Goal: Task Accomplishment & Management: Use online tool/utility

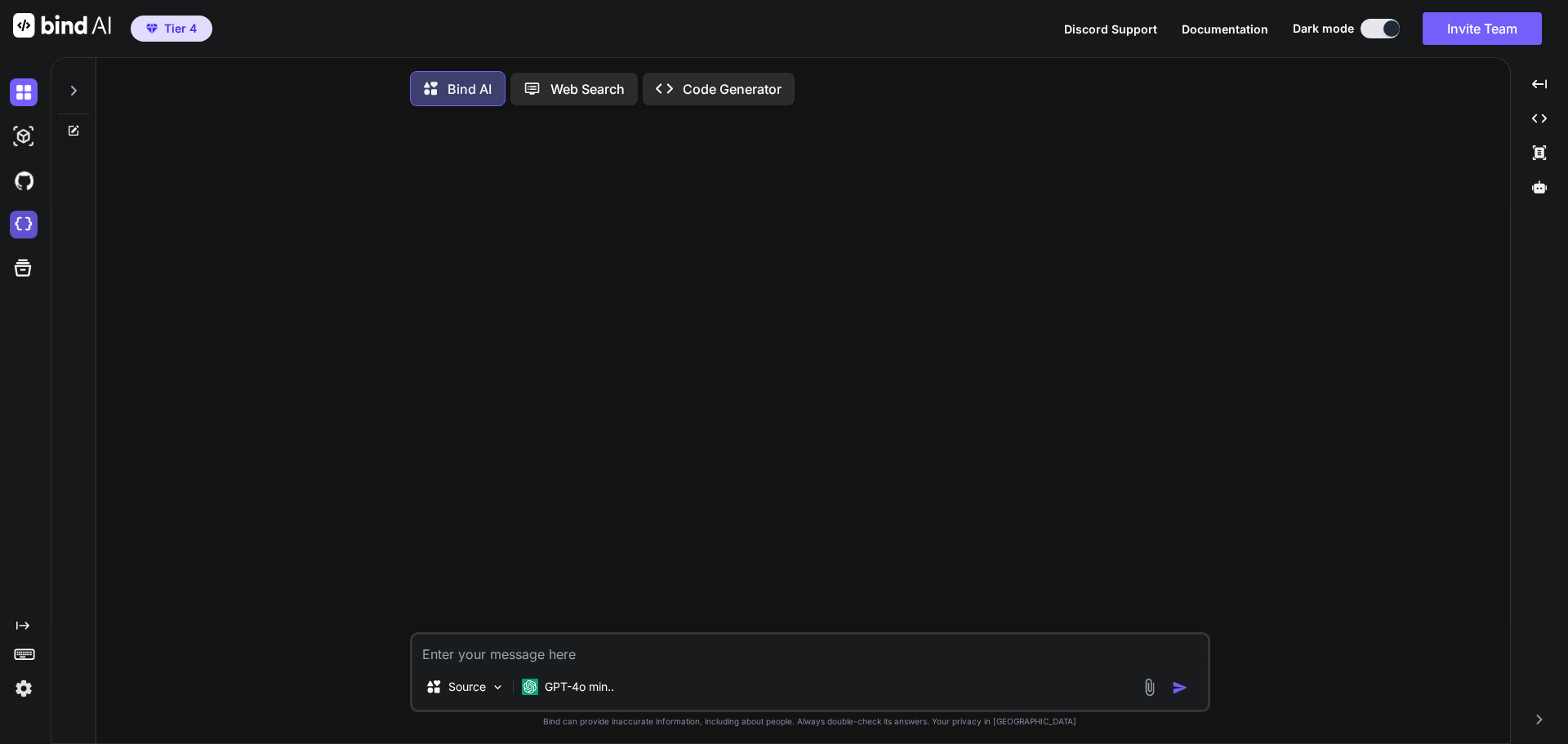
type textarea "x"
click at [29, 230] on img at bounding box center [24, 225] width 27 height 27
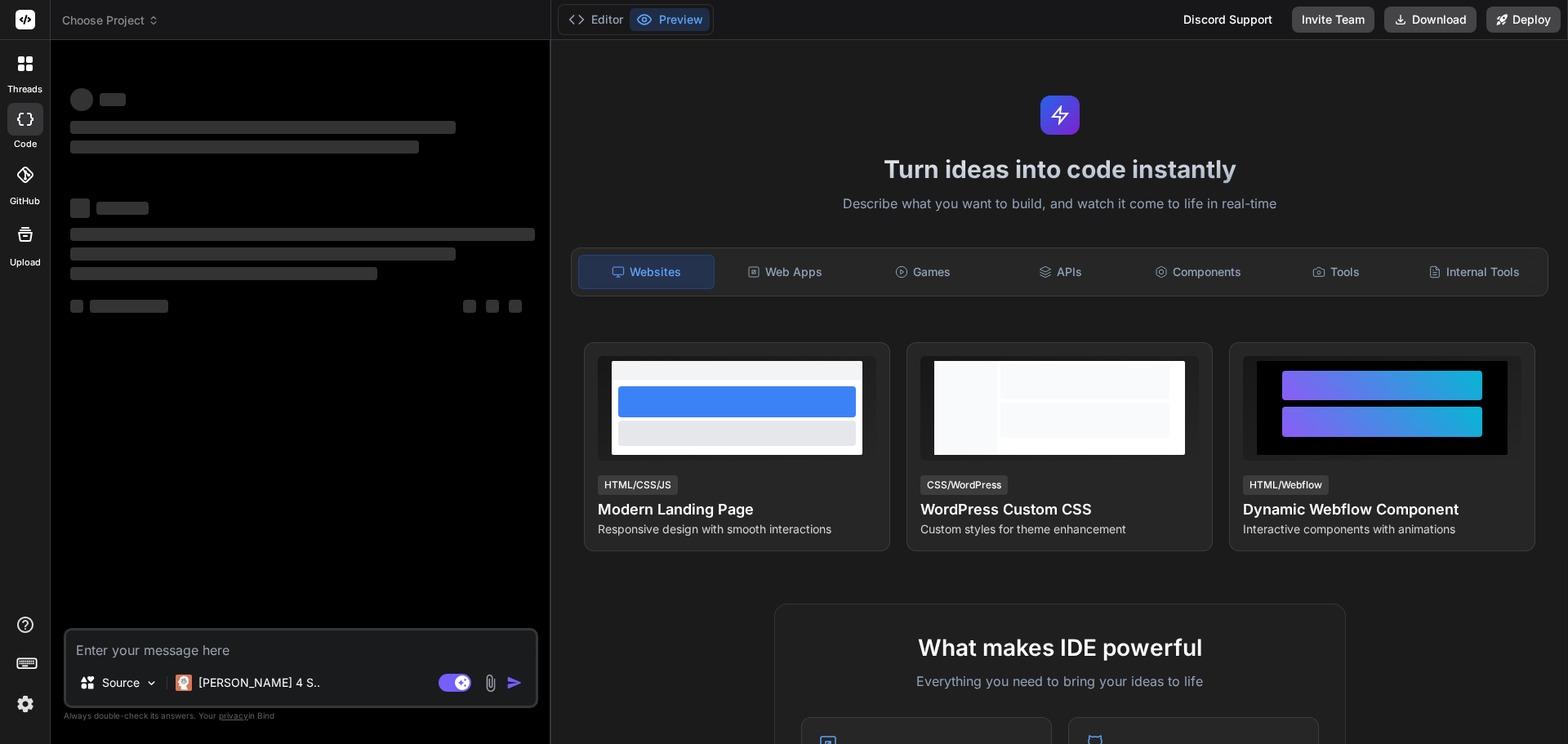
click at [151, 652] on textarea at bounding box center [301, 645] width 470 height 29
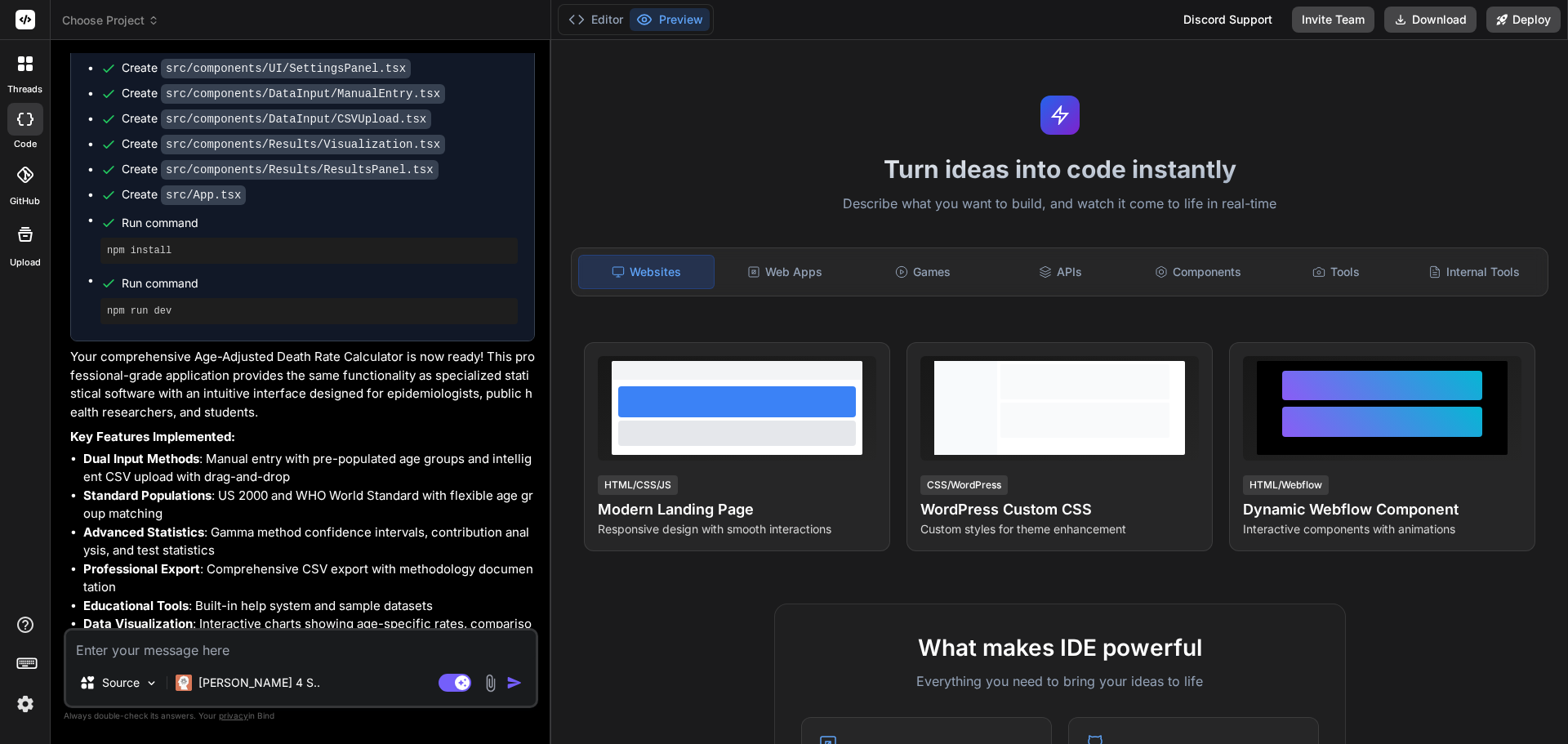
scroll to position [2254, 0]
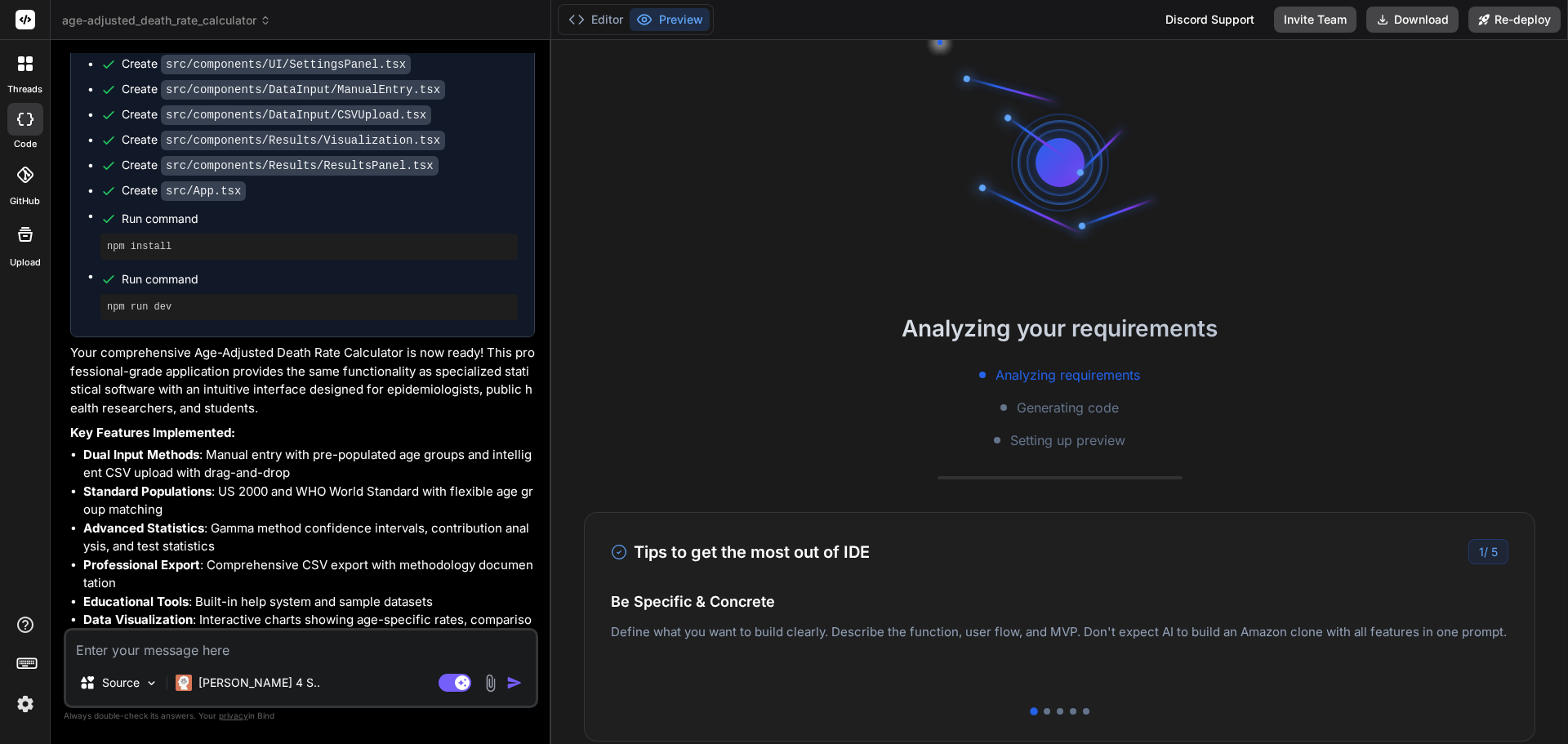
type textarea "x"
drag, startPoint x: 151, startPoint y: 652, endPoint x: 190, endPoint y: 25, distance: 628.2
click at [190, 25] on span "age-adjusted_death_rate_calculator" at bounding box center [166, 20] width 209 height 16
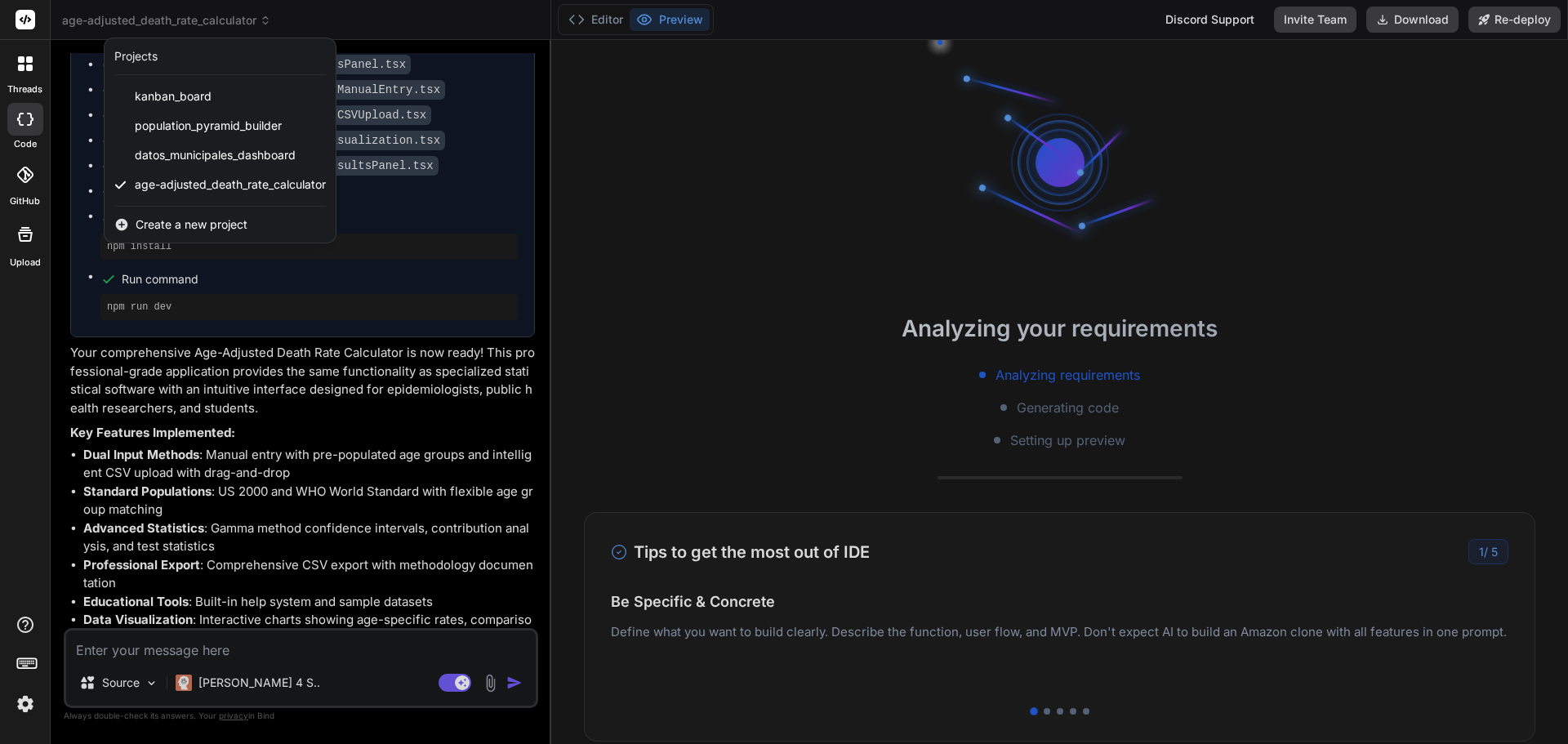
click at [408, 14] on div at bounding box center [784, 372] width 1568 height 744
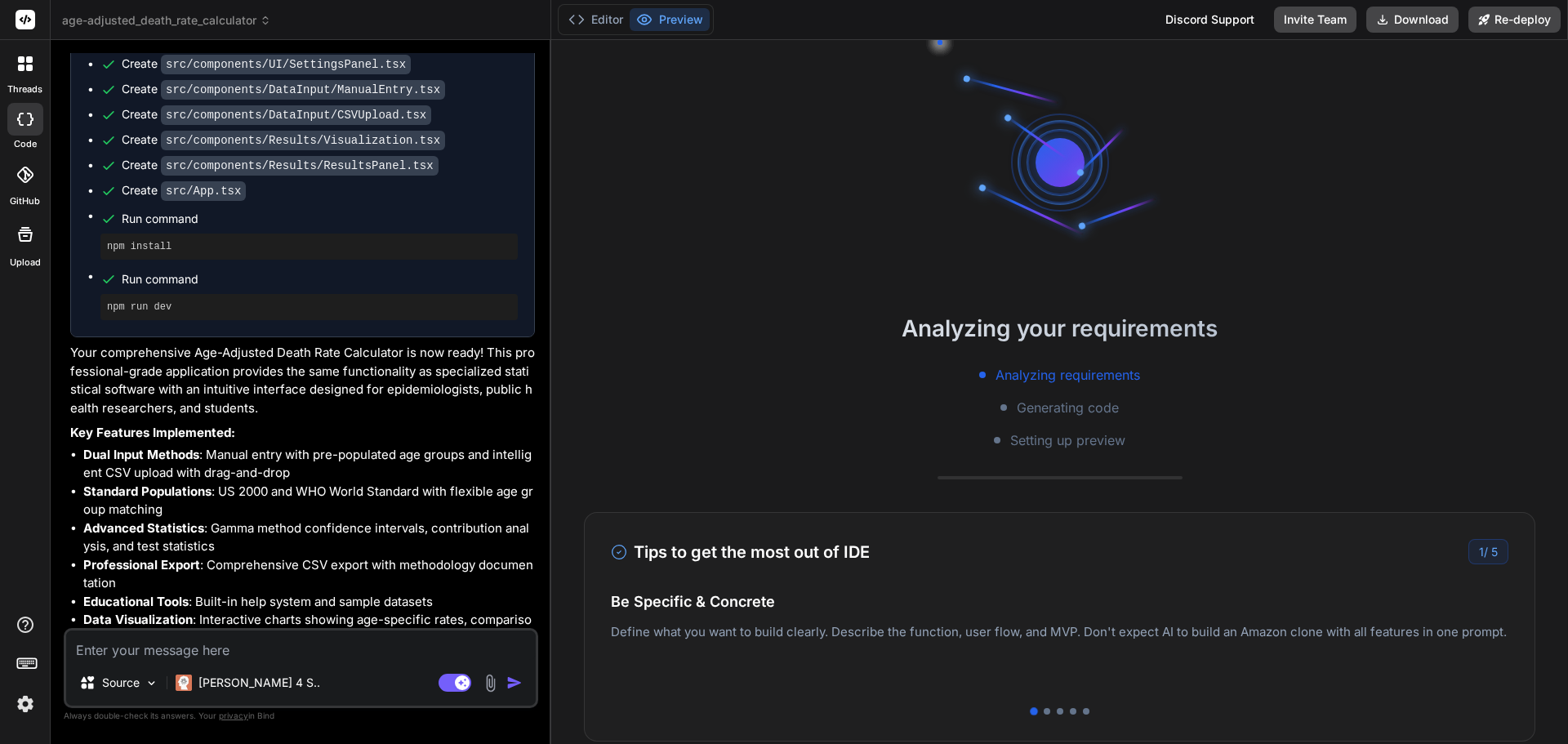
click at [226, 23] on span "age-adjusted_death_rate_calculator" at bounding box center [166, 20] width 209 height 16
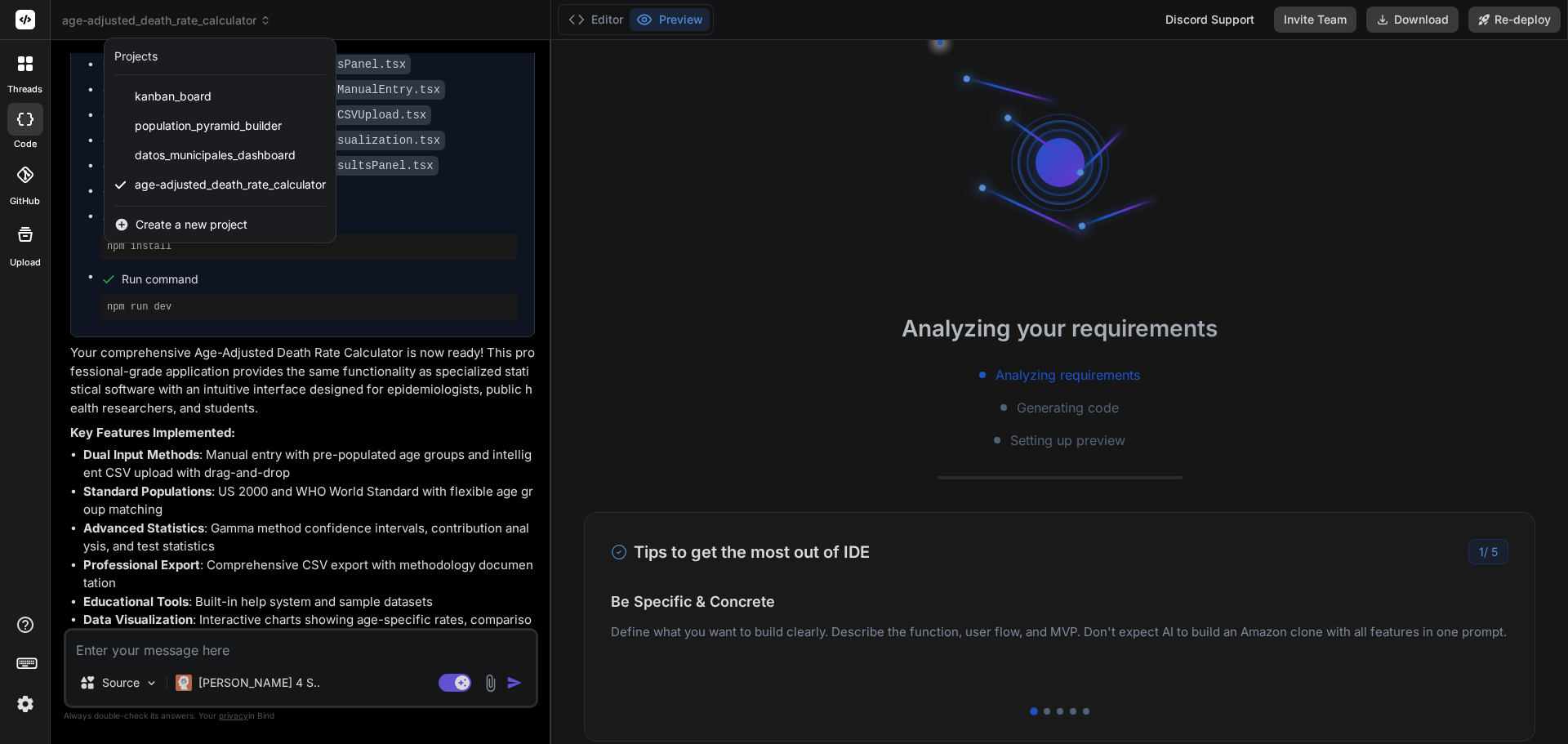
click at [224, 223] on span "Create a new project" at bounding box center [191, 225] width 111 height 16
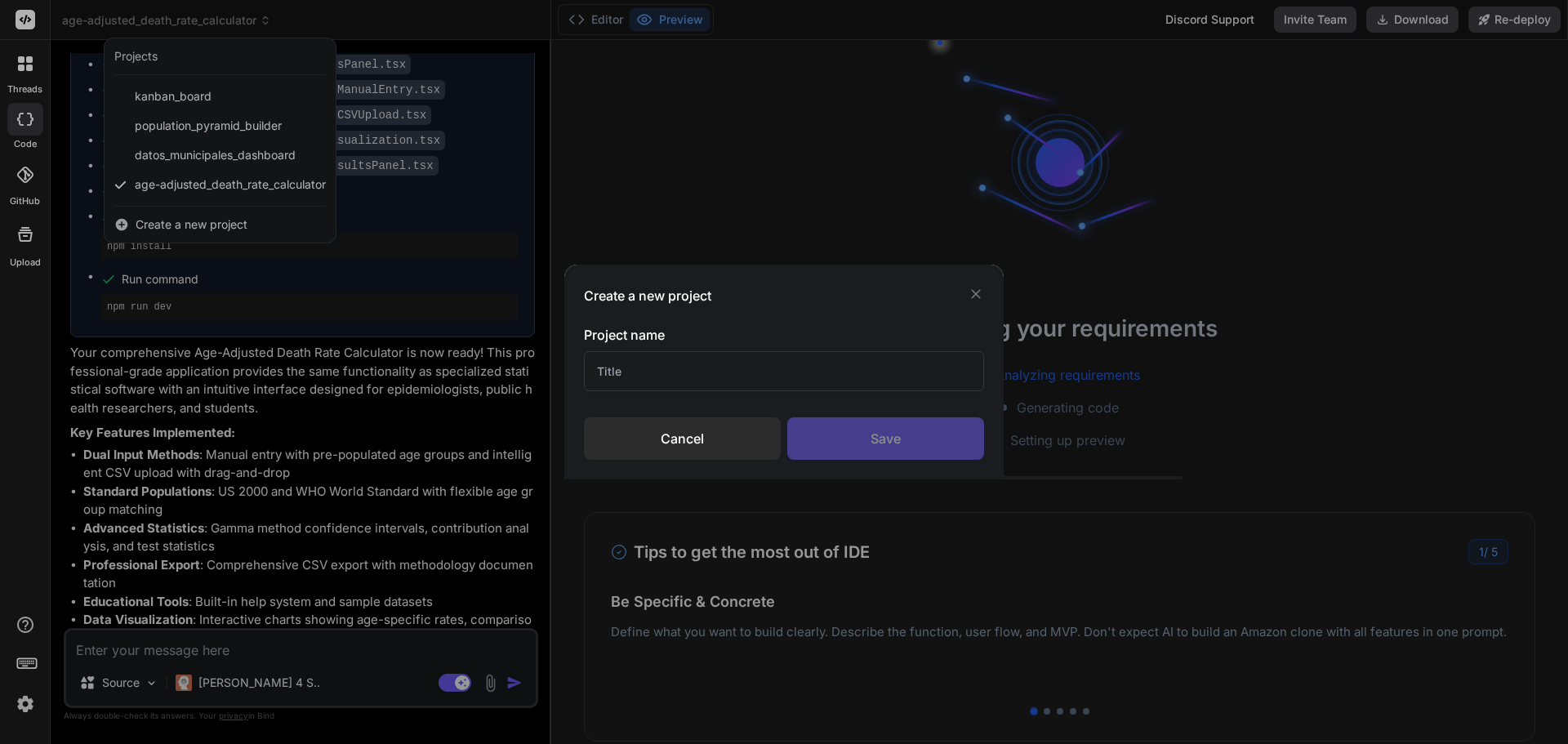
click at [684, 369] on input "text" at bounding box center [784, 371] width 400 height 40
type input "Diario de gratitud"
click at [877, 440] on div "Save" at bounding box center [885, 439] width 196 height 42
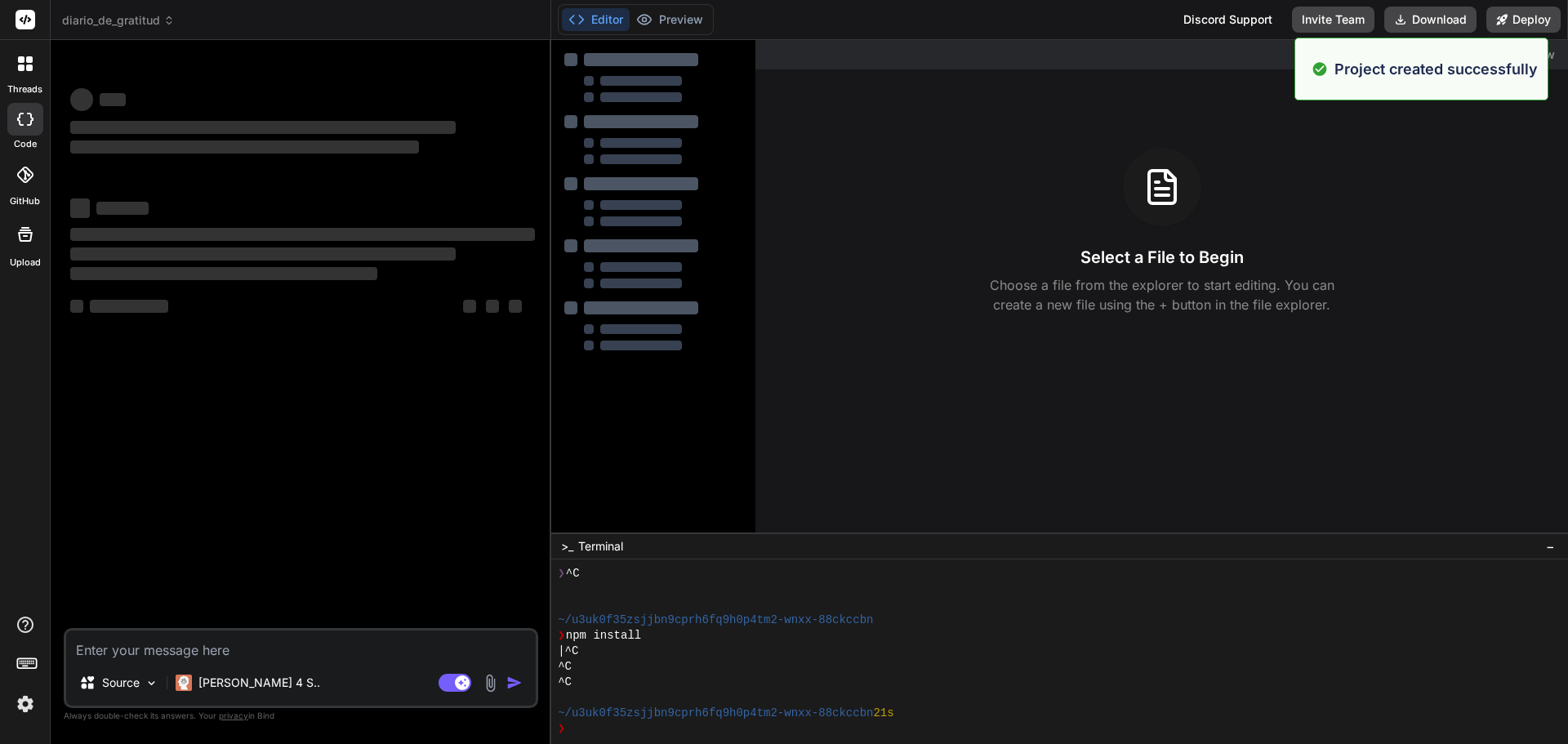
scroll to position [93, 0]
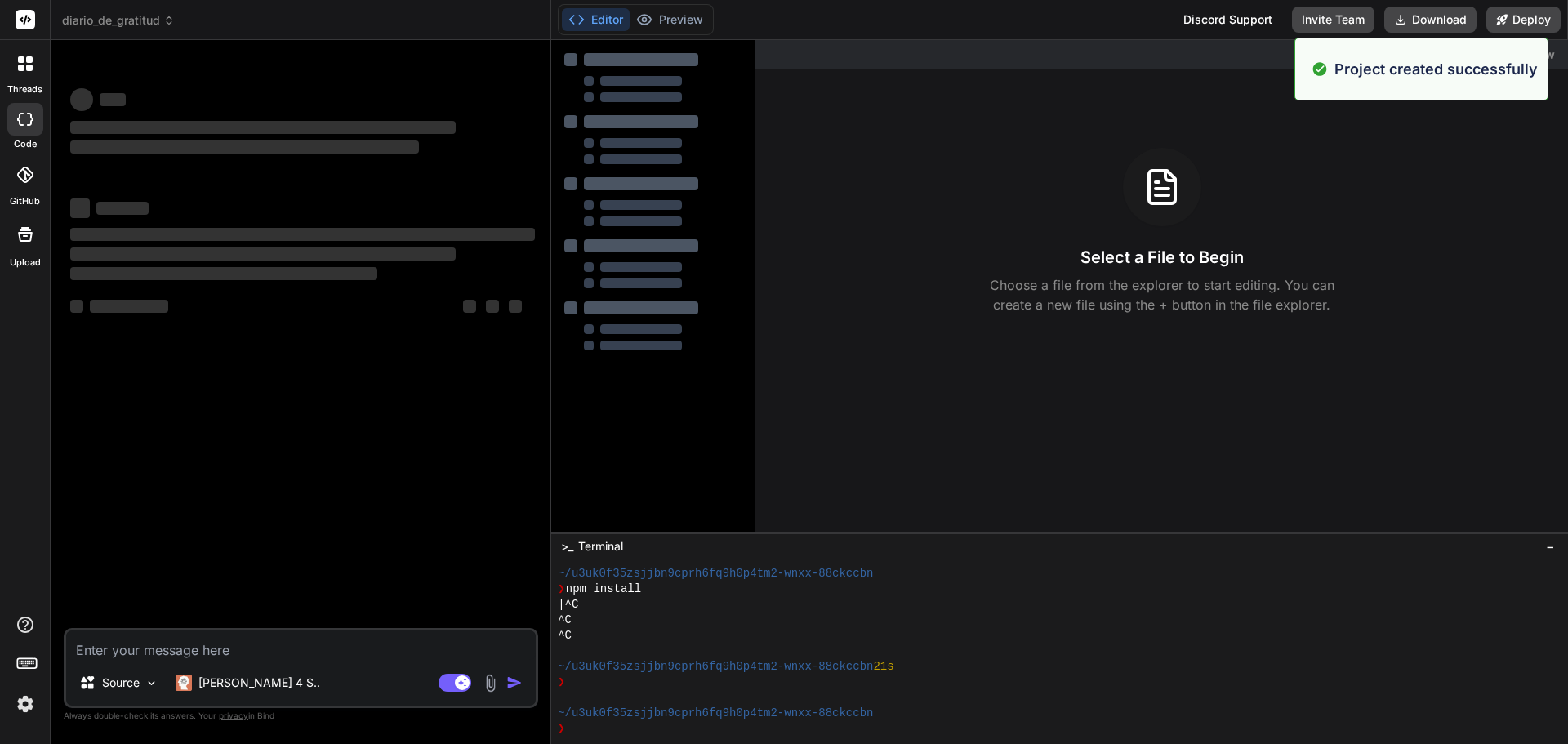
type textarea "x"
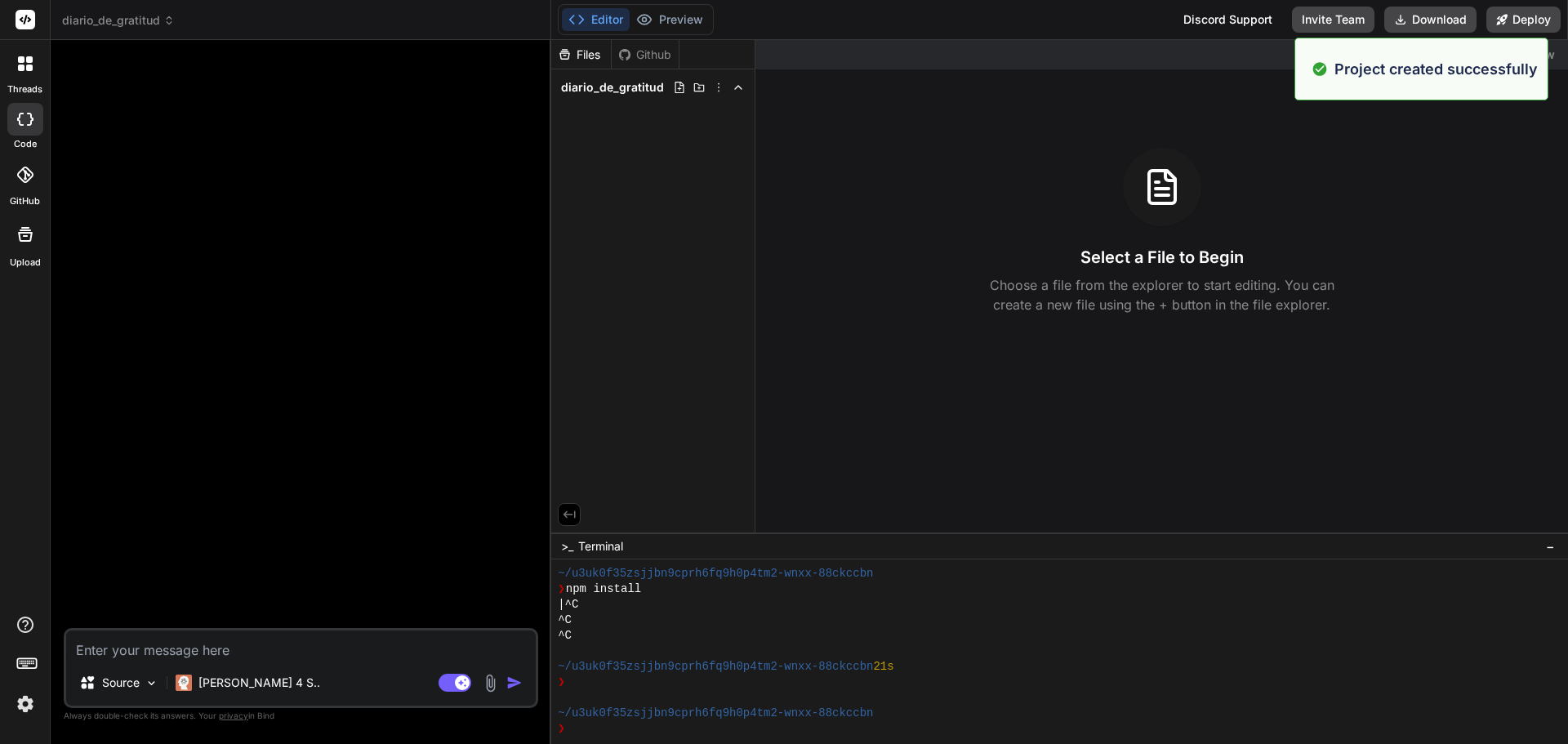
click at [184, 639] on textarea at bounding box center [301, 645] width 470 height 29
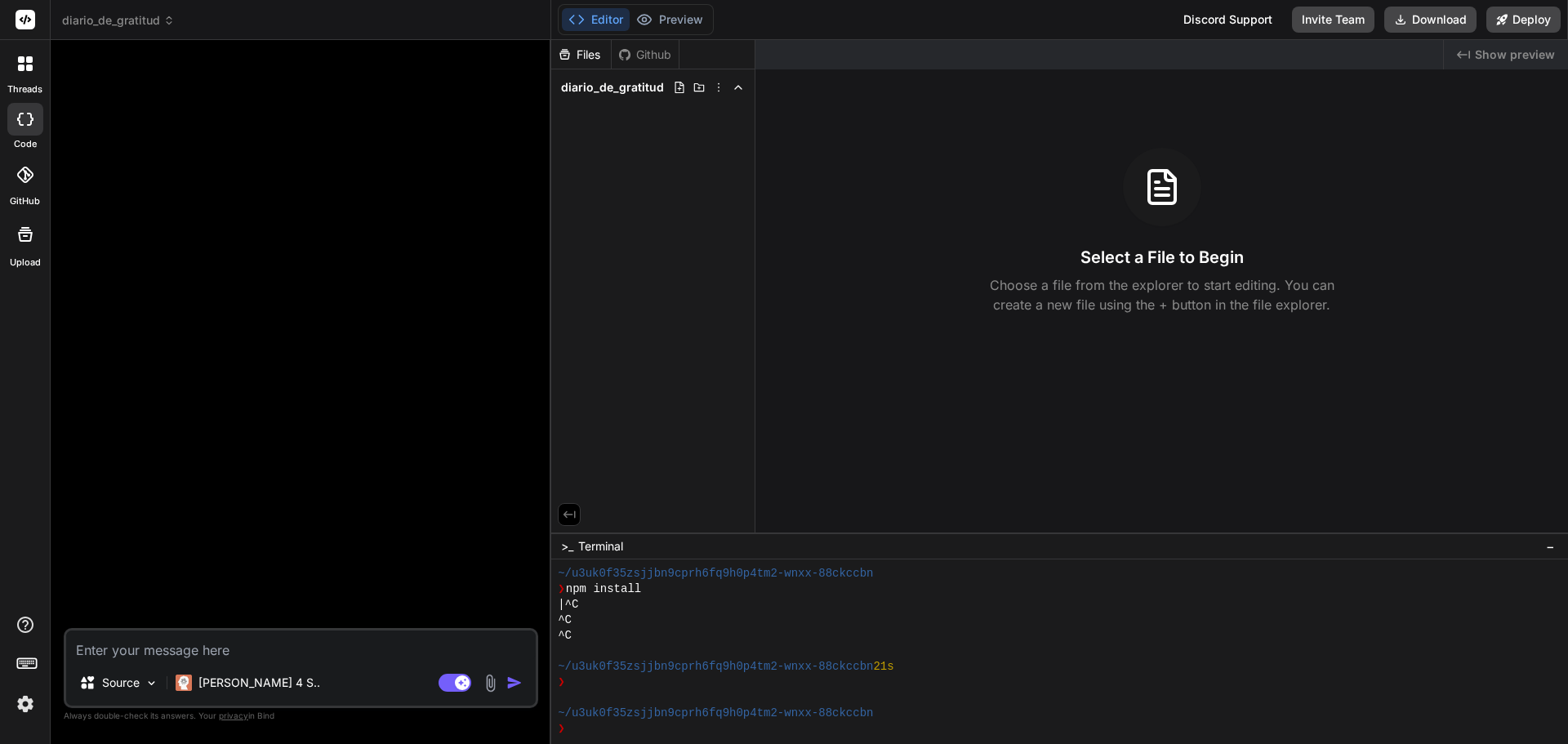
paste textarea "Loremips: Dolor sit ametconsec adi elitsedd ei "Tempor in Utlabore" etdolorema …"
type textarea "Loremips: Dolor sit ametconsec adi elitsedd ei "Tempor in Utlabore" etdolorema …"
type textarea "x"
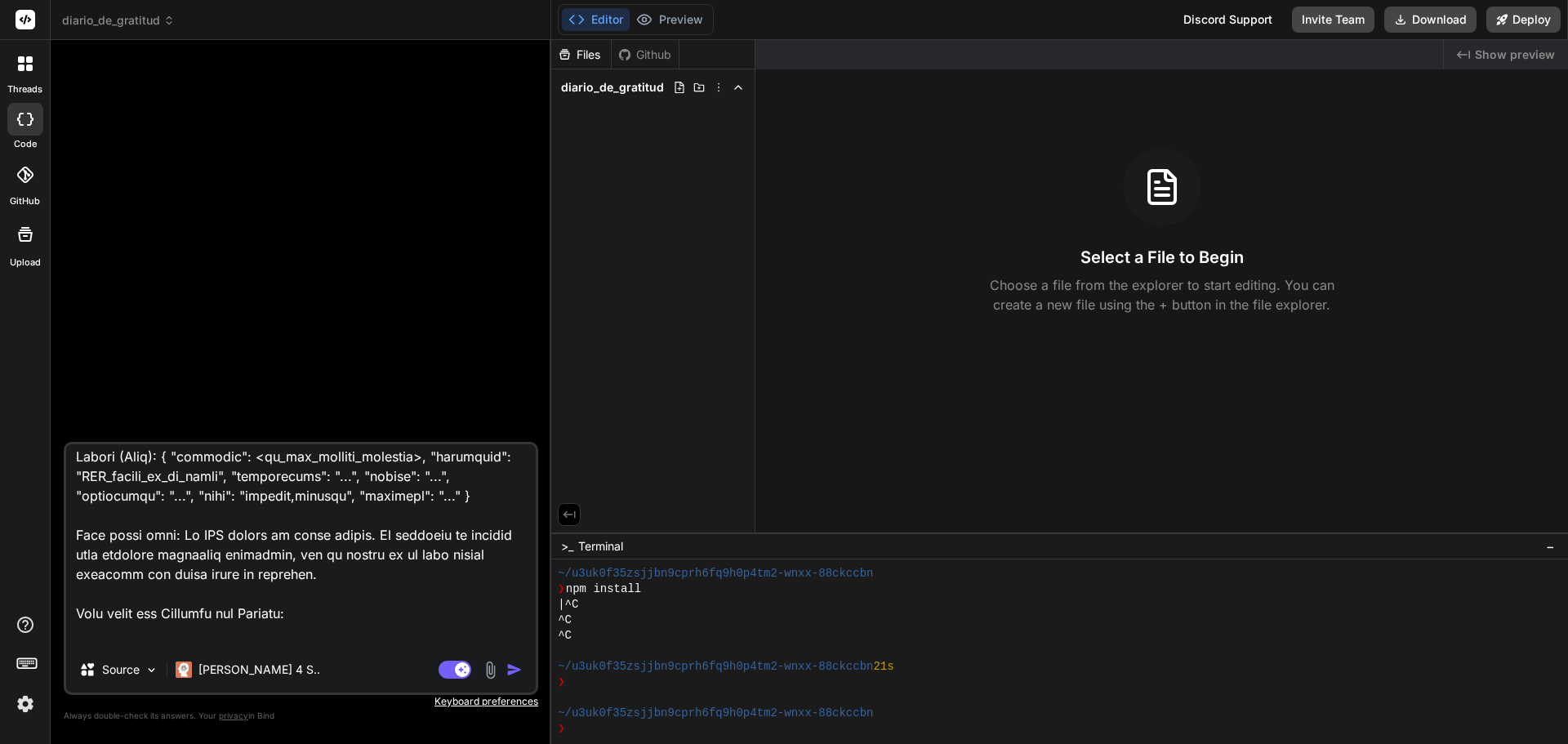
scroll to position [2473, 0]
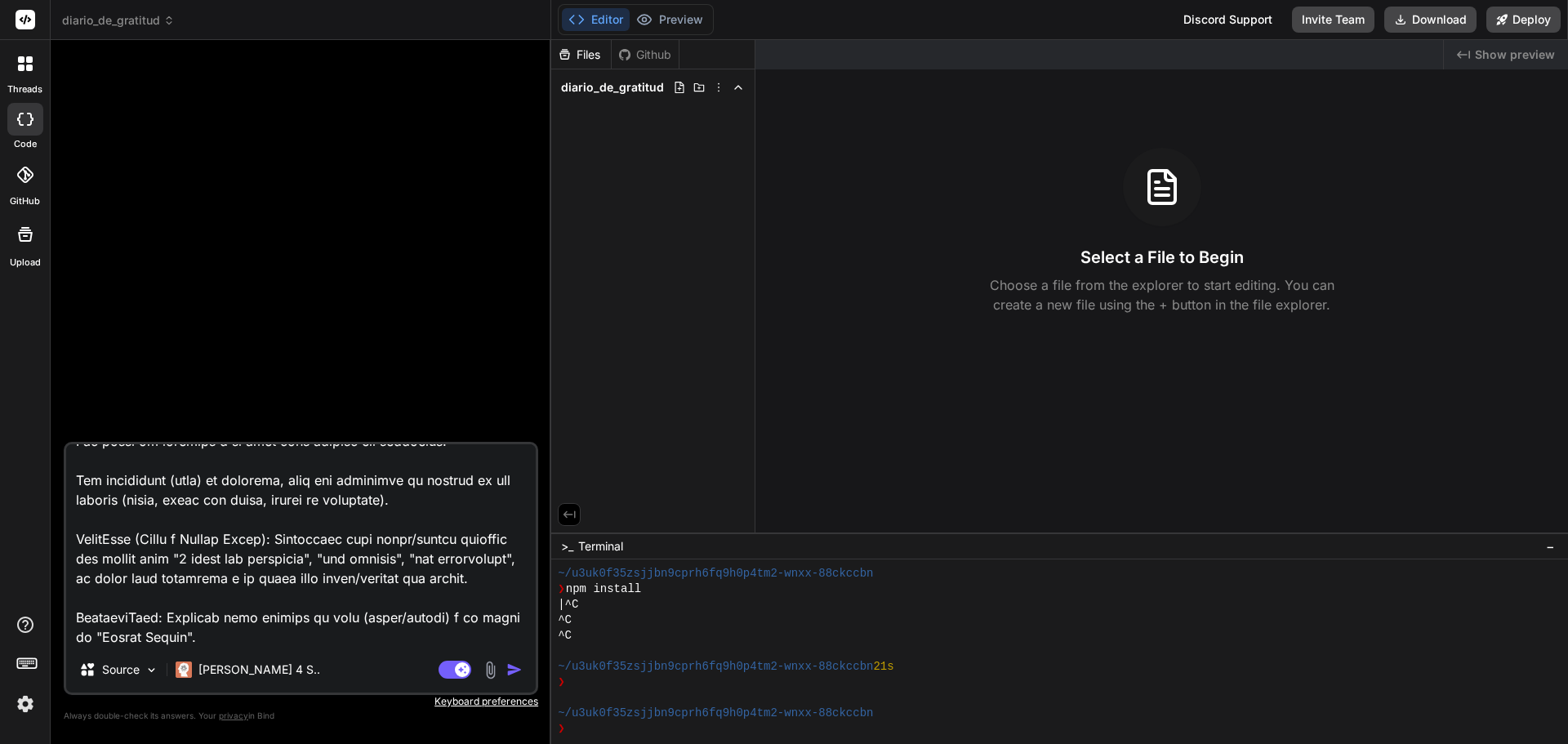
type textarea "Loremips: Dolor sit ametconsec adi elitsedd ei "Tempor in Utlabore" etdolorema …"
click at [510, 673] on img "button" at bounding box center [514, 670] width 16 height 16
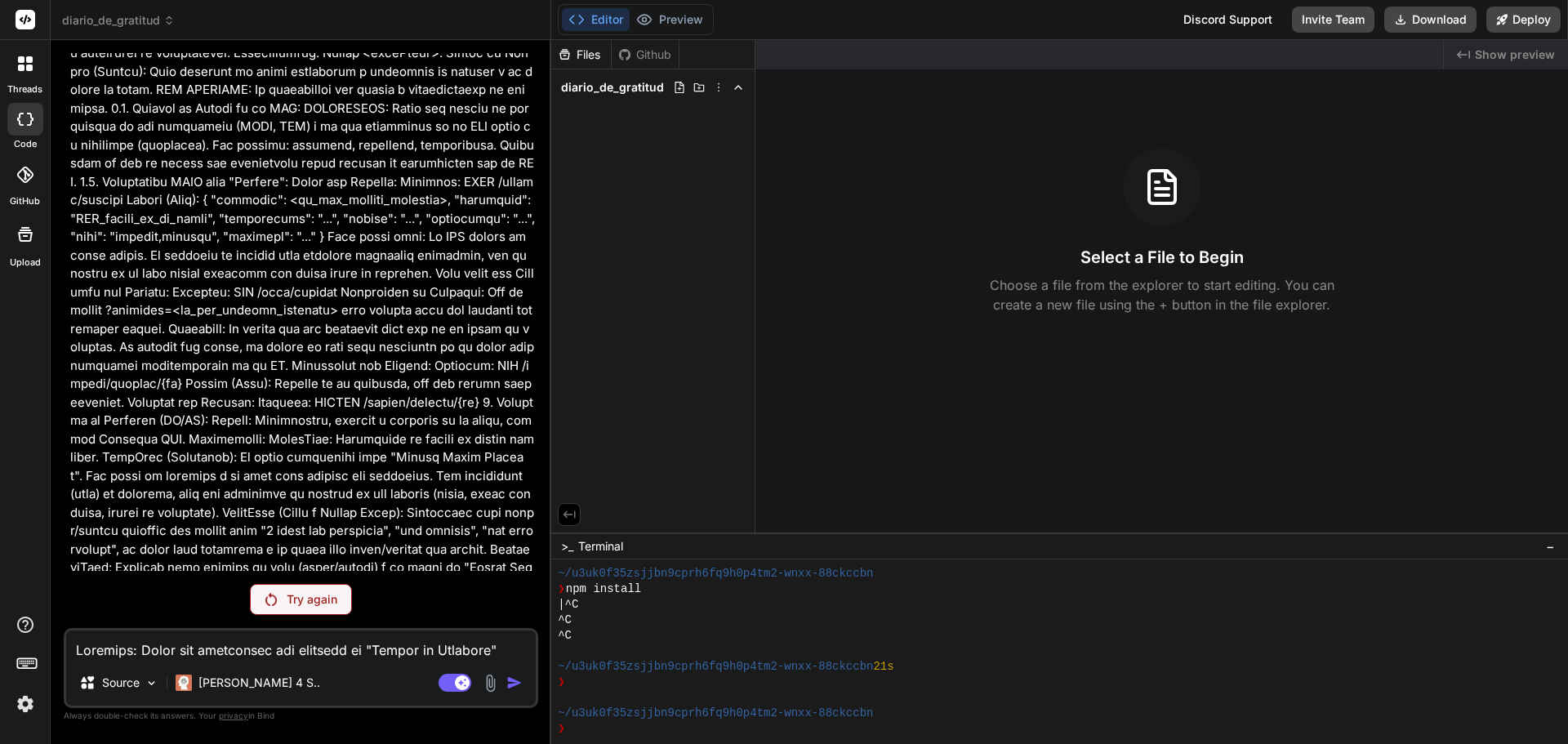
scroll to position [529, 0]
click at [35, 705] on img at bounding box center [26, 704] width 27 height 27
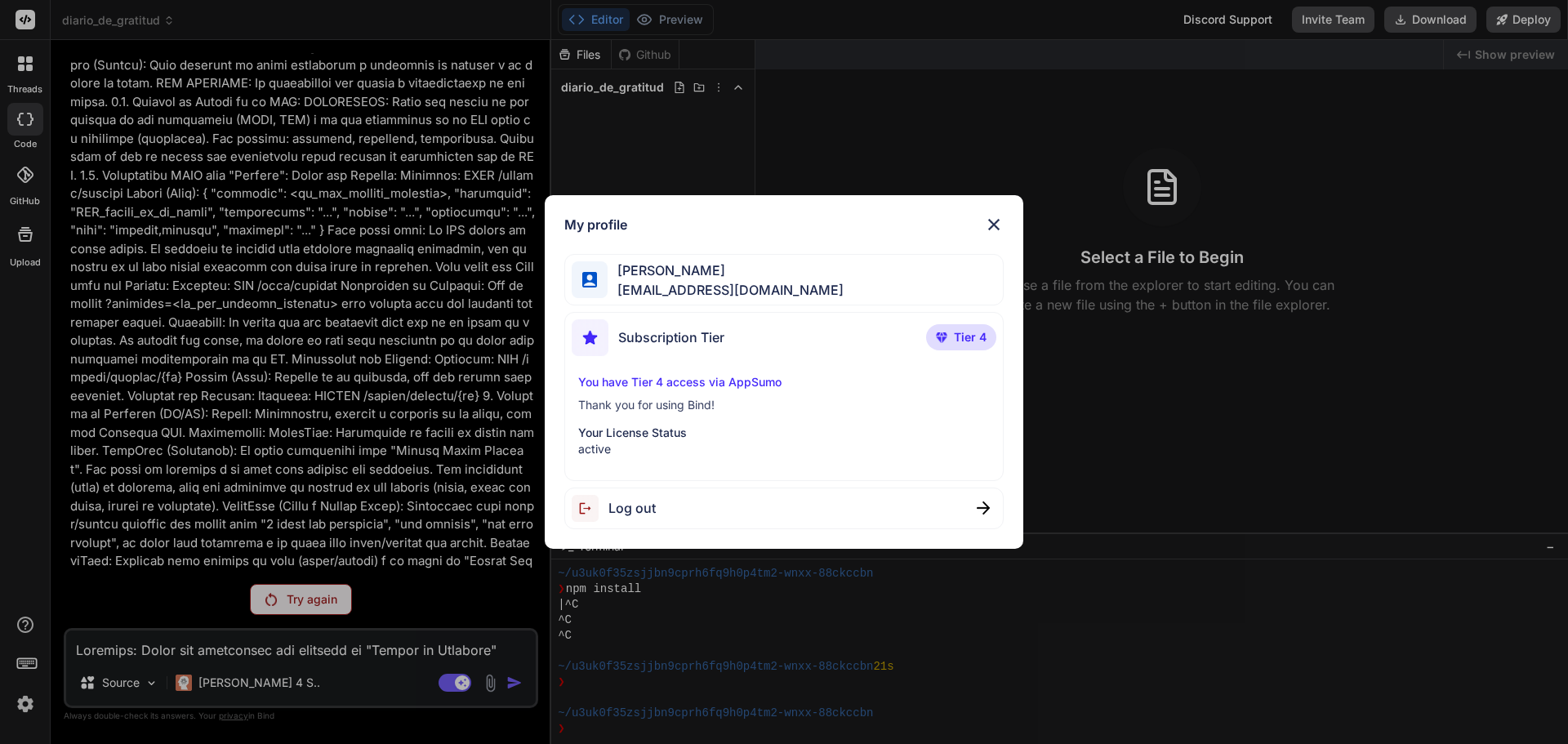
click at [29, 705] on div "My profile Raul Figueroa demografia.puertorico@gmail.com Subscription Tier Tier…" at bounding box center [784, 372] width 1568 height 744
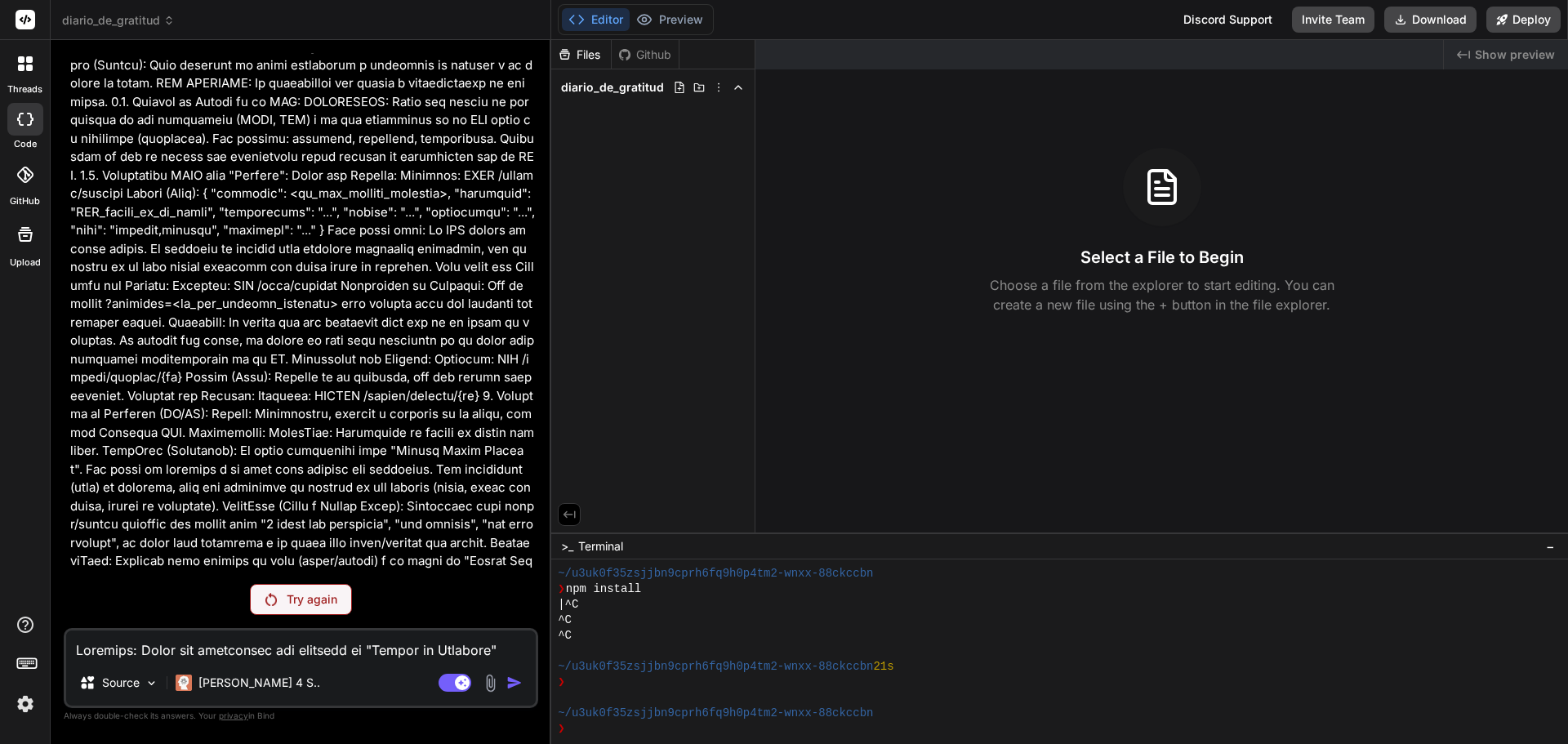
click at [291, 607] on p "Try again" at bounding box center [312, 600] width 50 height 16
click at [252, 683] on p "Claude 4 S.." at bounding box center [259, 683] width 122 height 16
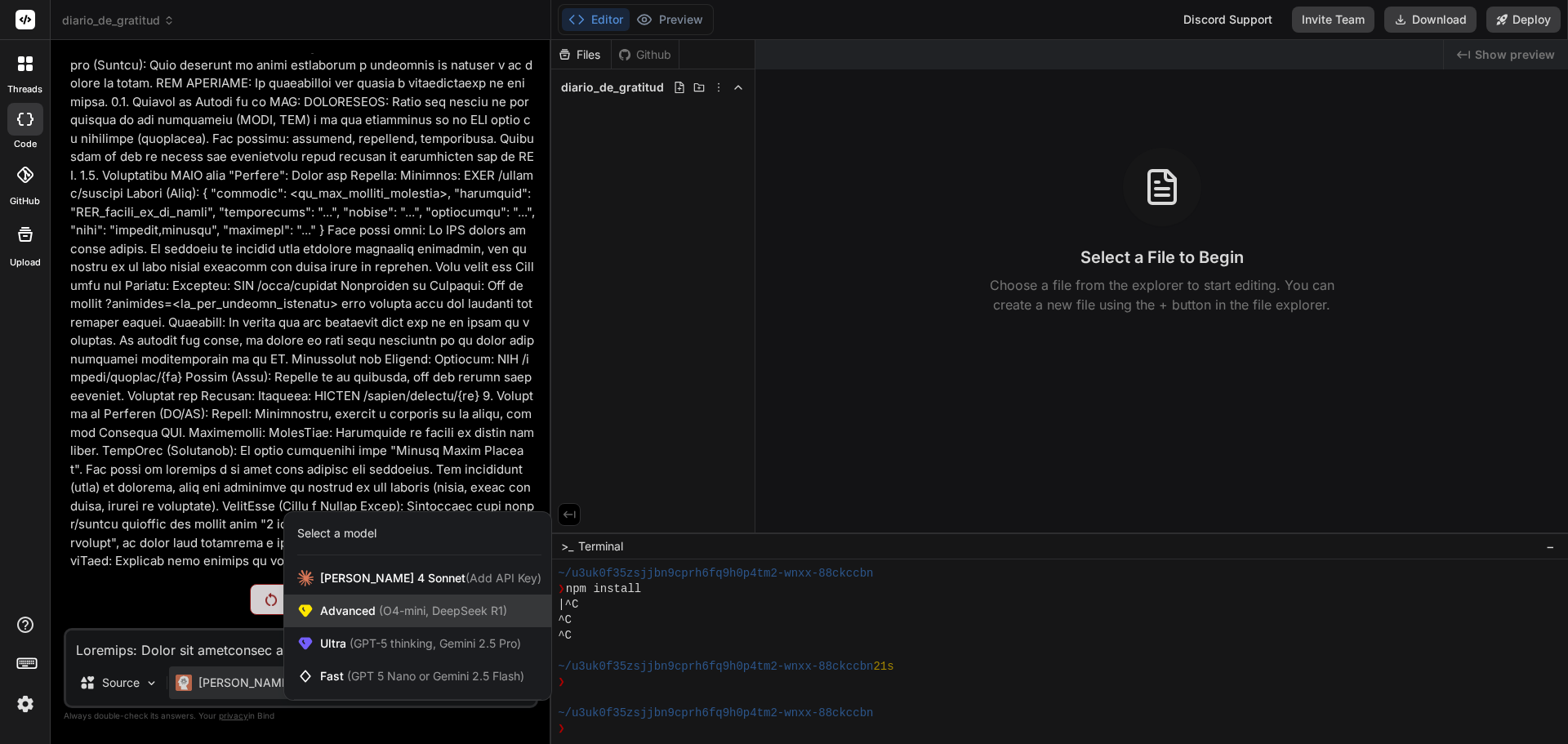
click at [426, 617] on span "(O4-mini, DeepSeek R1)" at bounding box center [441, 610] width 132 height 14
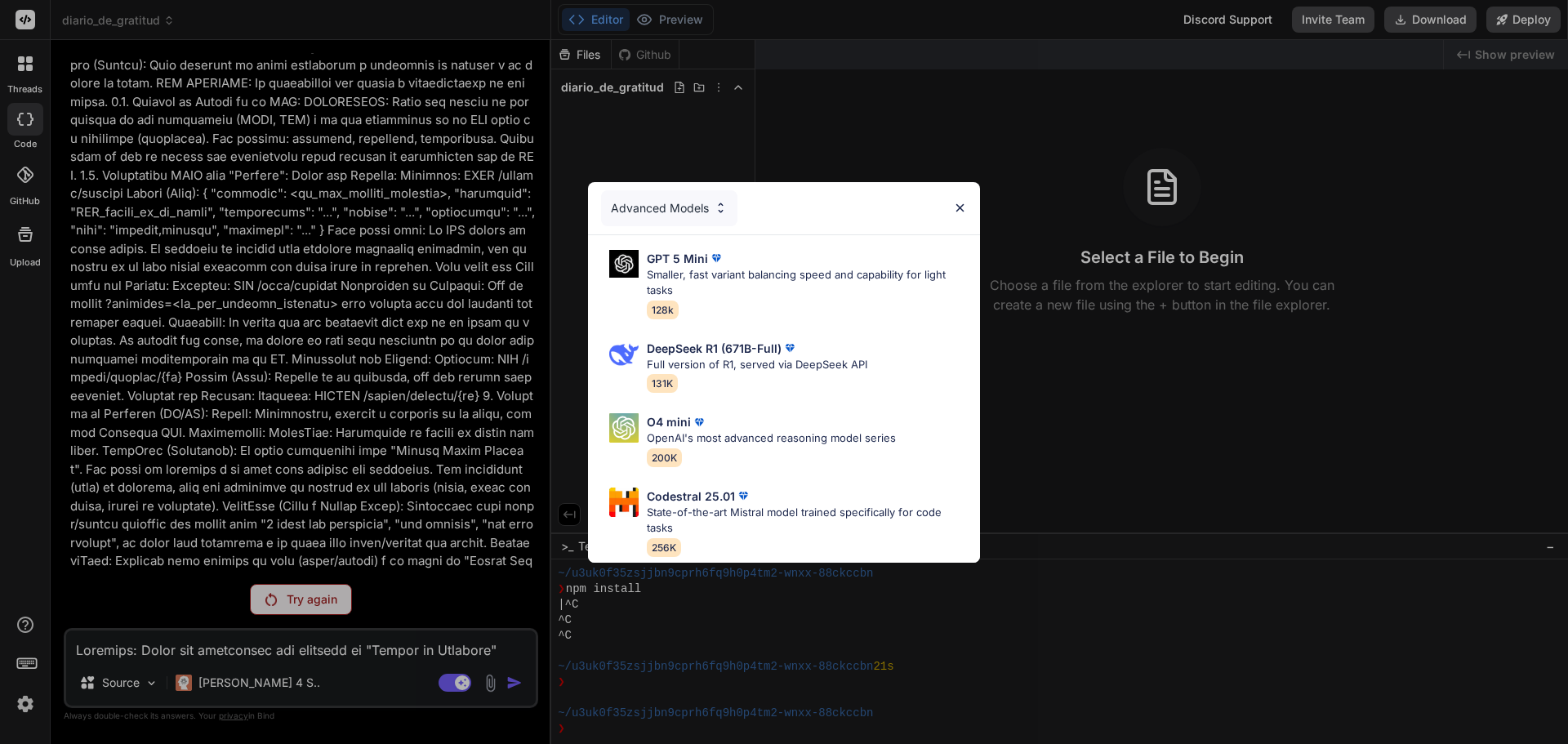
click at [963, 202] on img at bounding box center [959, 207] width 14 height 14
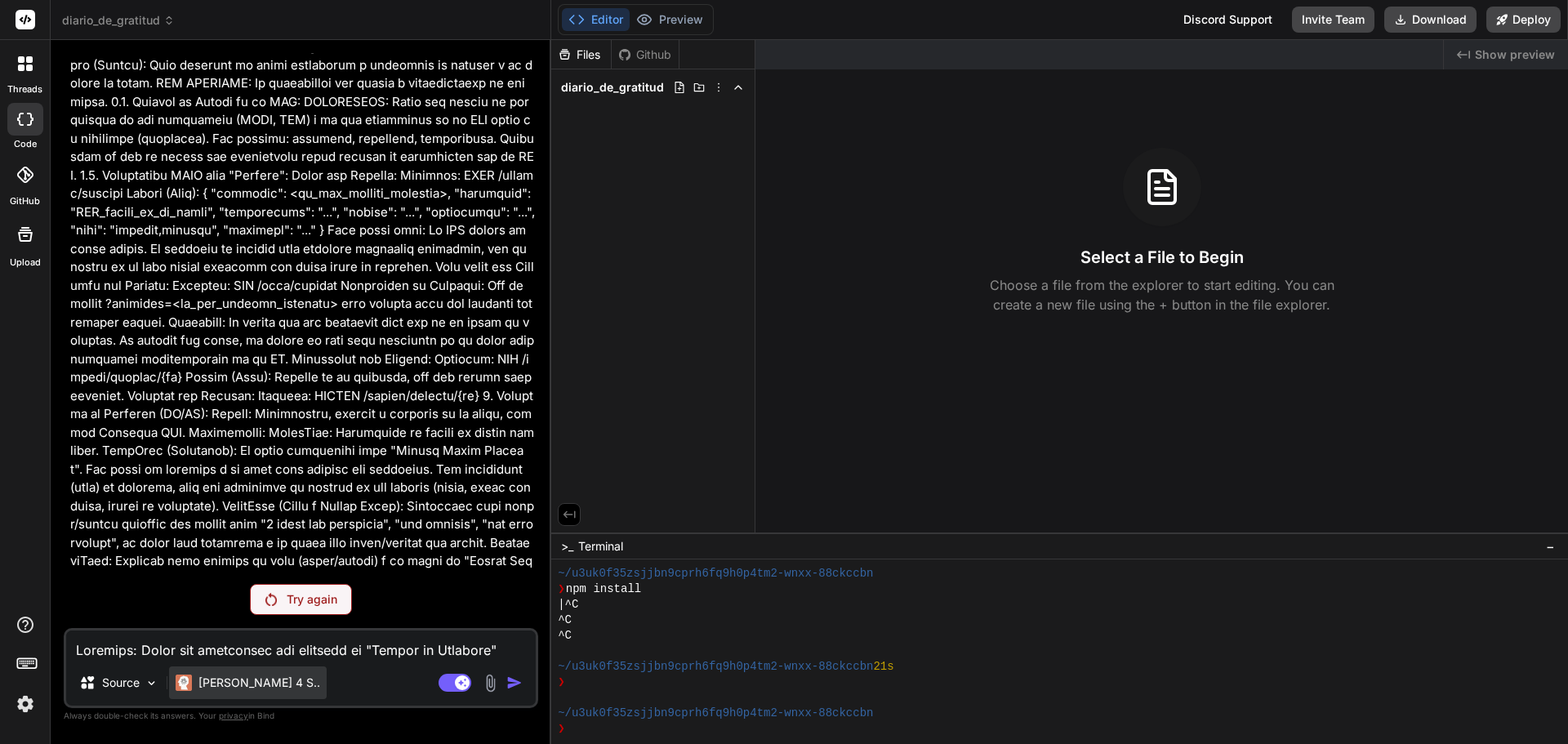
click at [240, 682] on p "Claude 4 S.." at bounding box center [259, 683] width 122 height 16
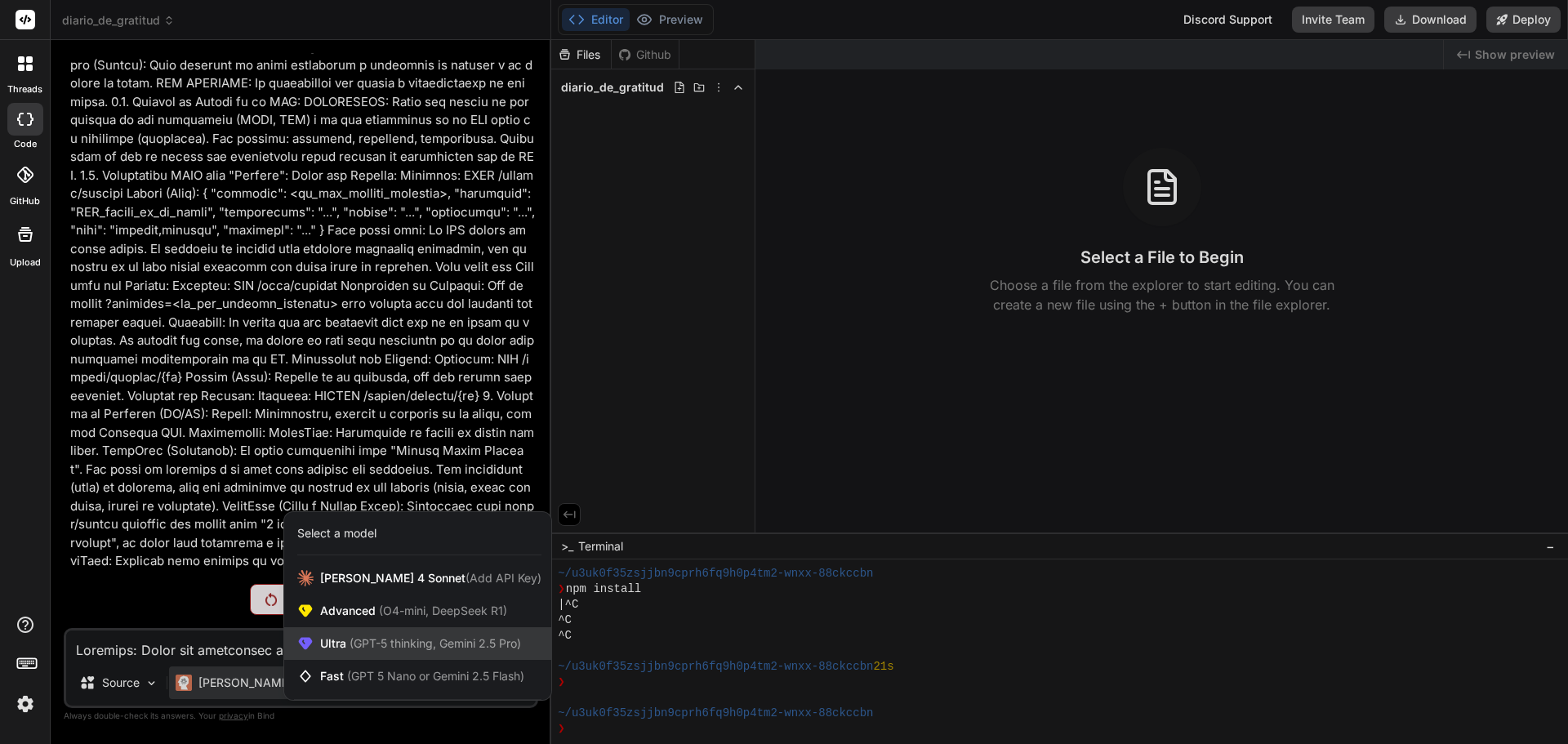
click at [394, 644] on span "(GPT-5 thinking, Gemini 2.5 Pro)" at bounding box center [433, 643] width 175 height 14
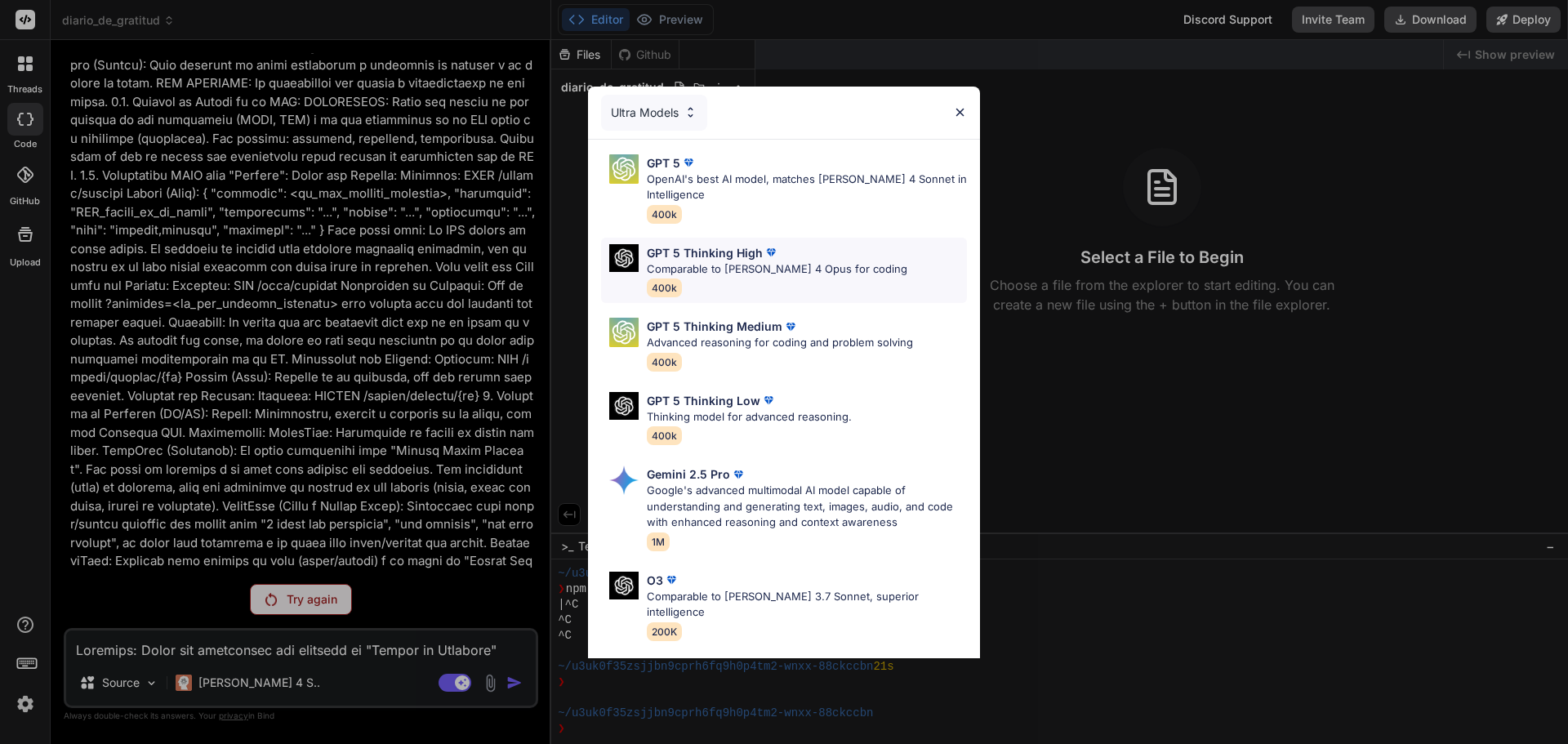
click at [731, 276] on p "Comparable to Claude 4 Opus for coding" at bounding box center [777, 270] width 260 height 16
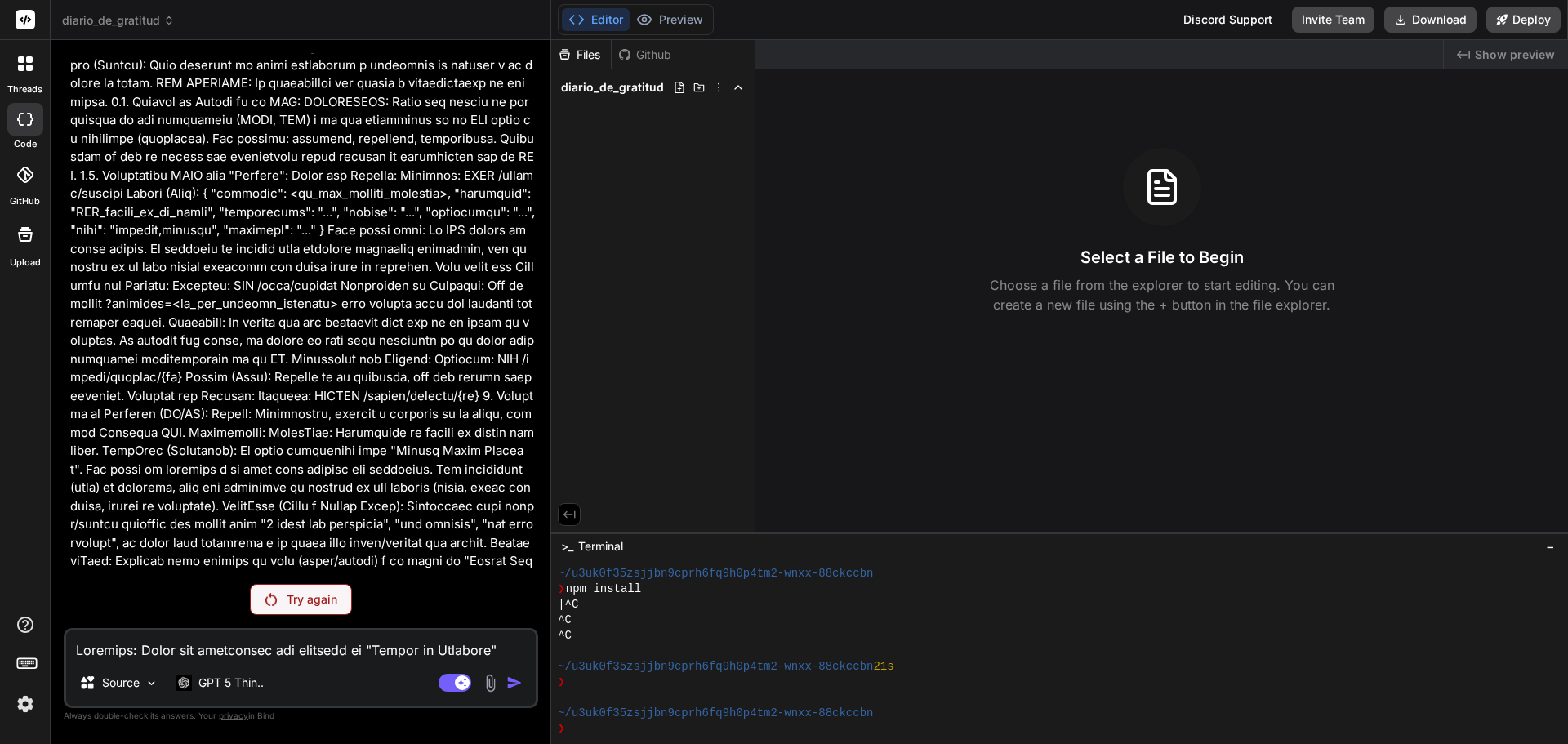
click at [331, 595] on p "Try again" at bounding box center [312, 600] width 50 height 16
click at [225, 654] on textarea at bounding box center [301, 645] width 470 height 29
click at [249, 659] on textarea at bounding box center [301, 645] width 470 height 29
paste textarea
type textarea "x"
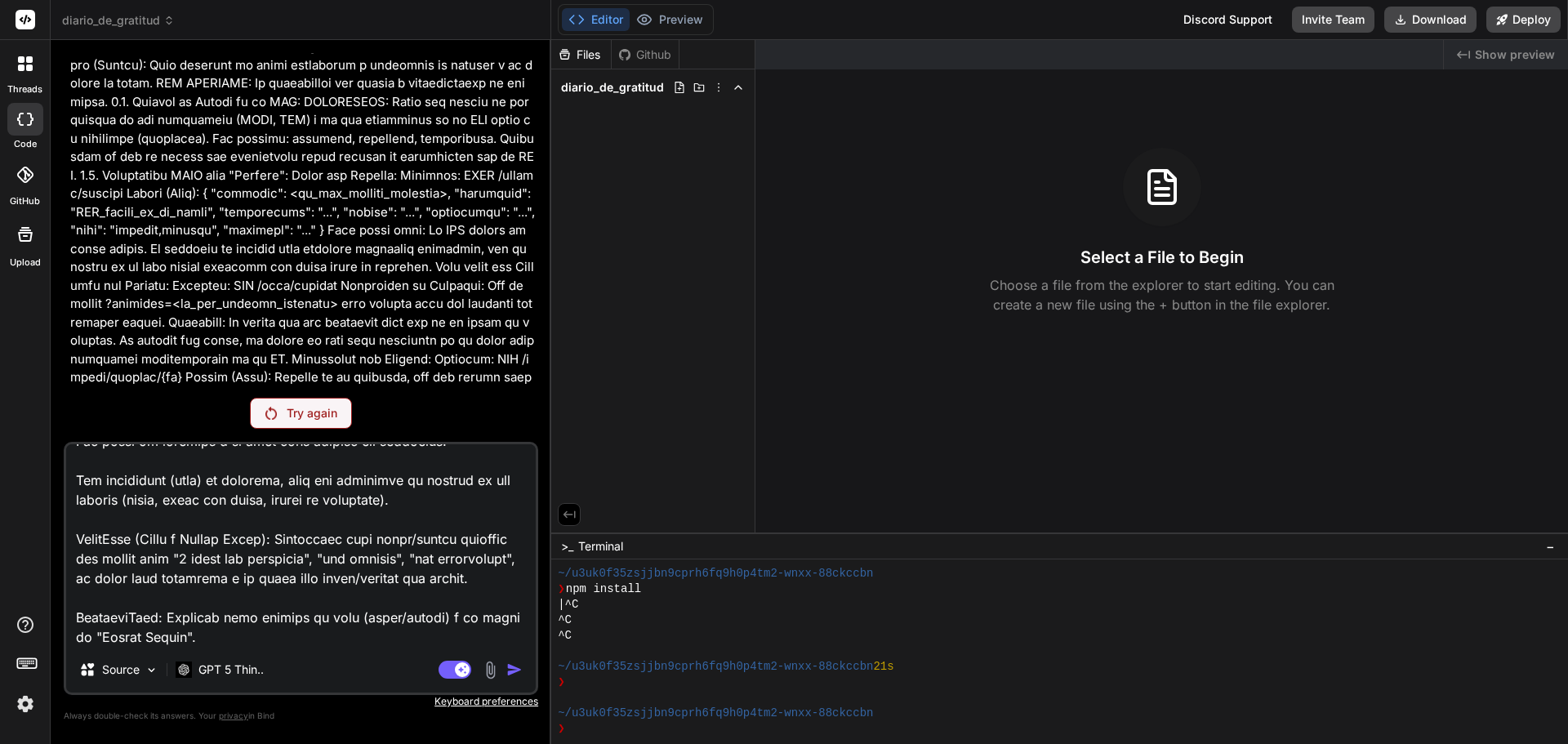
scroll to position [2473, 0]
type textarea "Loremips: Dolor sit ametconsec adi elitsedd ei "Tempor in Utlabore" etdolorema …"
click at [503, 672] on div "Agent Mode. When this toggle is activated, AI automatically makes decisions, re…" at bounding box center [482, 669] width 94 height 19
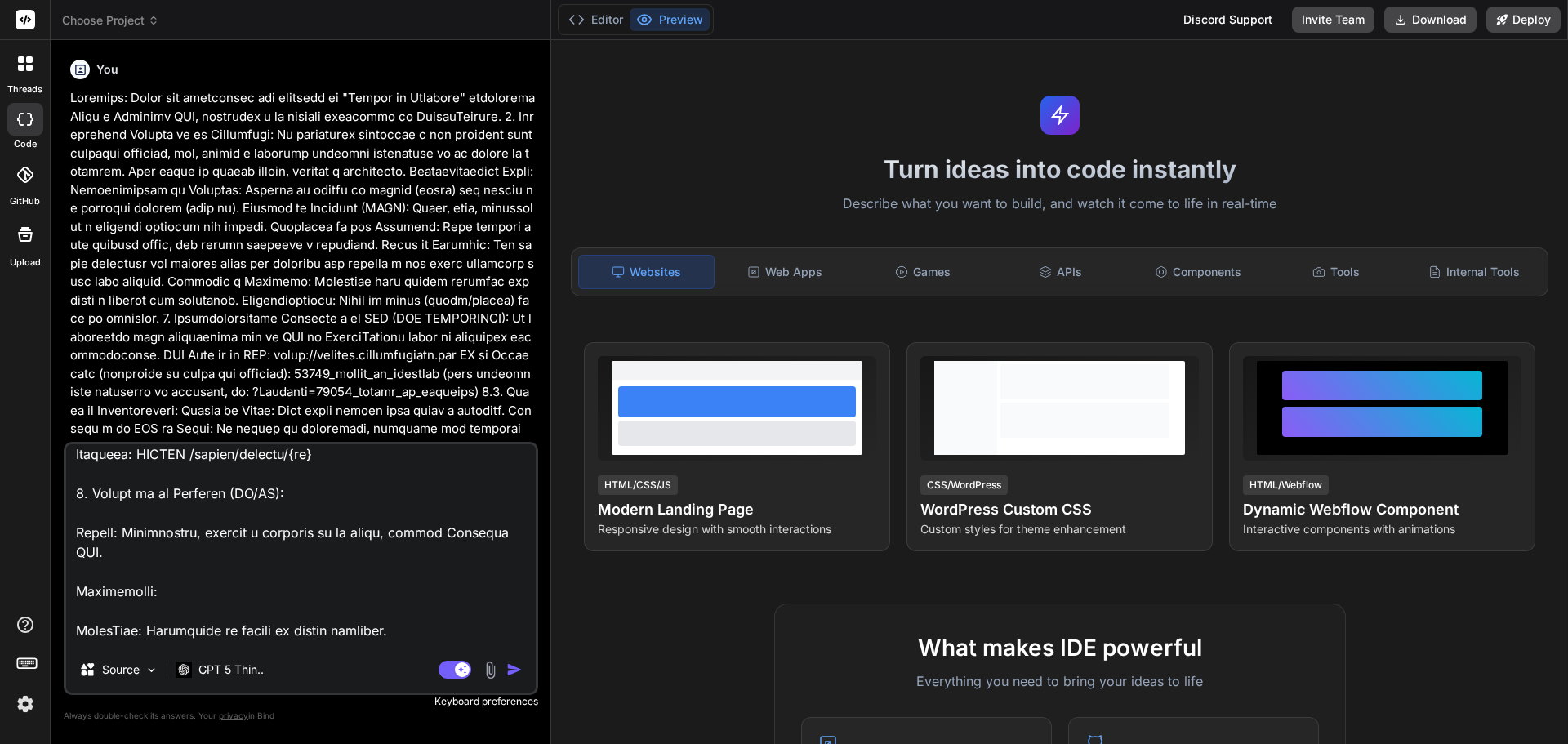
scroll to position [2473, 0]
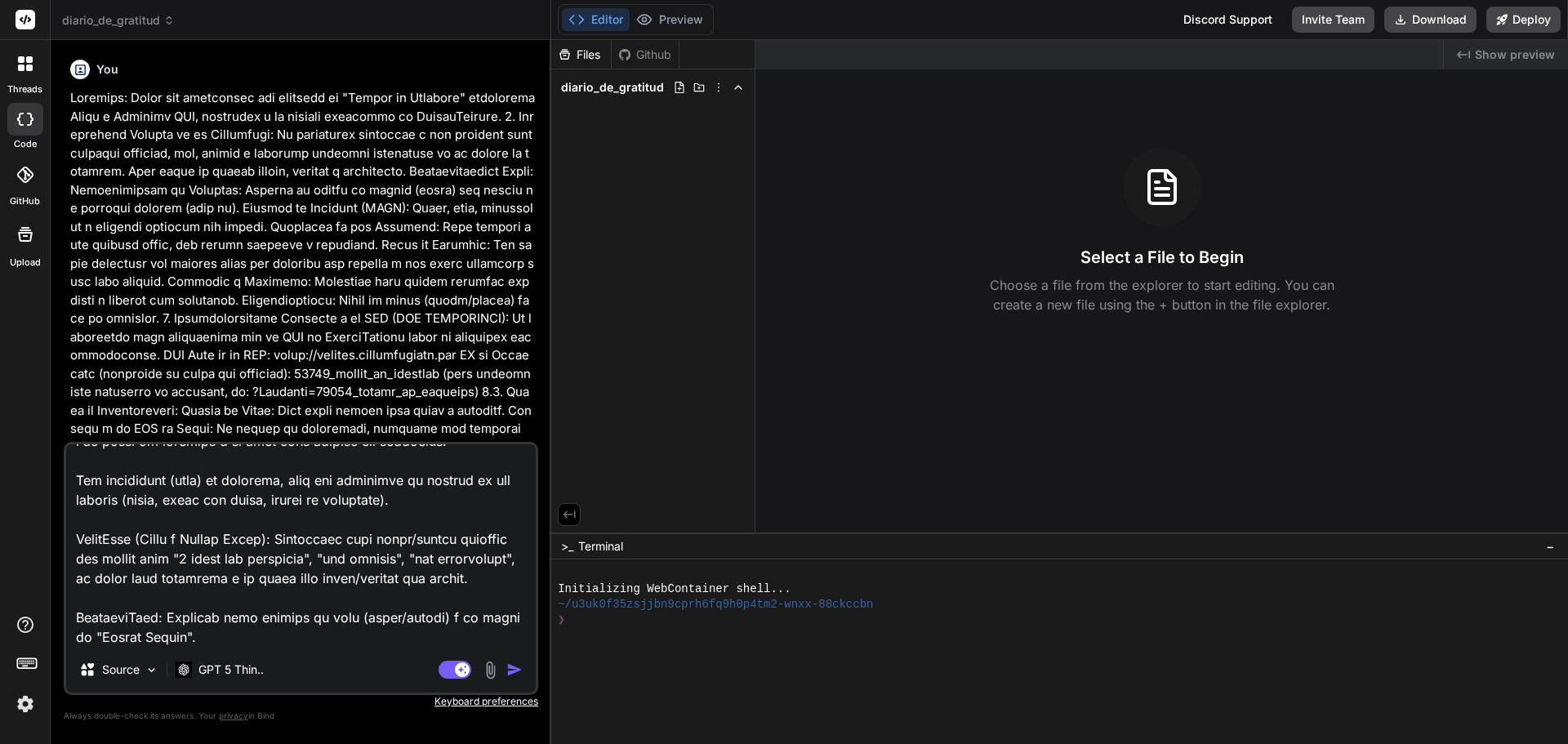
click at [518, 670] on img "button" at bounding box center [514, 670] width 16 height 16
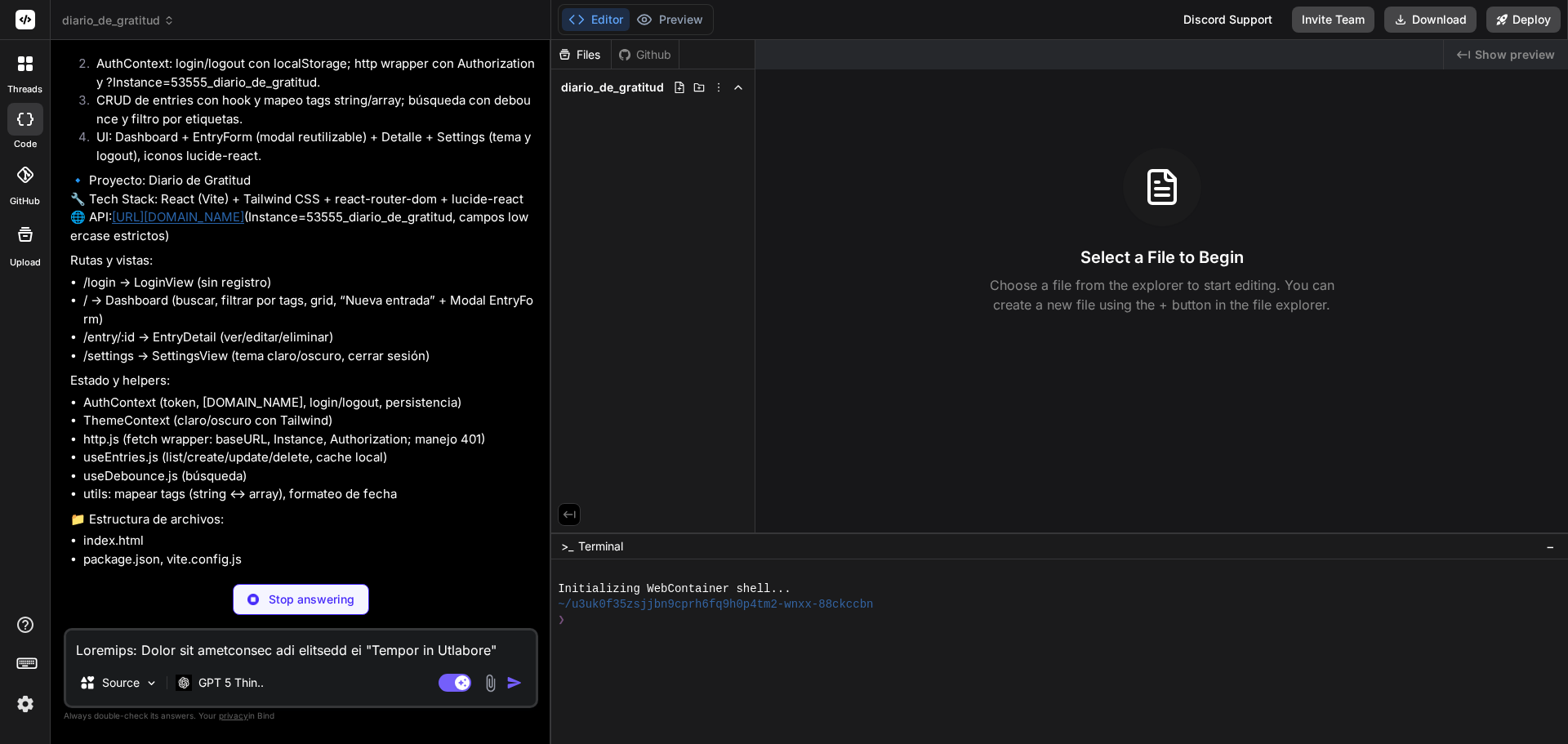
scroll to position [3524, 0]
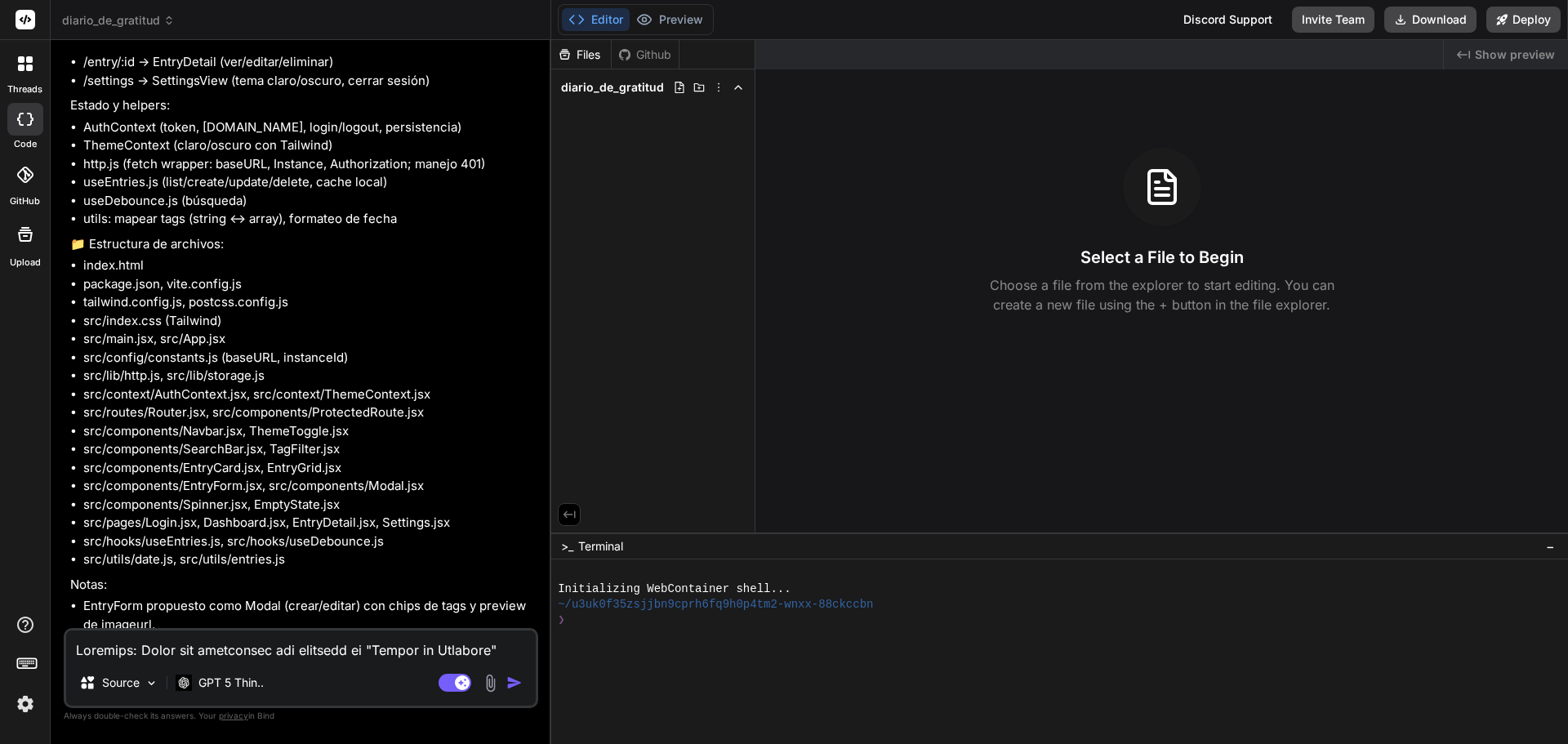
type textarea "x"
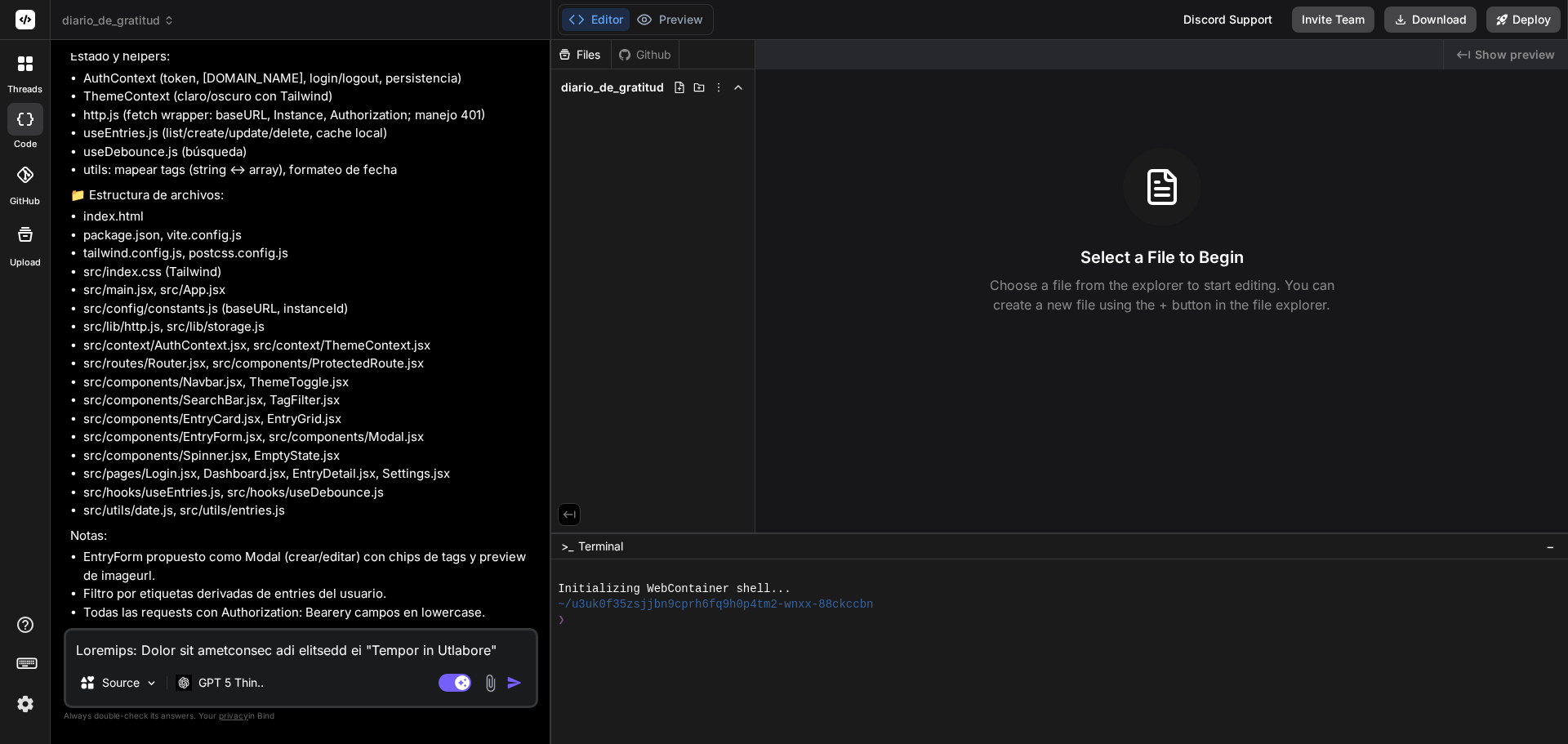
scroll to position [3830, 0]
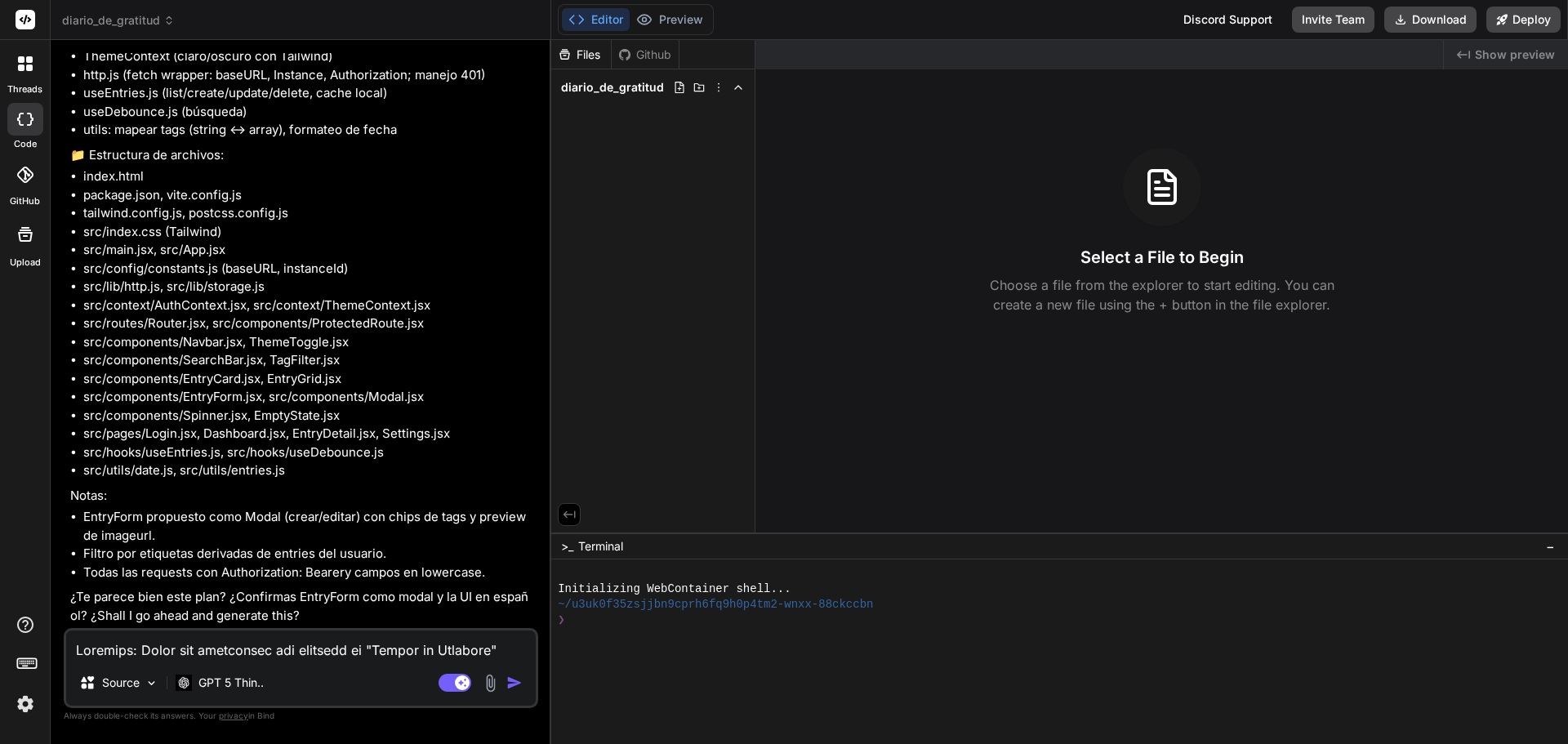
click at [183, 643] on textarea at bounding box center [301, 645] width 470 height 29
click at [173, 648] on textarea at bounding box center [301, 645] width 470 height 29
type textarea "x"
type textarea "Y"
type textarea "x"
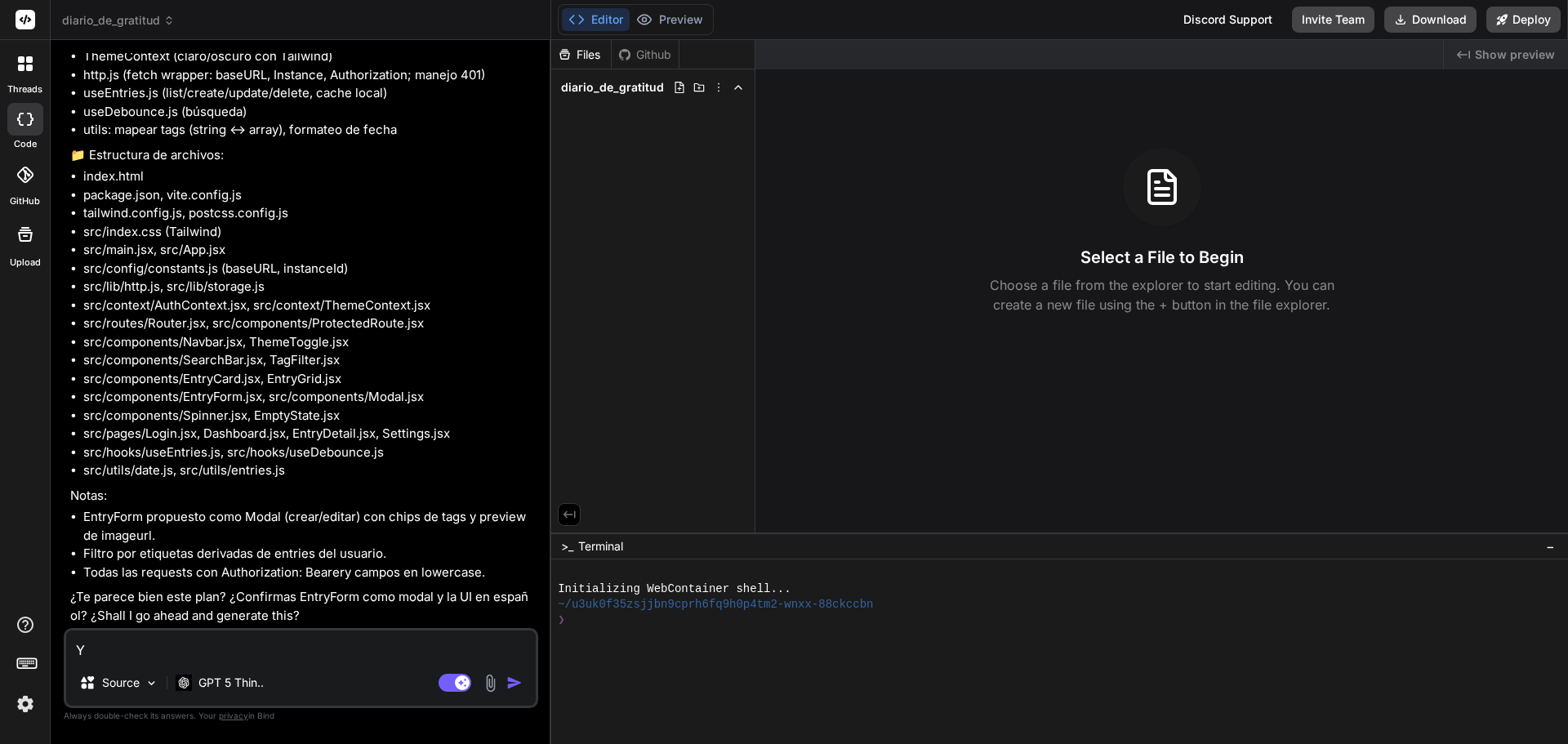
type textarea "Ye"
type textarea "x"
type textarea "Yes"
type textarea "x"
type textarea "Yes"
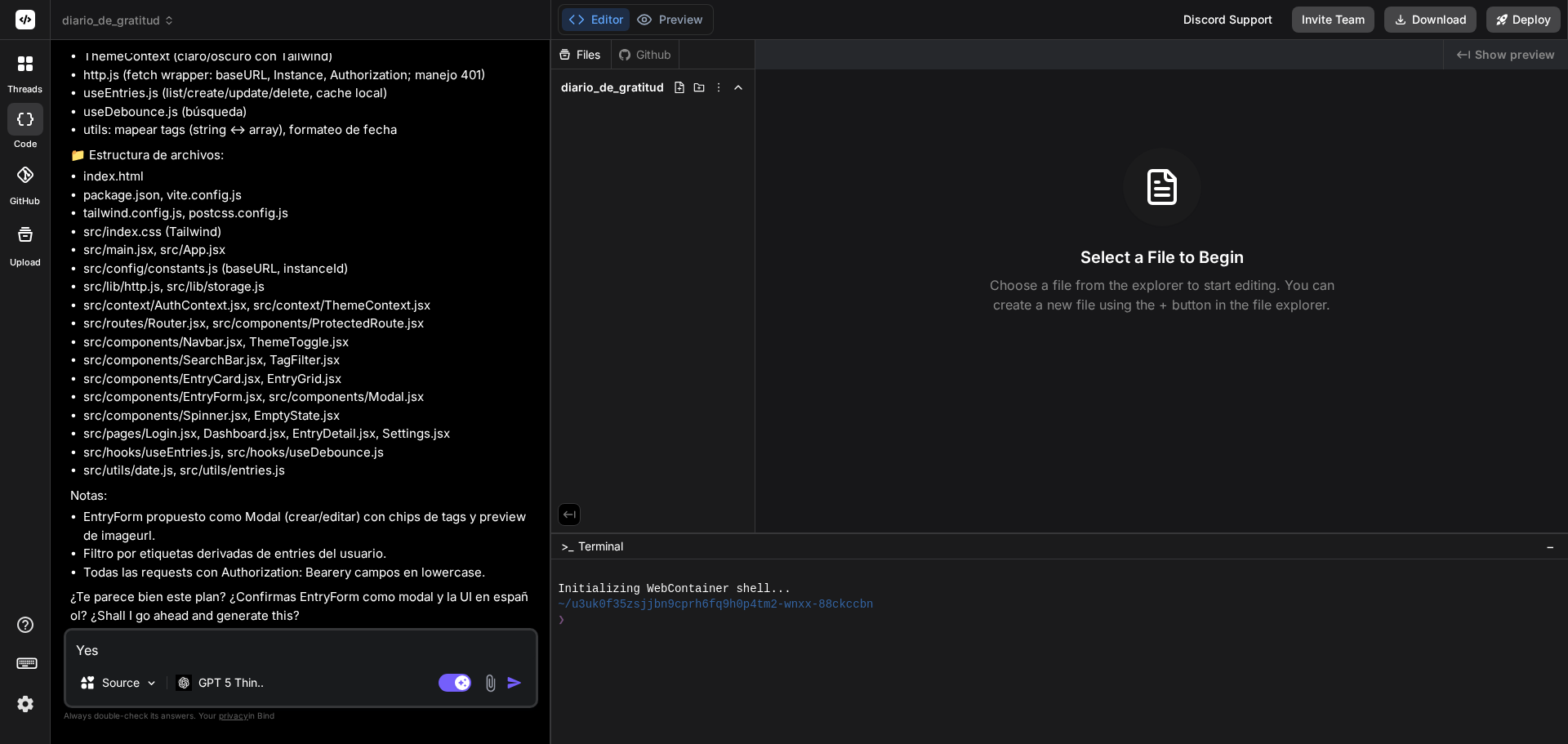
type textarea "x"
type textarea "Yes p"
type textarea "x"
type textarea "Yes pr"
type textarea "x"
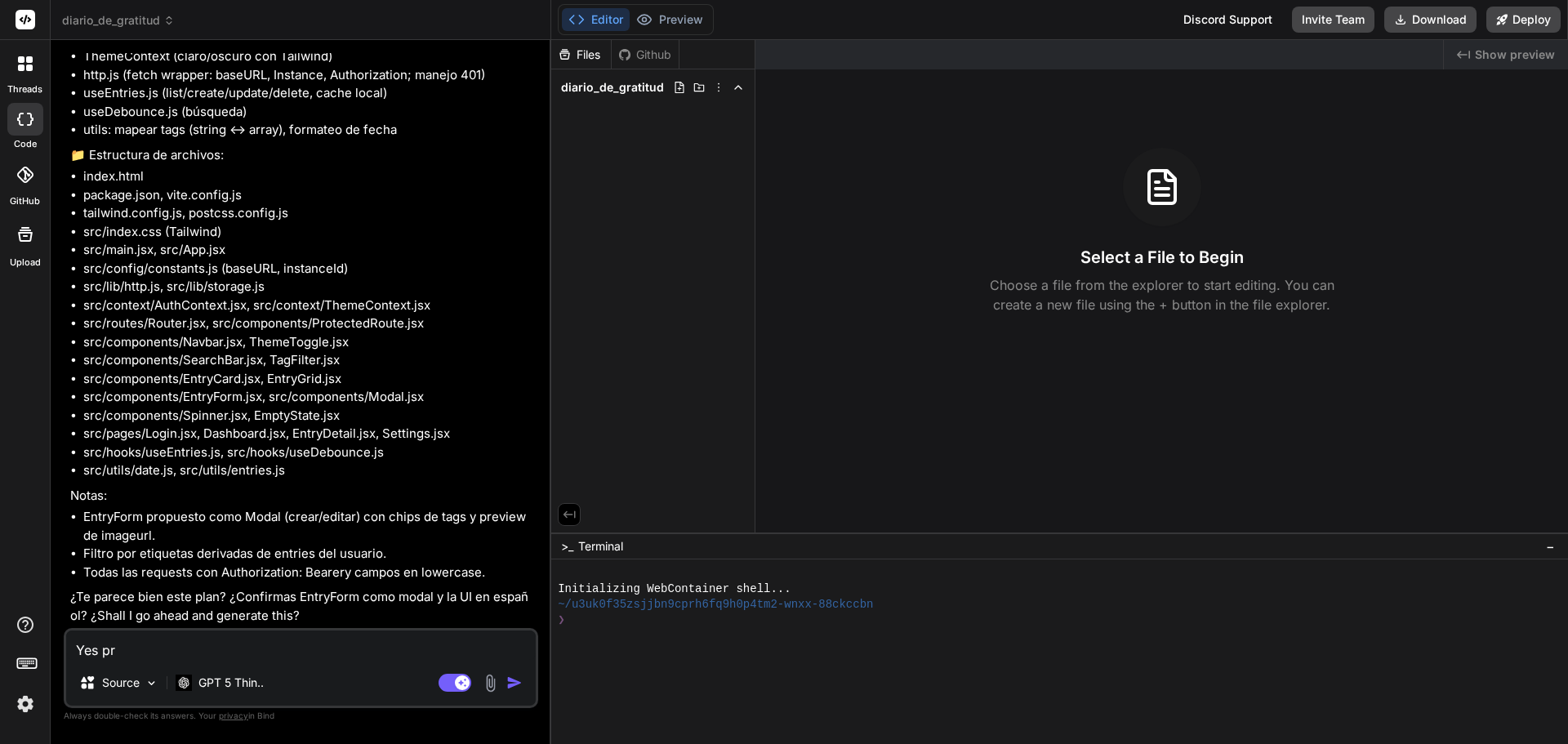
type textarea "Yes pro"
type textarea "x"
type textarea "Yes proc"
type textarea "x"
type textarea "Yes proce"
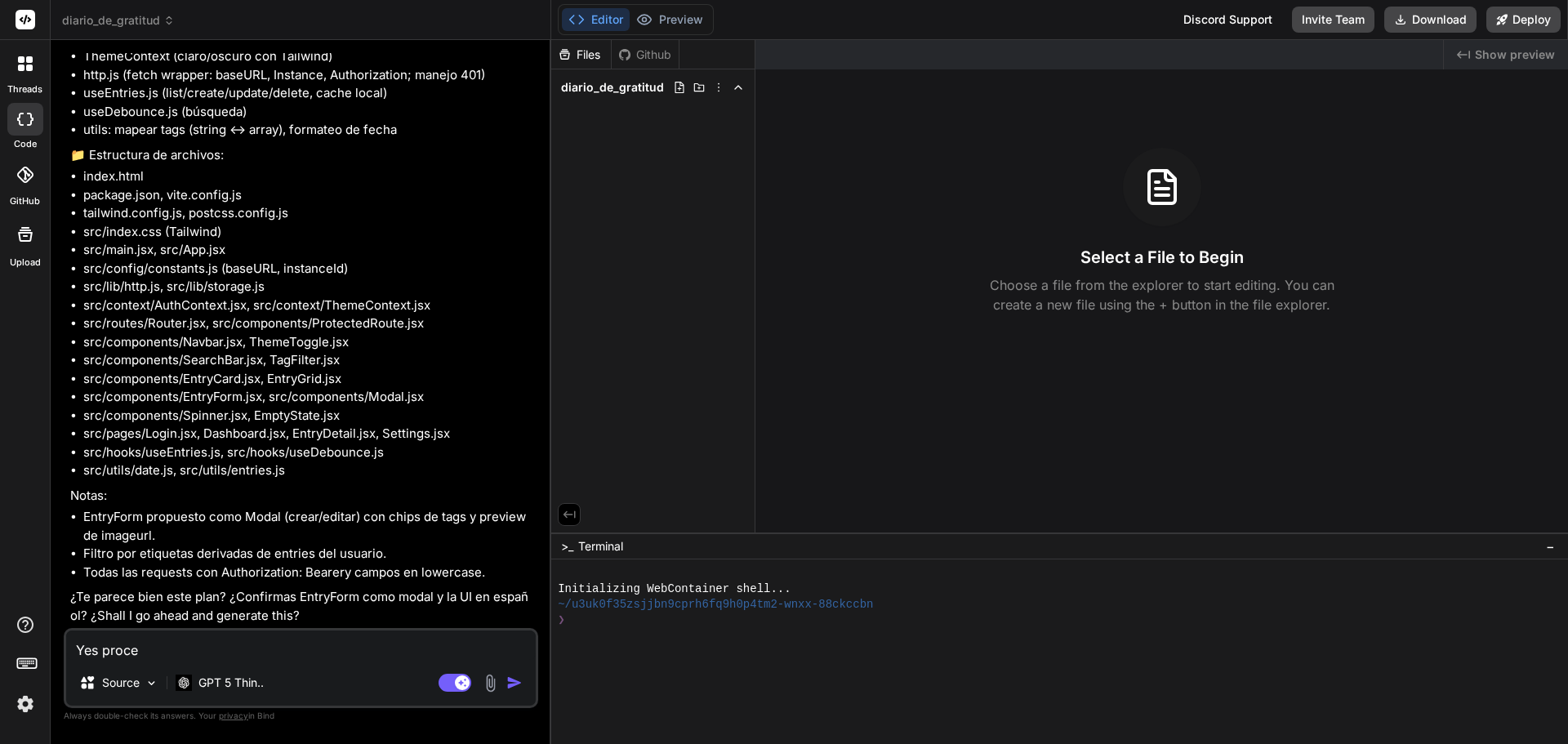
type textarea "x"
type textarea "Yes proc"
type textarea "x"
type textarea "Yes pro"
type textarea "x"
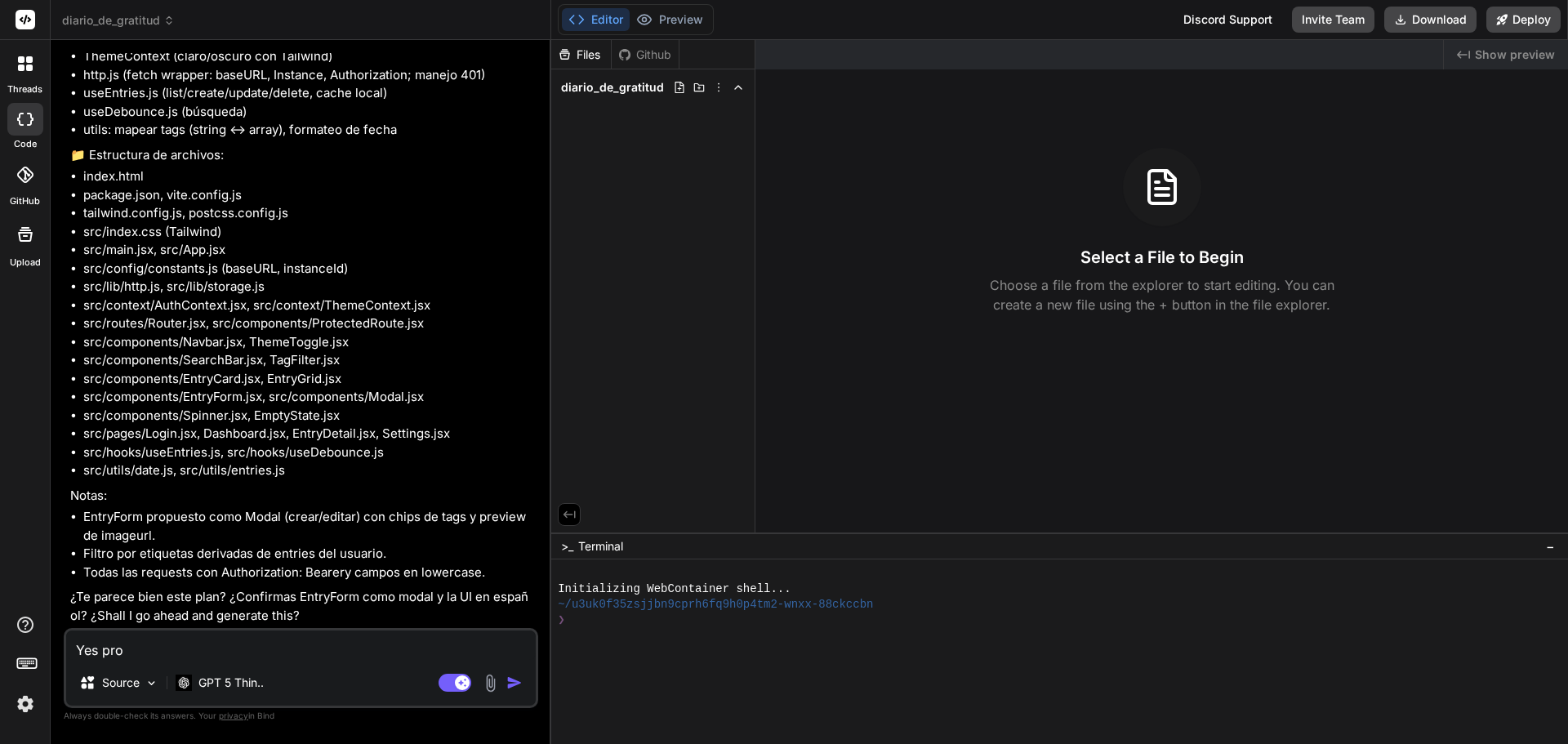
type textarea "Yes pr"
type textarea "x"
type textarea "Yes p"
type textarea "x"
type textarea "Yes"
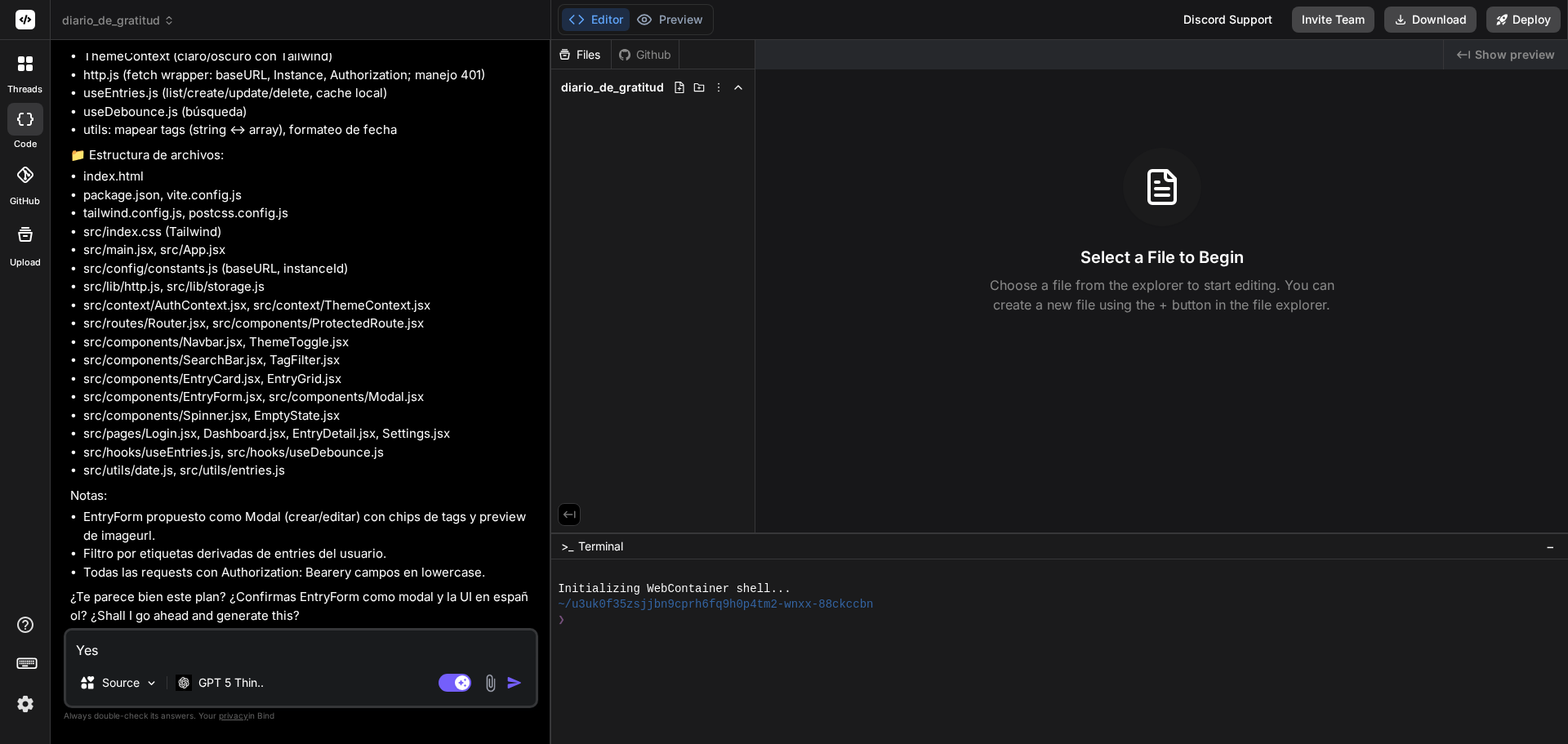
type textarea "x"
type textarea "Yes g"
type textarea "x"
type textarea "Yes ge"
type textarea "x"
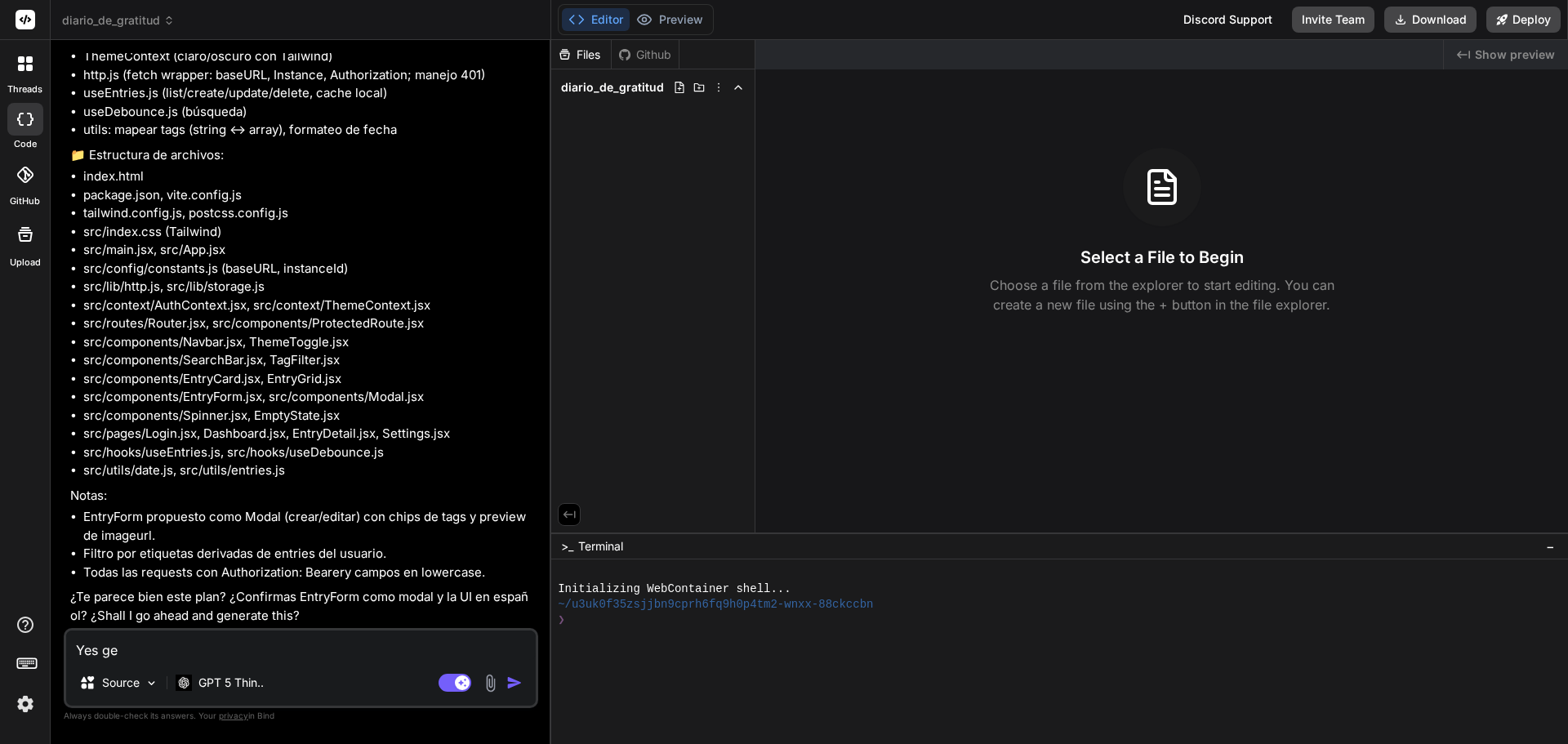
type textarea "Yes gen"
type textarea "x"
type textarea "Yes gene"
type textarea "x"
type textarea "Yes gener"
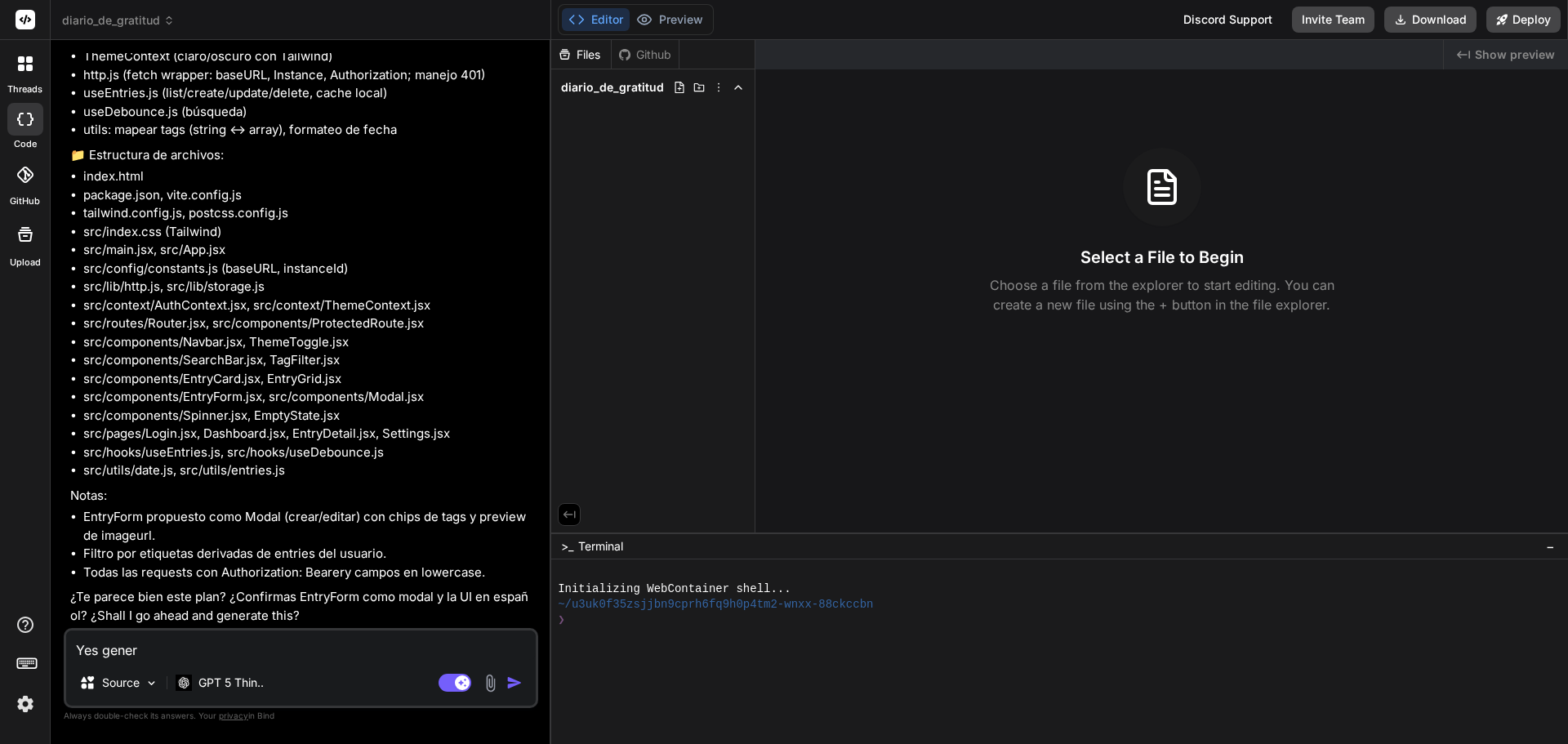
type textarea "x"
type textarea "Yes genera"
type textarea "x"
type textarea "Yes generat"
type textarea "x"
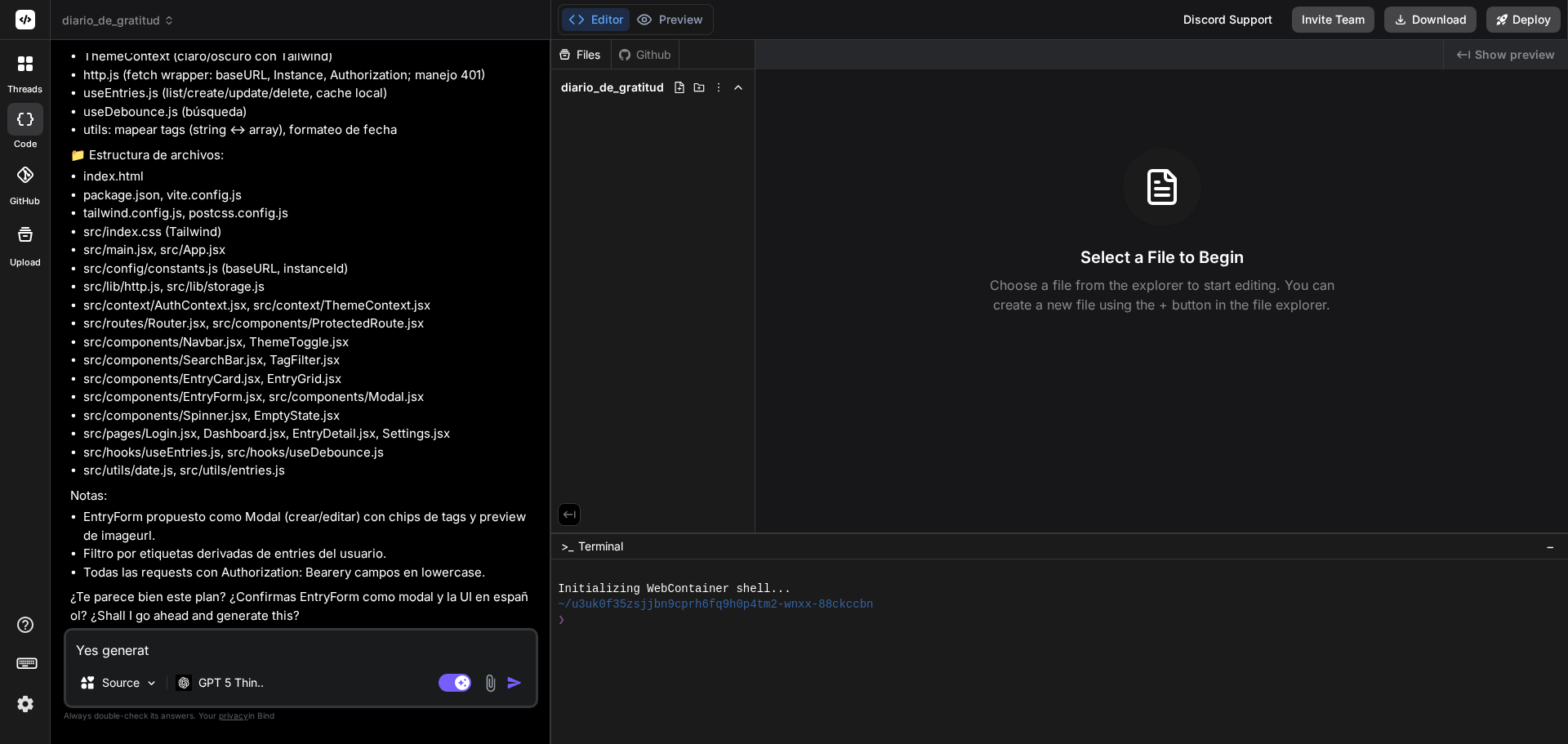
type textarea "Yes generate"
type textarea "x"
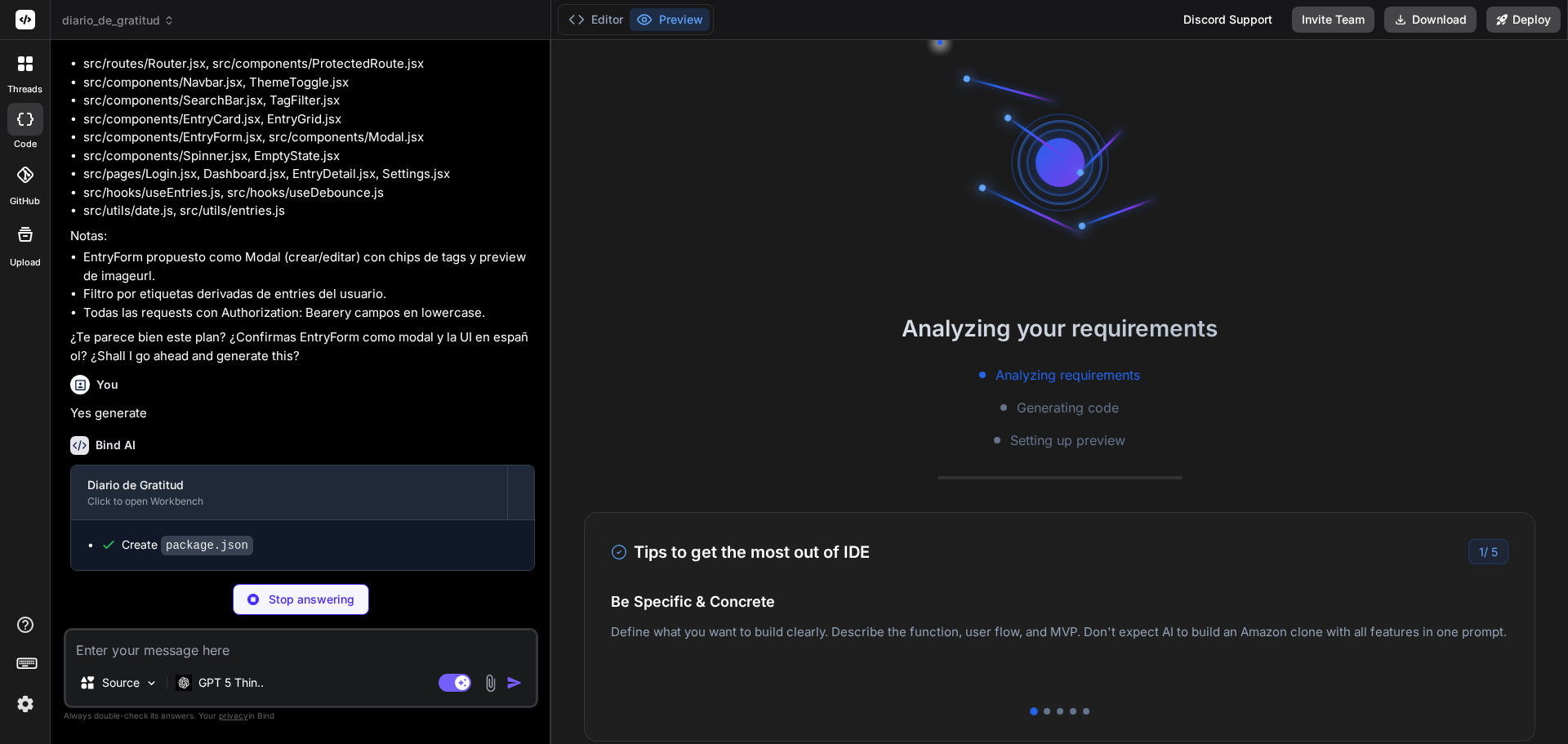
scroll to position [47, 0]
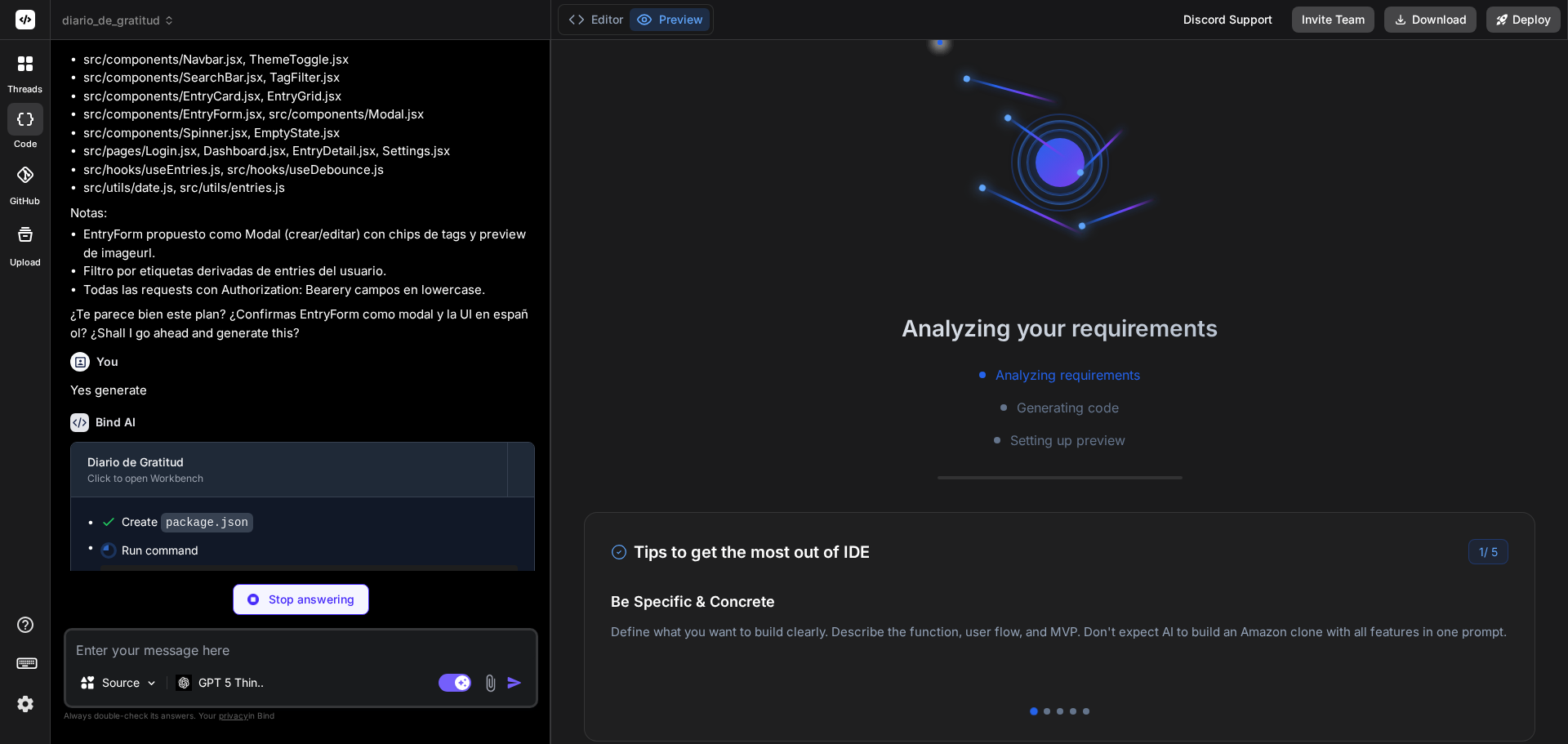
type textarea "x"
type textarea "import { defineConfig } from 'vite' import react from '@vitejs/plugin-react' ex…"
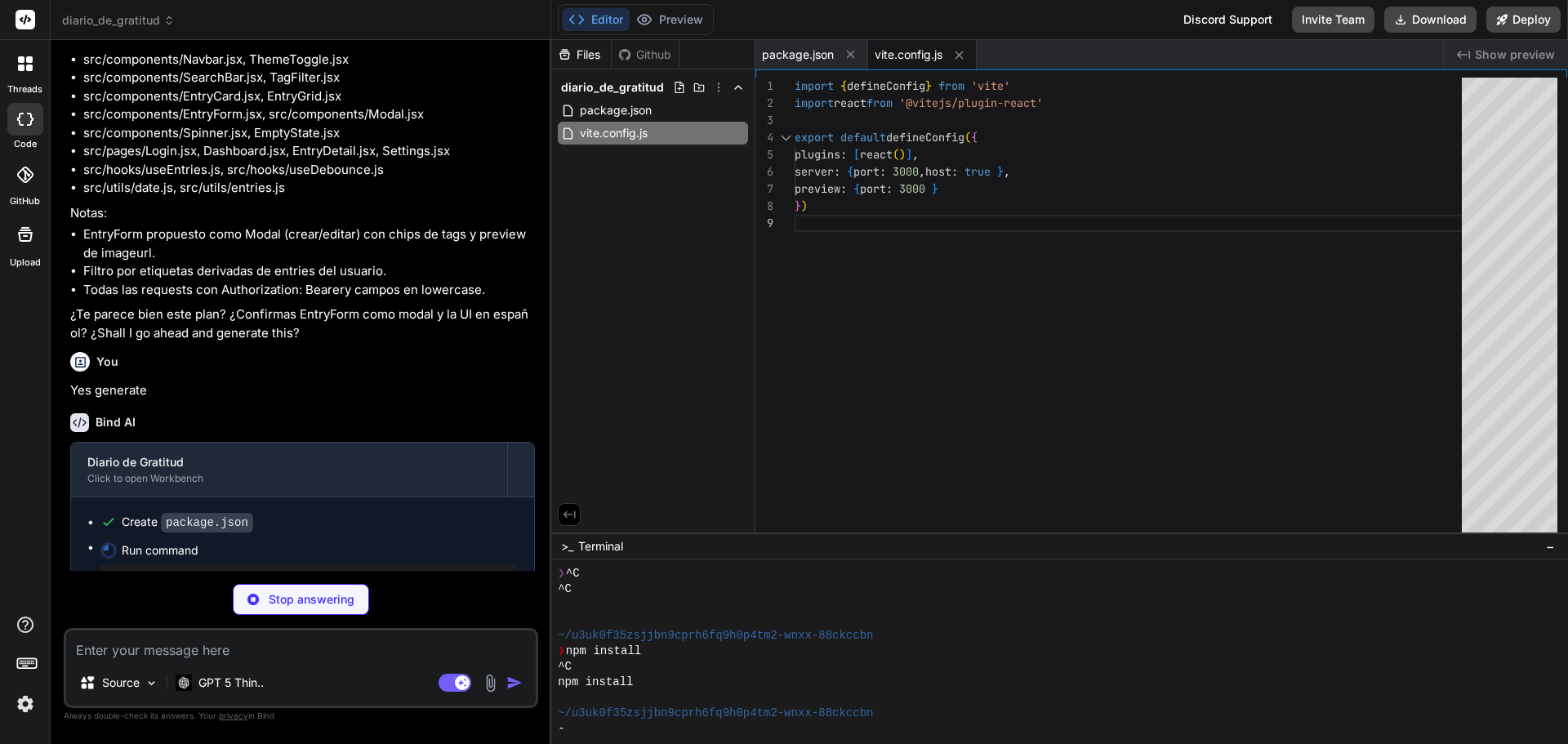
type textarea "x"
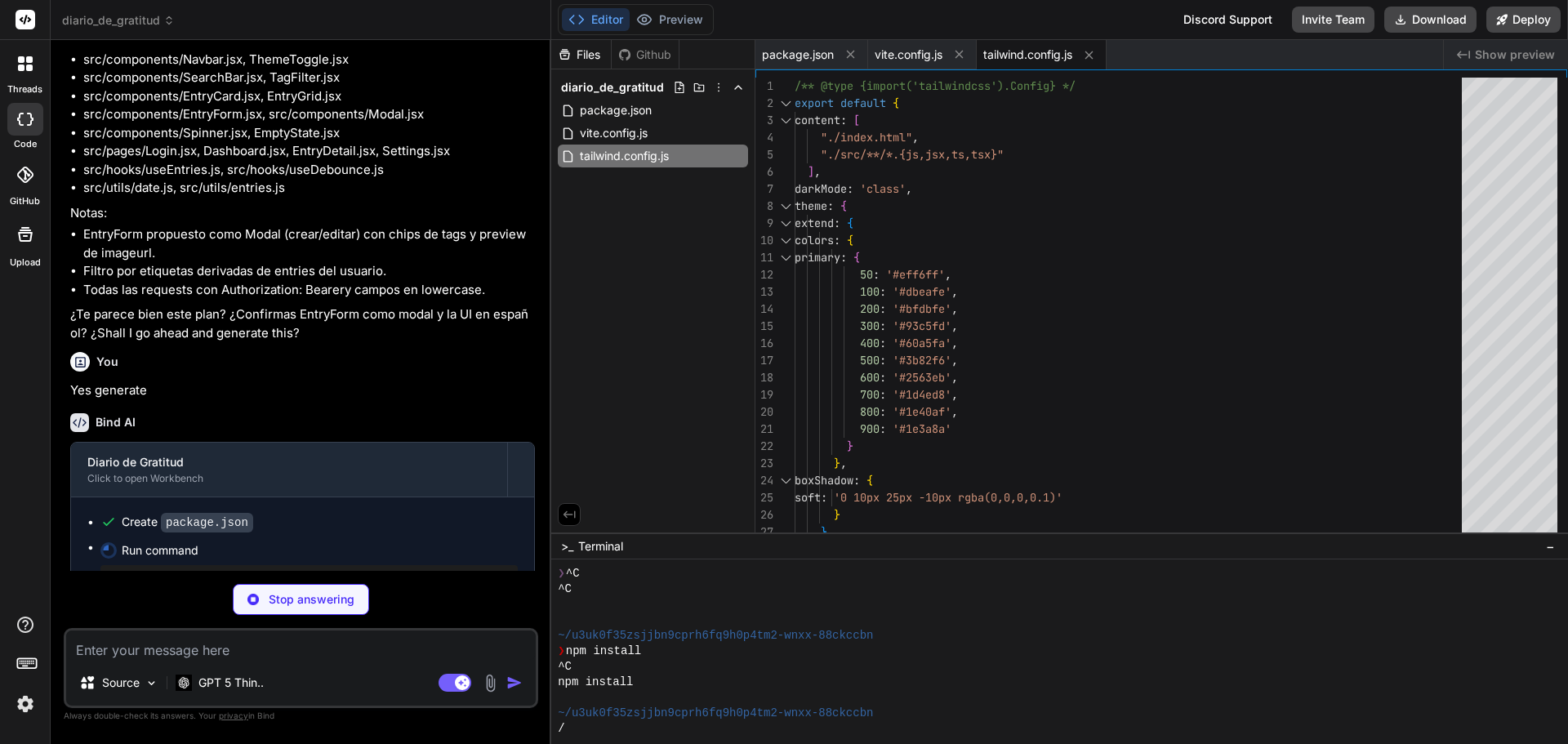
type textarea "x"
type textarea "export default { plugins: { tailwindcss: {}, autoprefixer: {} } }"
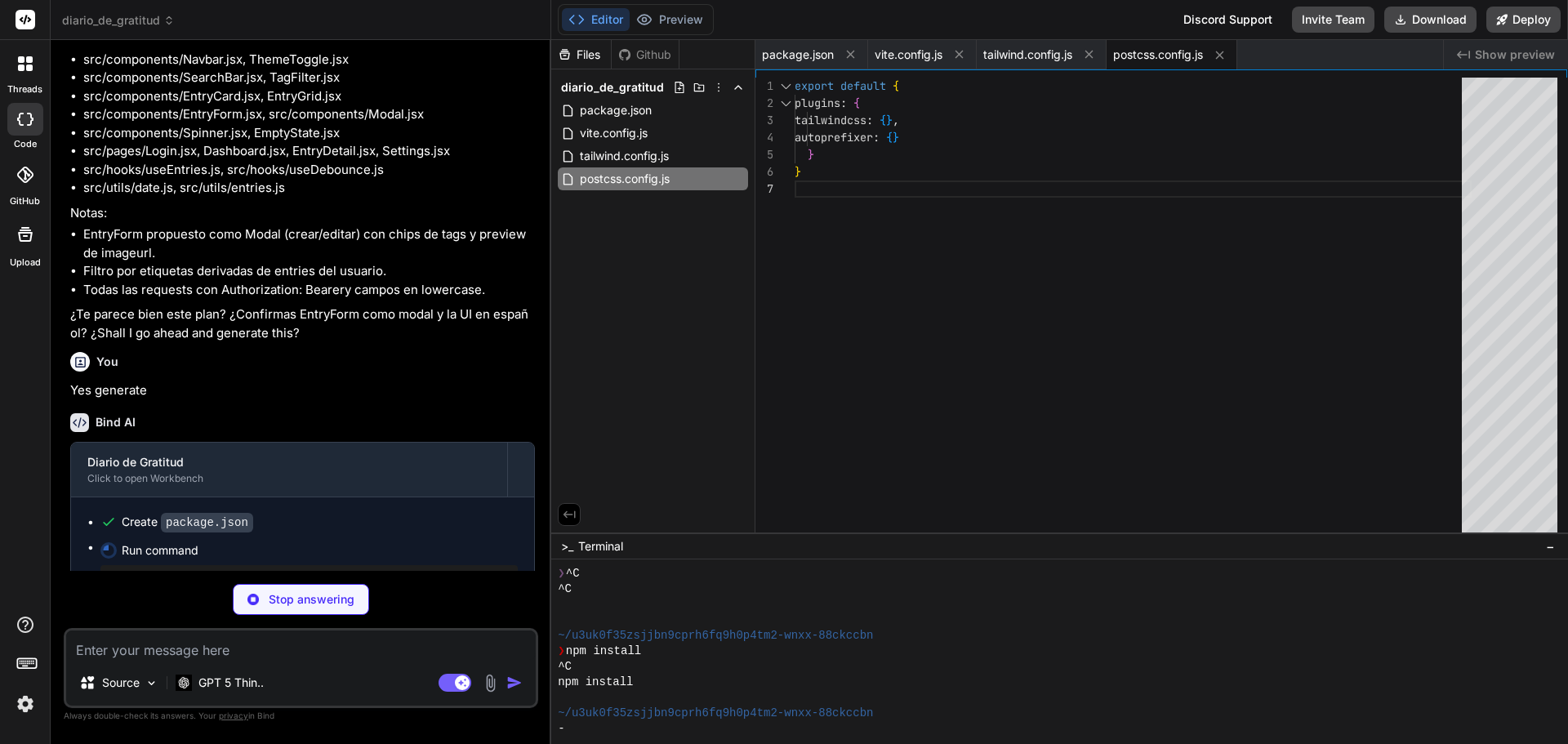
type textarea "x"
type textarea "</body> </html>"
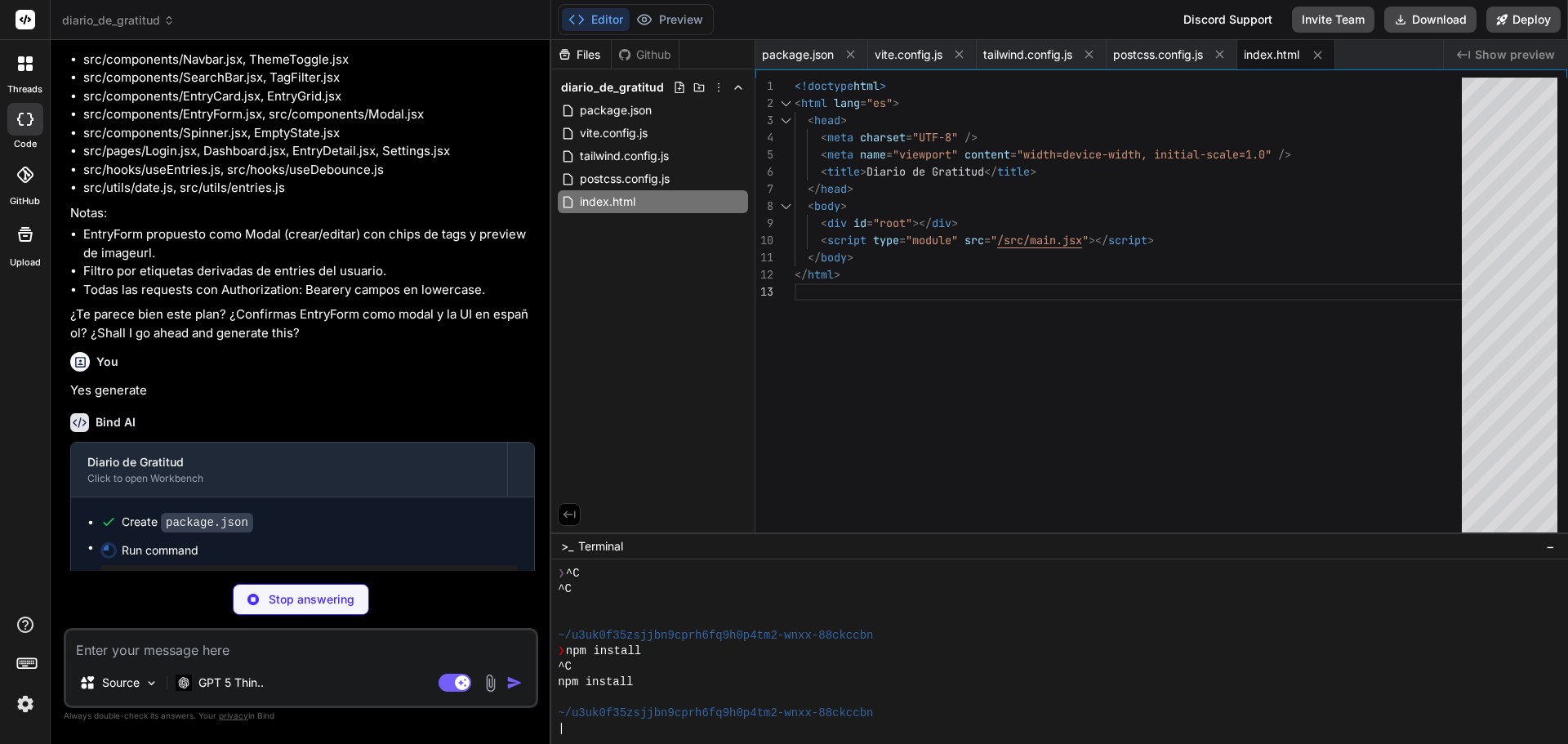
type textarea "x"
type textarea "} }"
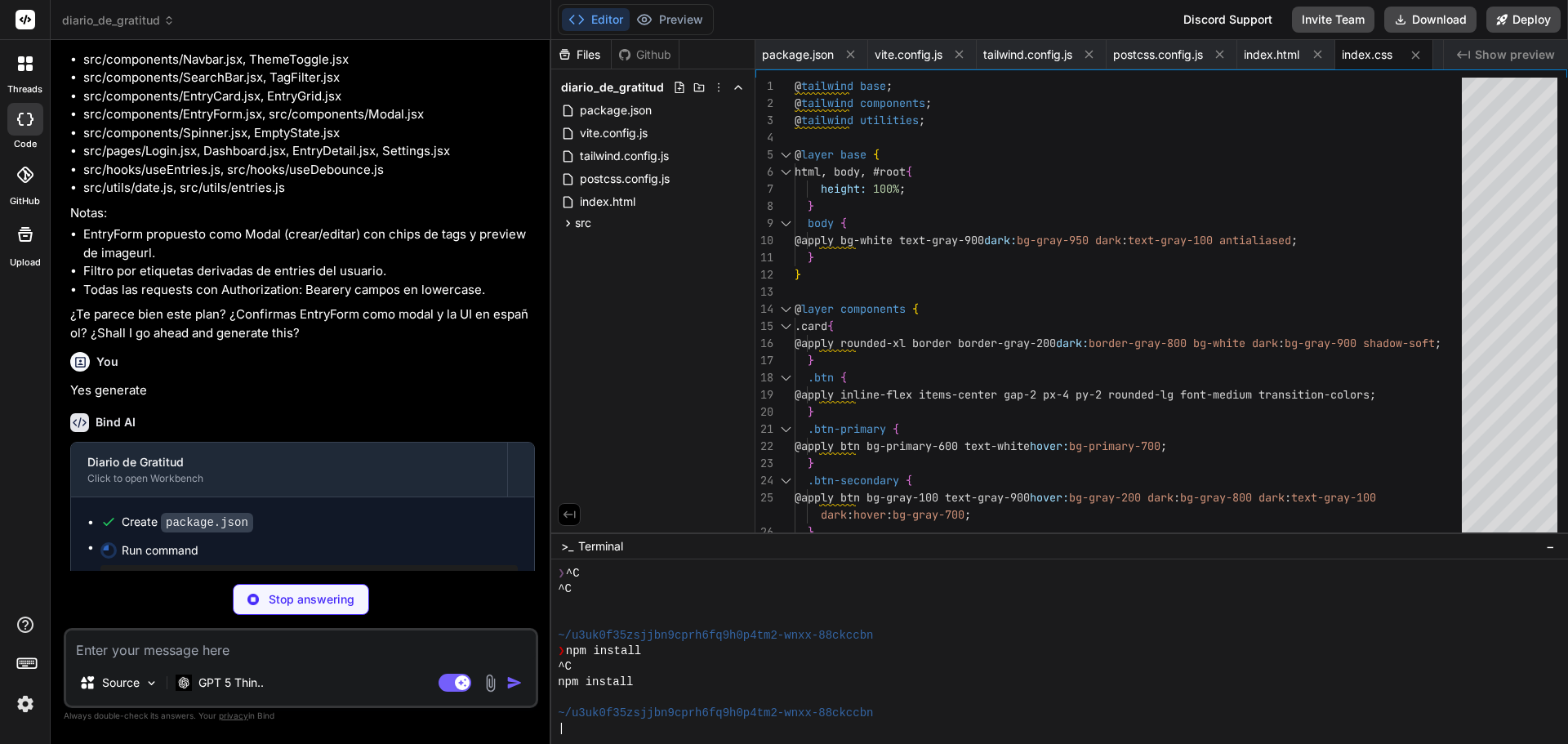
type textarea "x"
type textarea "<ThemeProvider> <AuthProvider> <BrowserRouter> <App /> </BrowserRouter> </AuthP…"
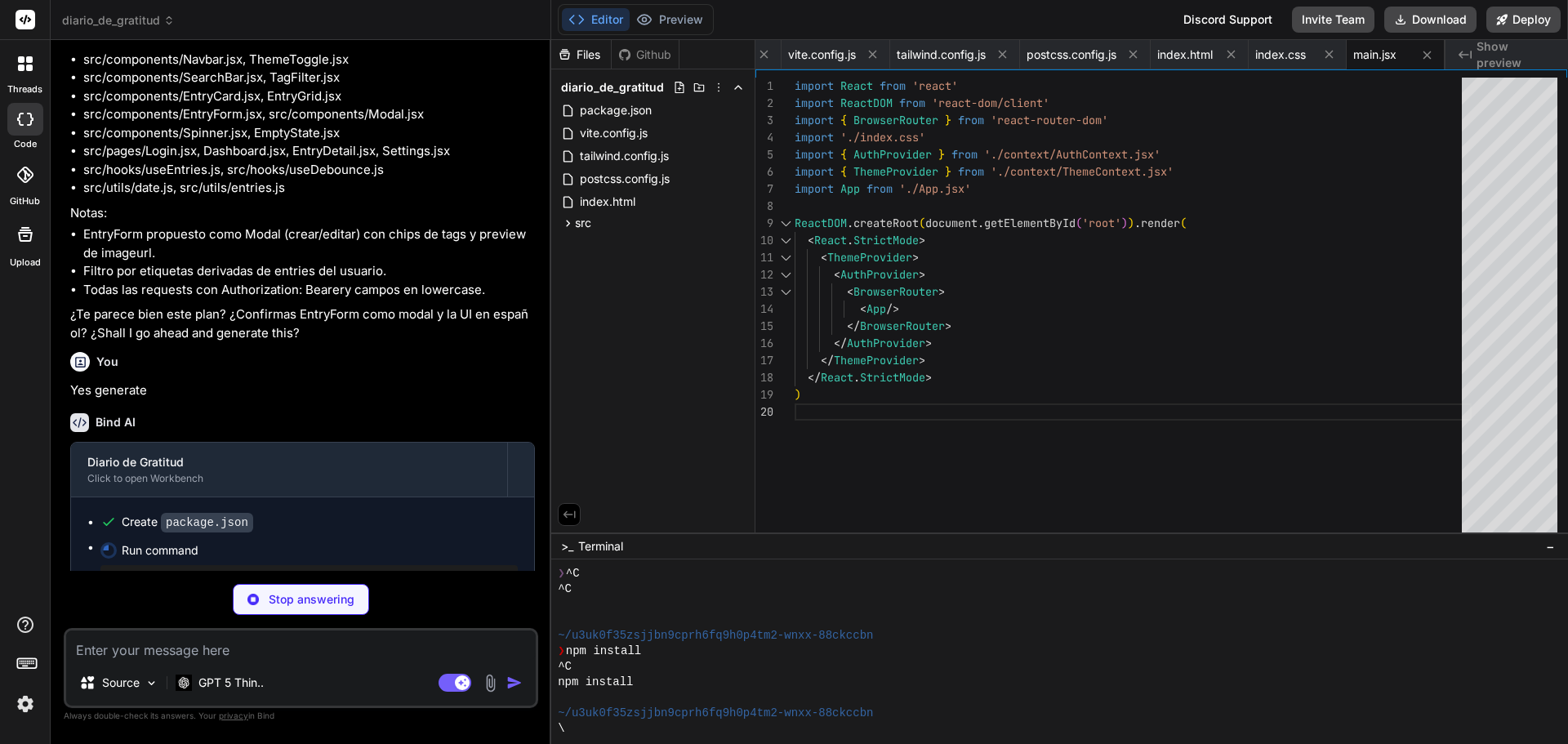
type textarea "x"
type textarea "import React from 'react' import Router from './routes/Router.jsx' export defau…"
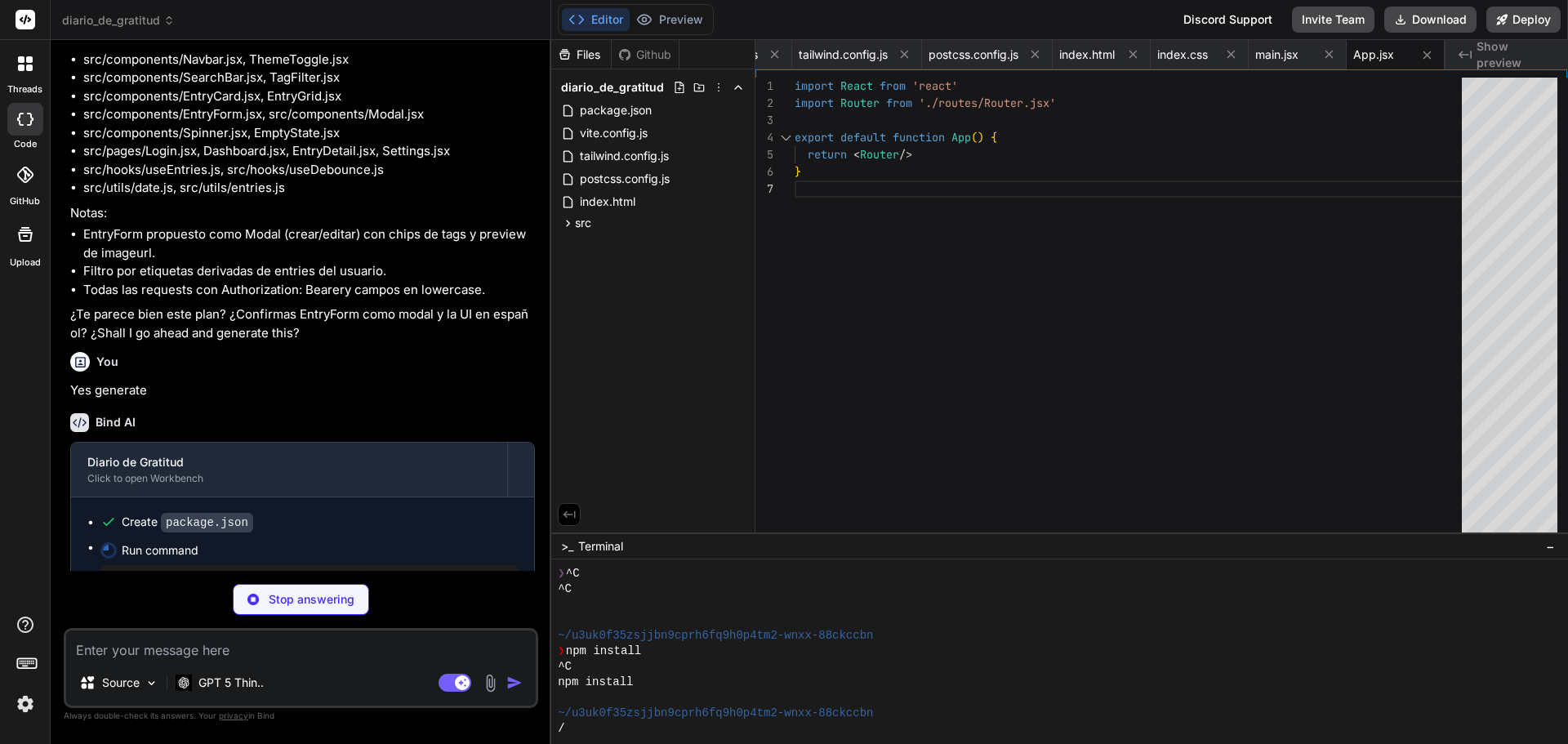
type textarea "x"
type textarea "export const API_BASE_URL = '[URL][DOMAIN_NAME]' export const INSTANCE_ID = '53…"
type textarea "x"
type textarea "clearAll: () => { localStorage.removeItem(TOKEN_KEY) localStorage.removeItem(US…"
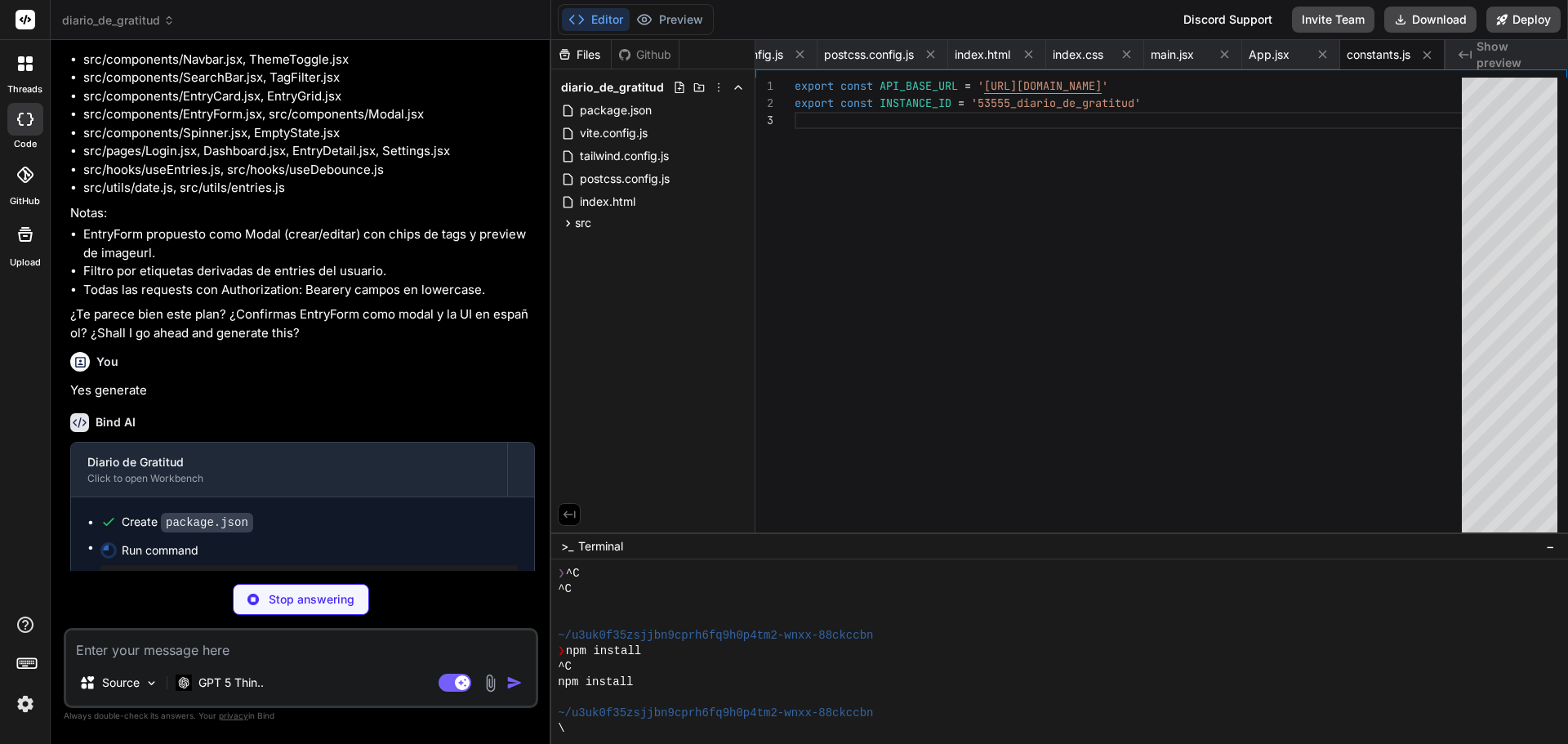
scroll to position [0, 394]
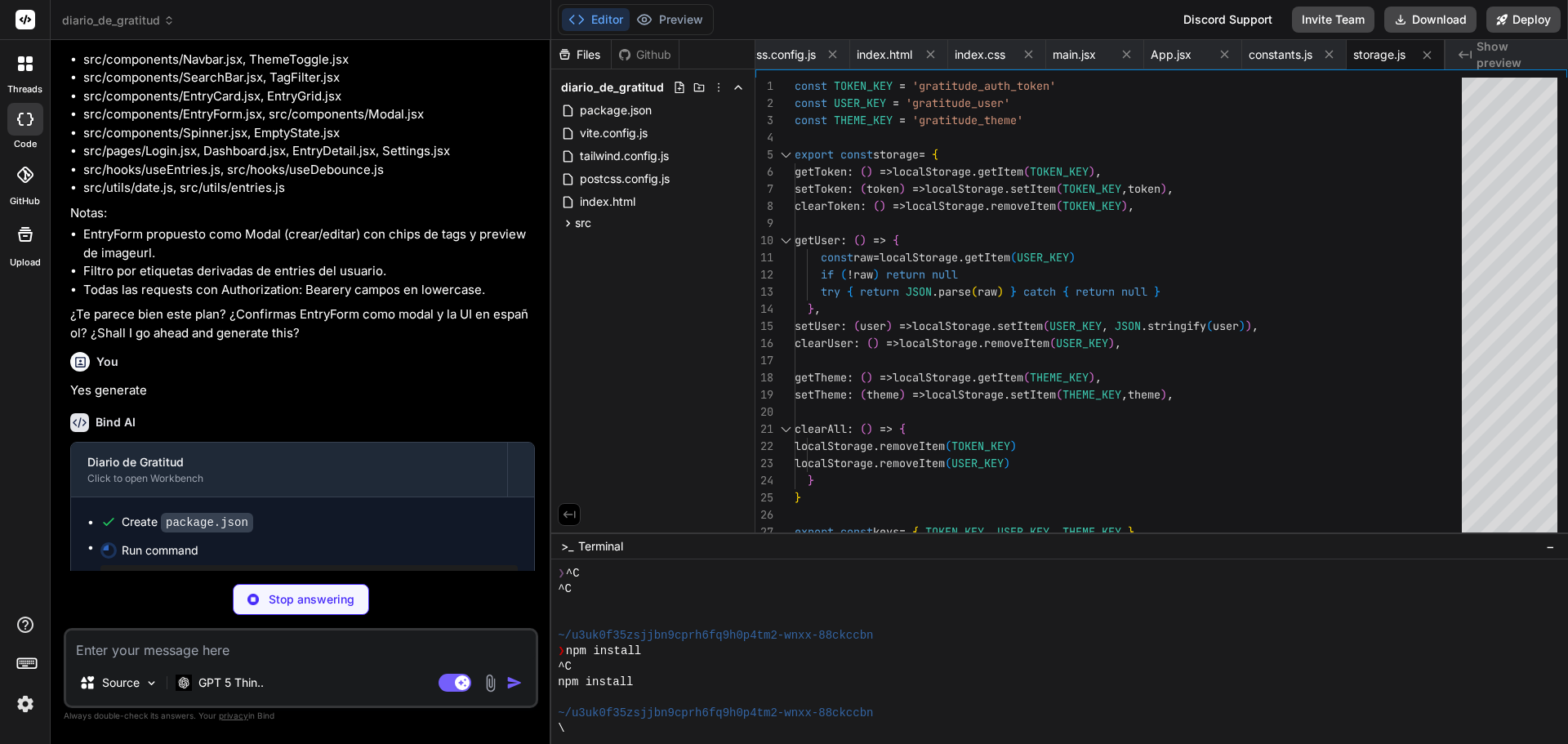
type textarea "x"
type textarea "export const http = { get: (path, opts) => request('GET', path, opts), post: (p…"
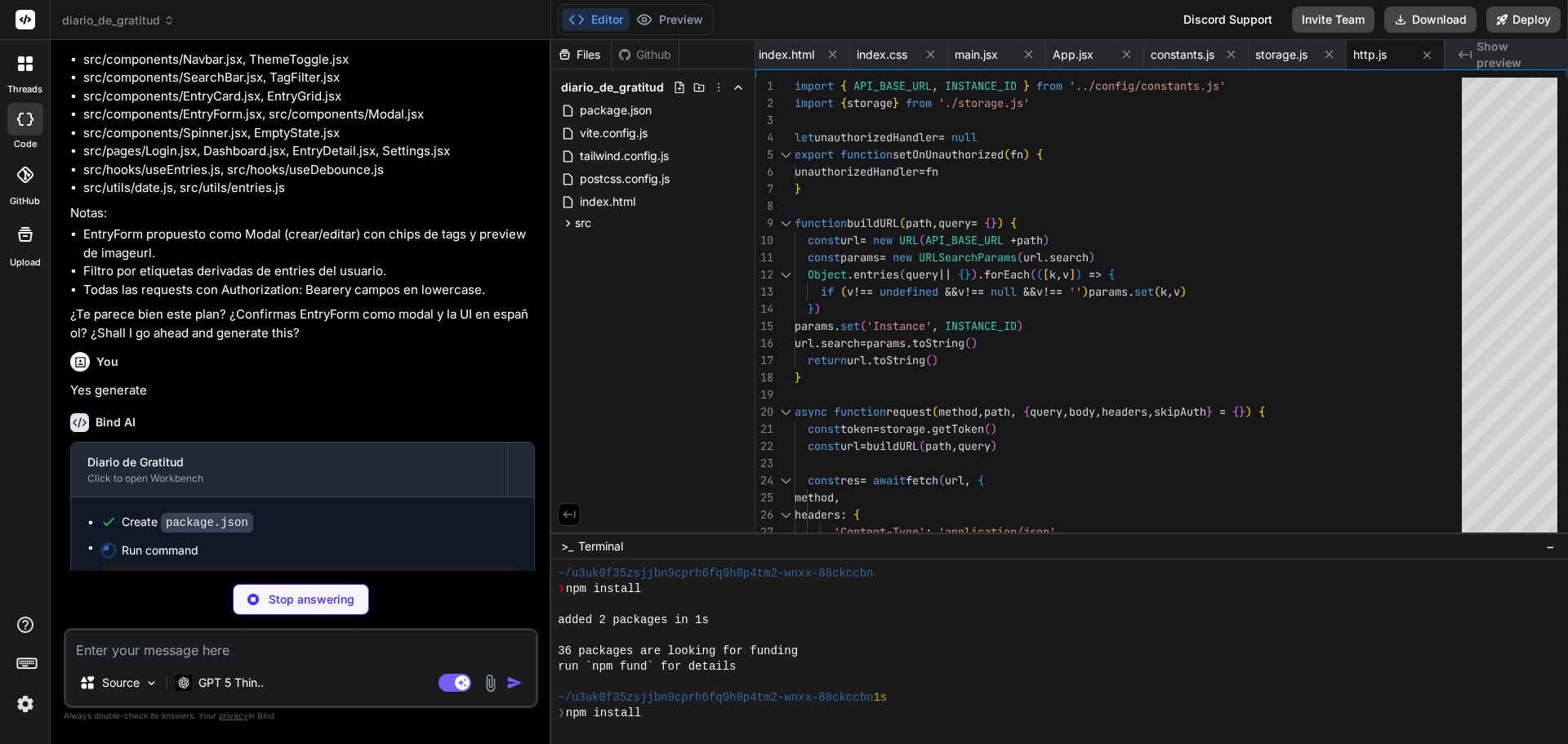
scroll to position [372, 0]
type textarea "x"
type textarea "import { defineConfig } from 'vite' import react from '@vitejs/plugin-react' ex…"
type textarea "x"
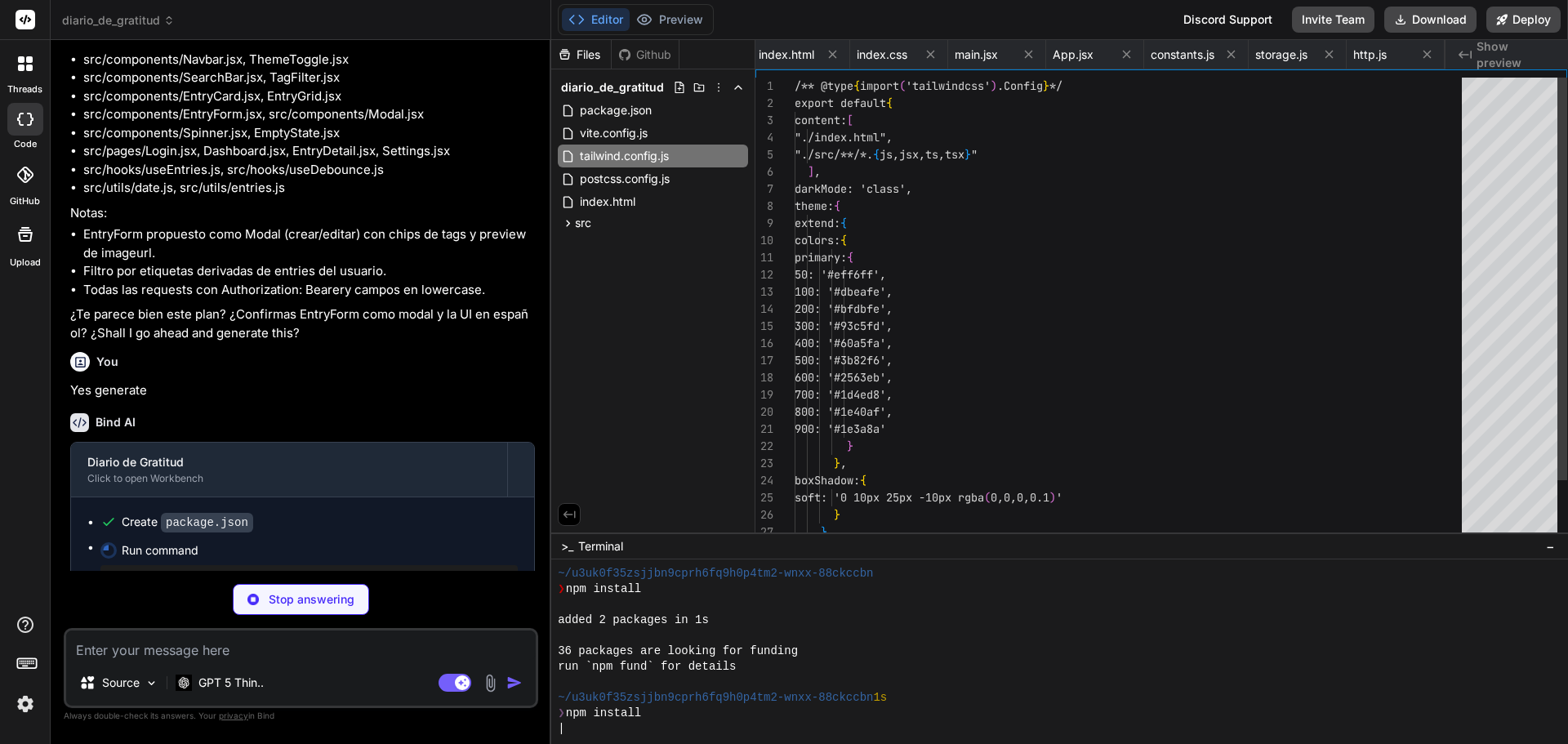
scroll to position [0, 492]
type textarea "export const http = { get: (path, opts) => request('GET', path, opts), post: (p…"
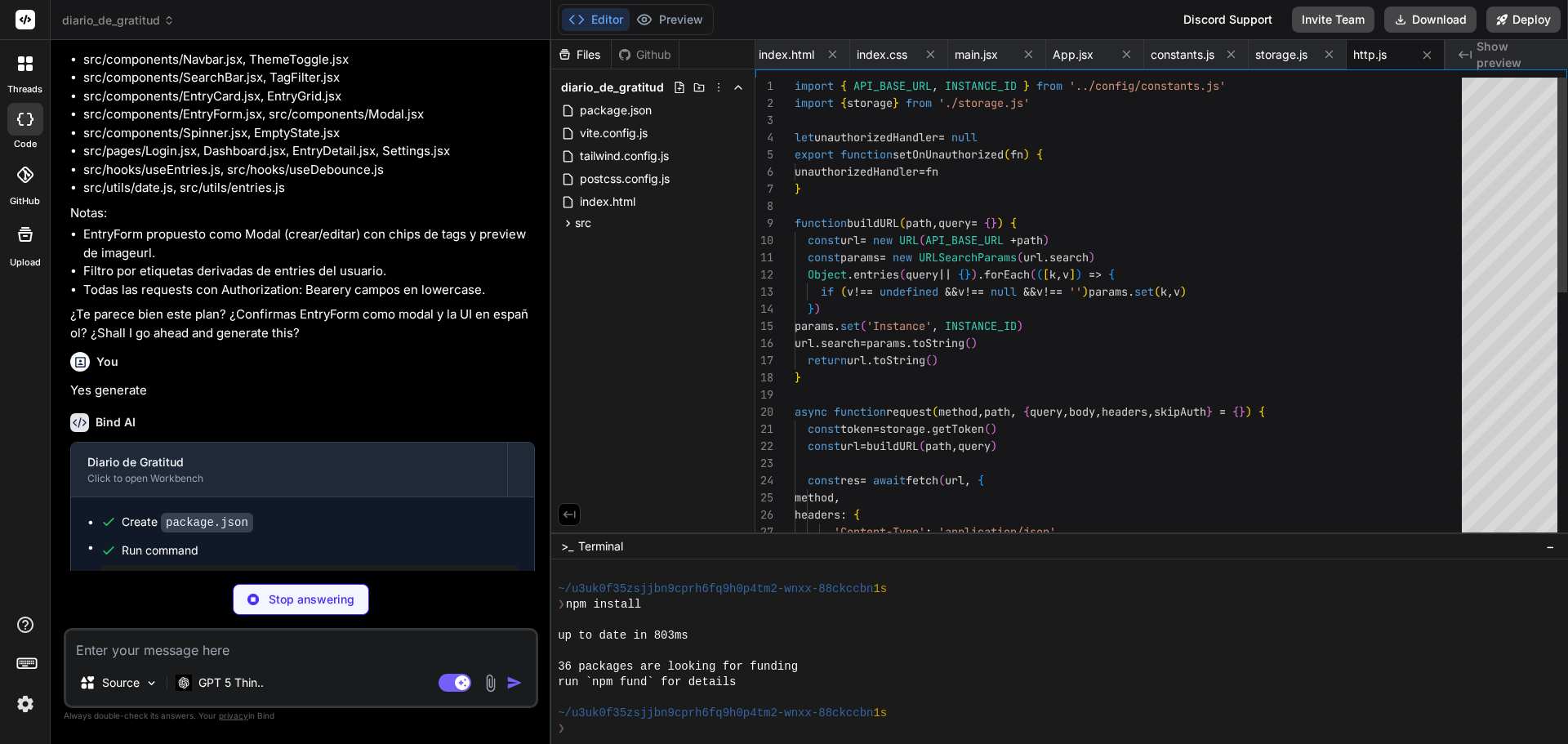
scroll to position [481, 0]
type textarea "x"
type textarea "return <AuthContext.Provider value={value}>{children}</AuthContext.Provider> } …"
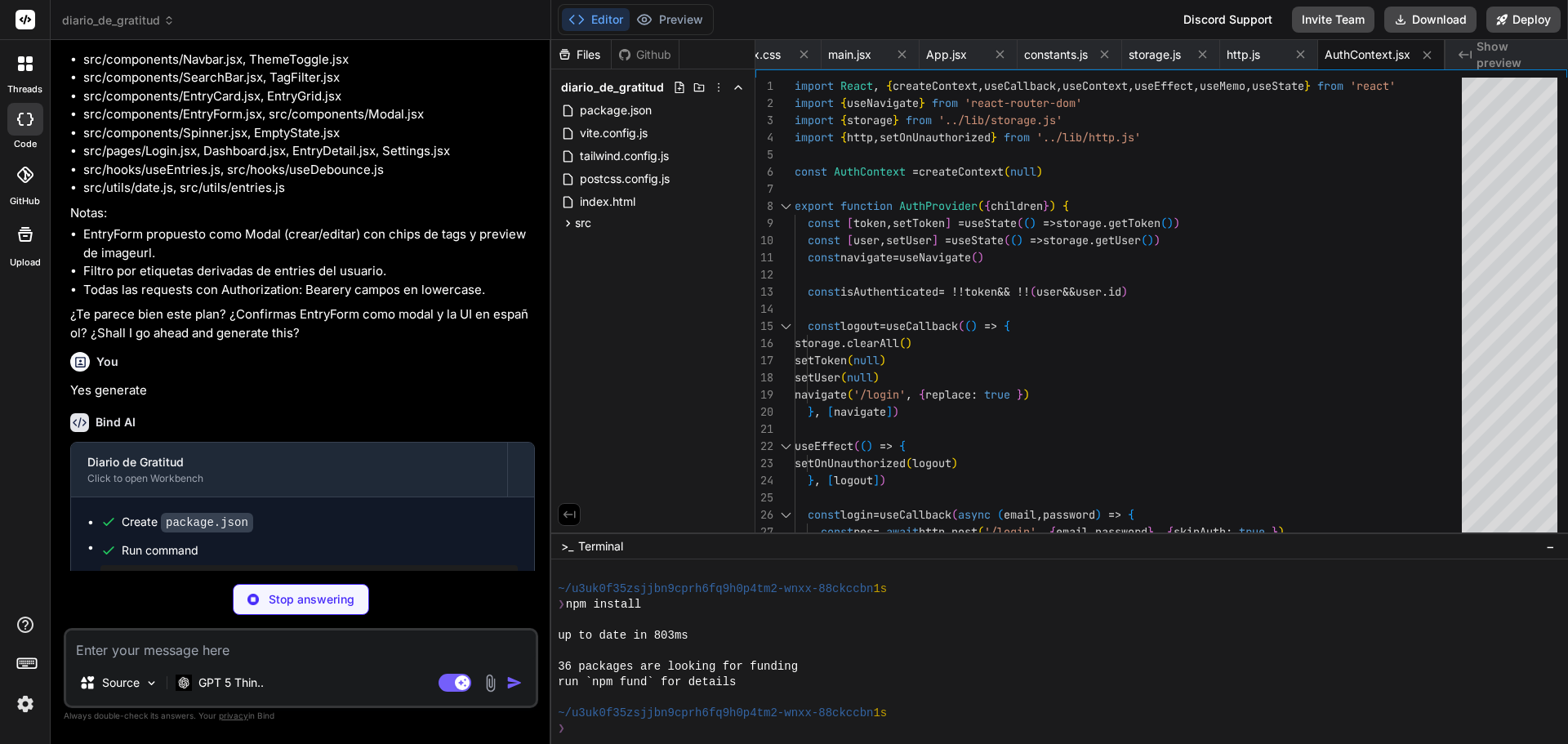
type textarea "x"
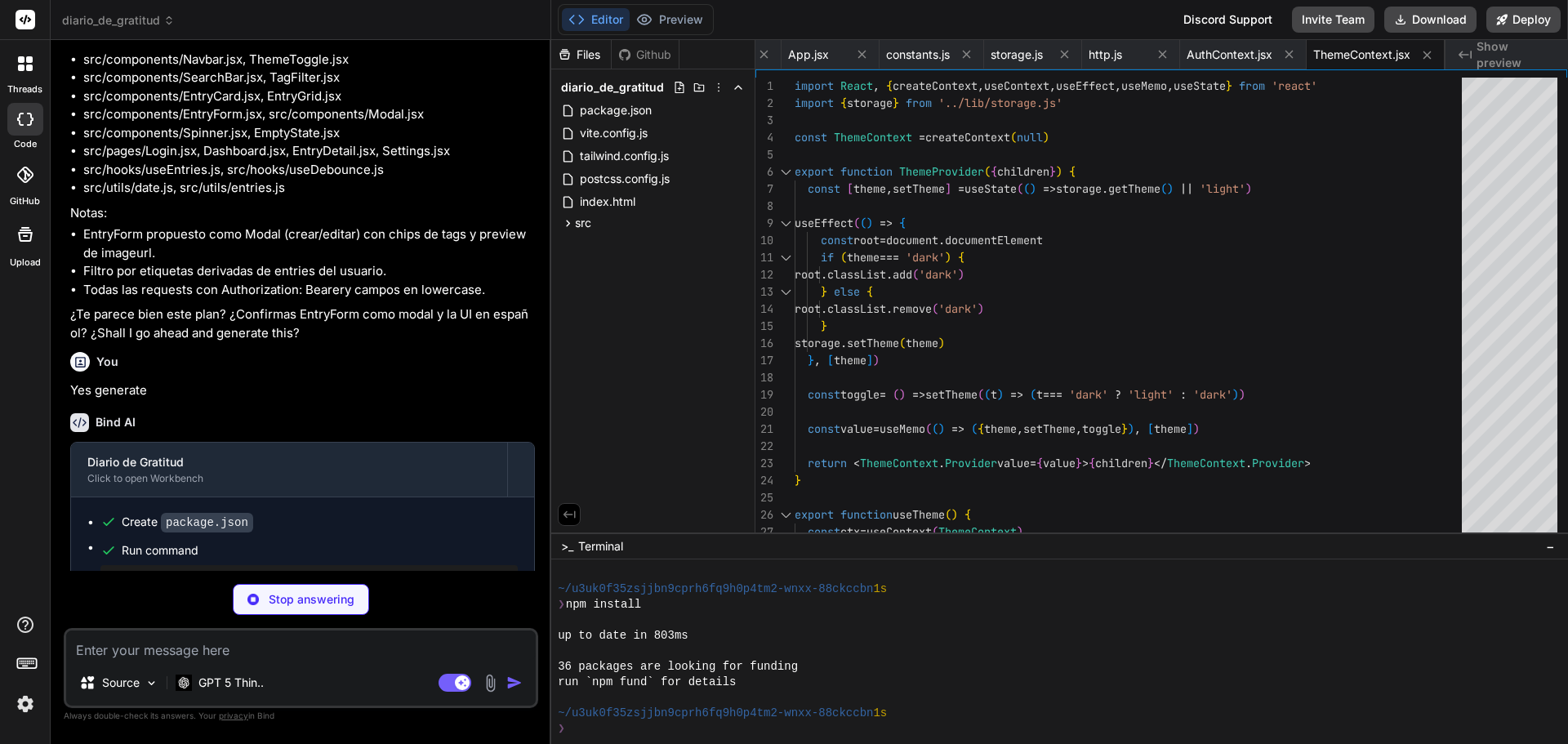
scroll to position [0, 855]
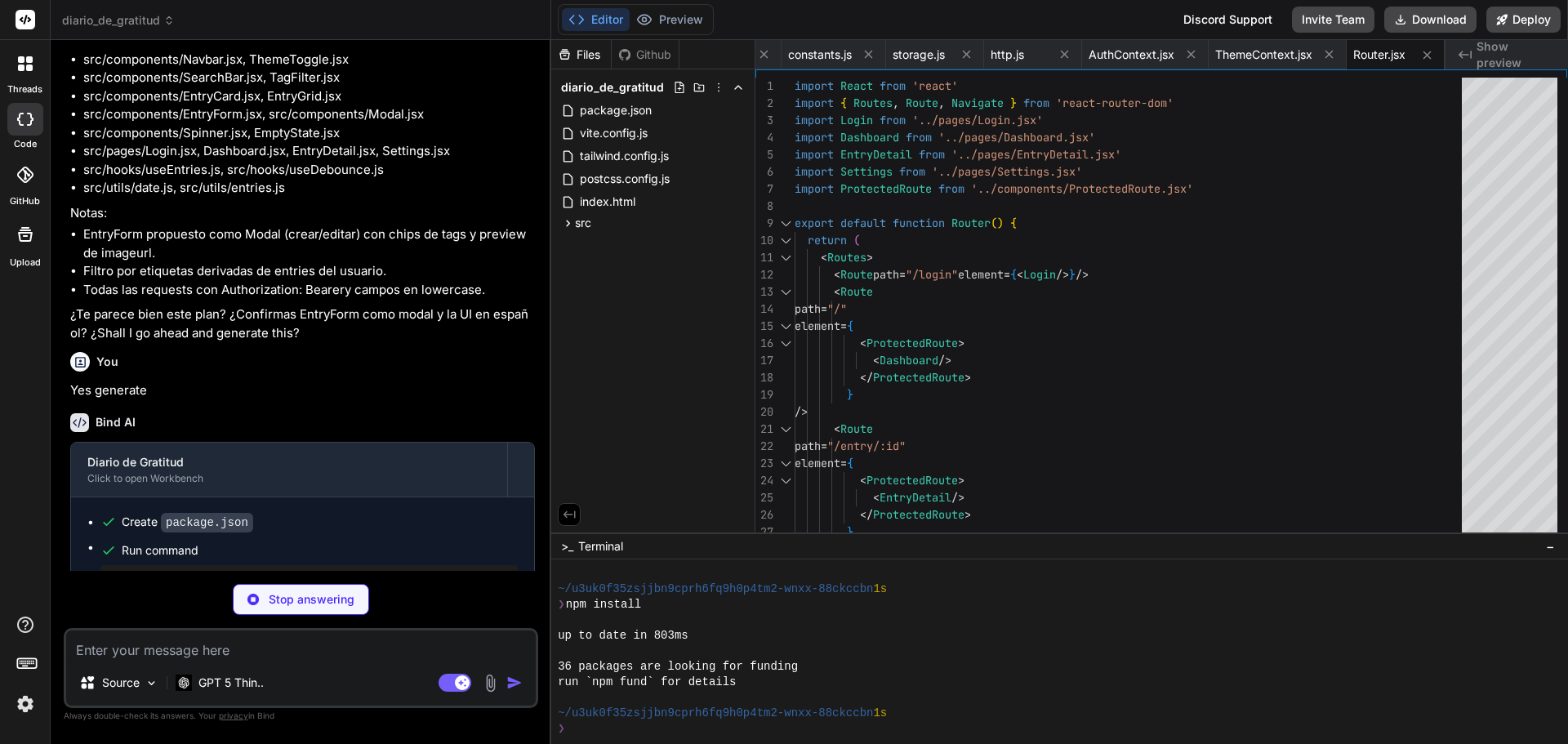
type textarea "x"
type textarea "error, refresh, createEntry, updateEntry, deleteEntry, getById, allTags } }"
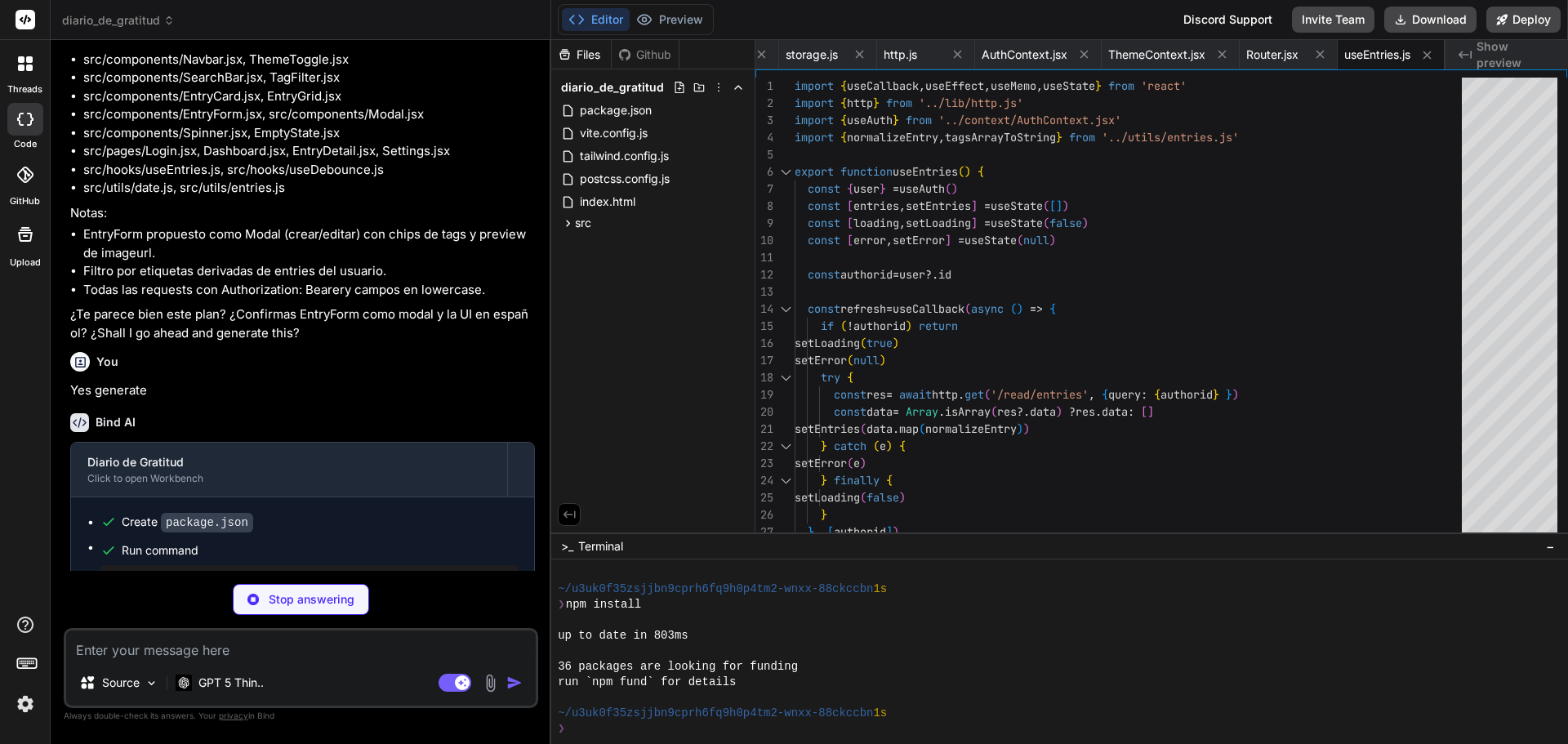
type textarea "x"
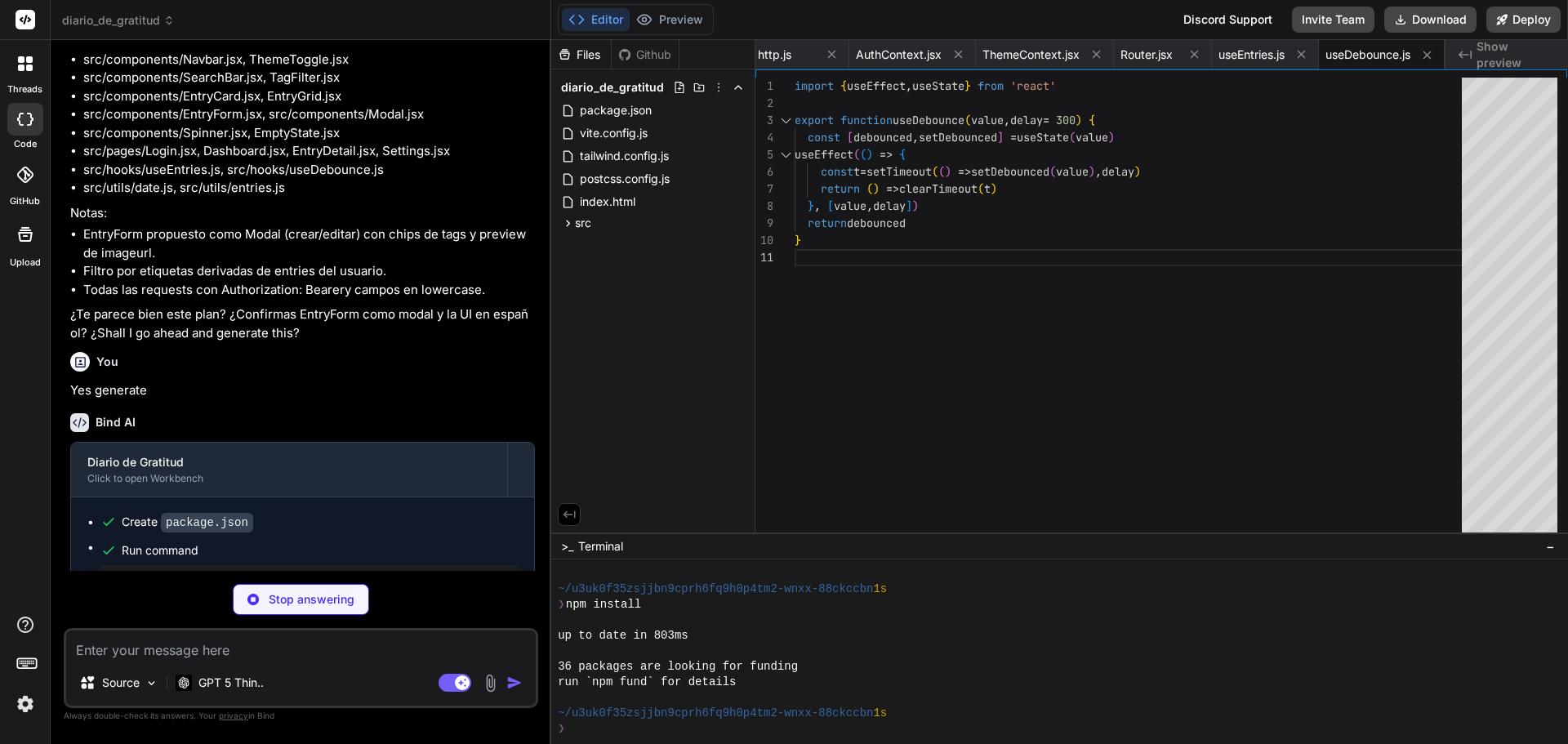
type textarea "x"
type textarea "return children }"
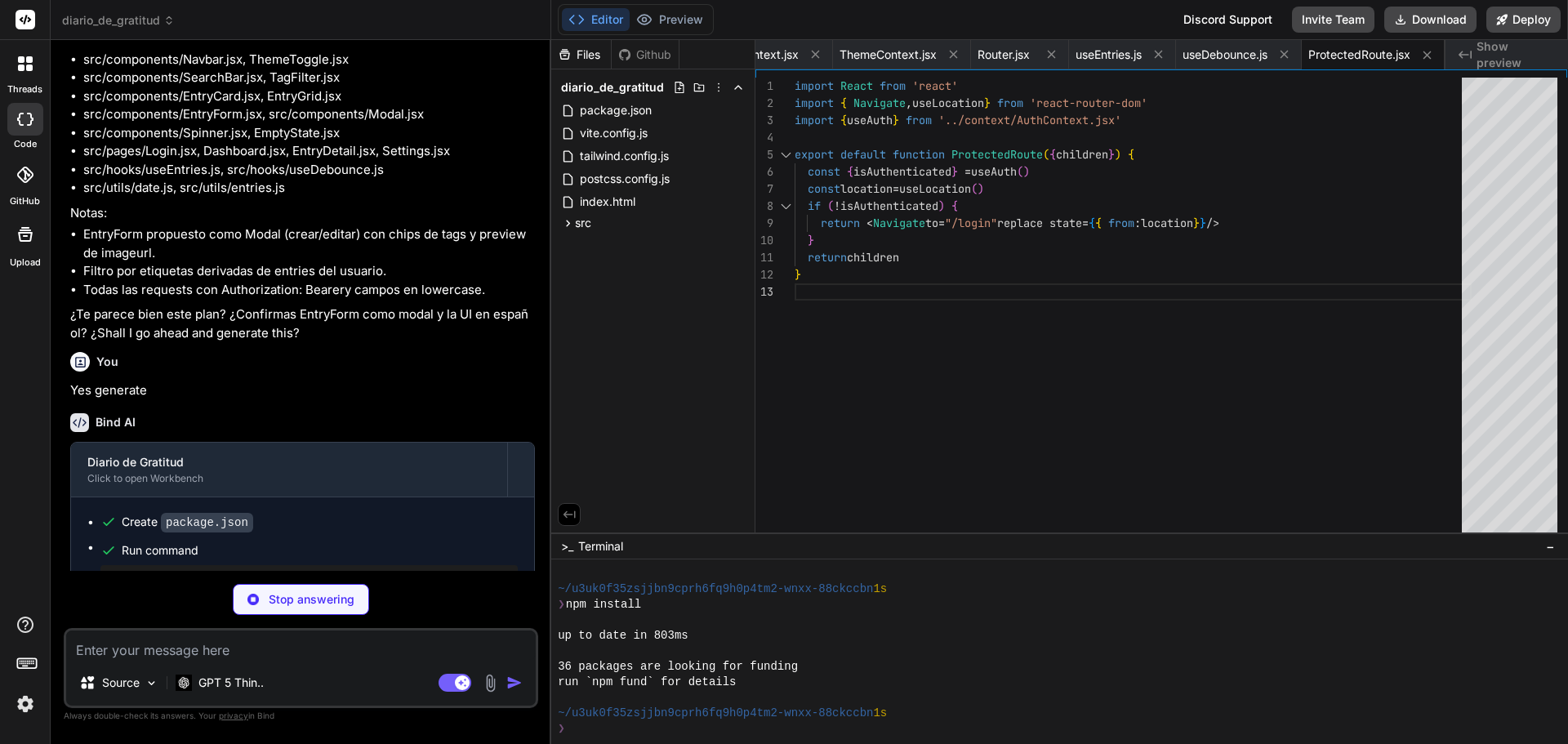
type textarea "x"
type textarea "<LogOut className="h-4 w-4" /> <span className="hidden sm:inline">Salir</span> …"
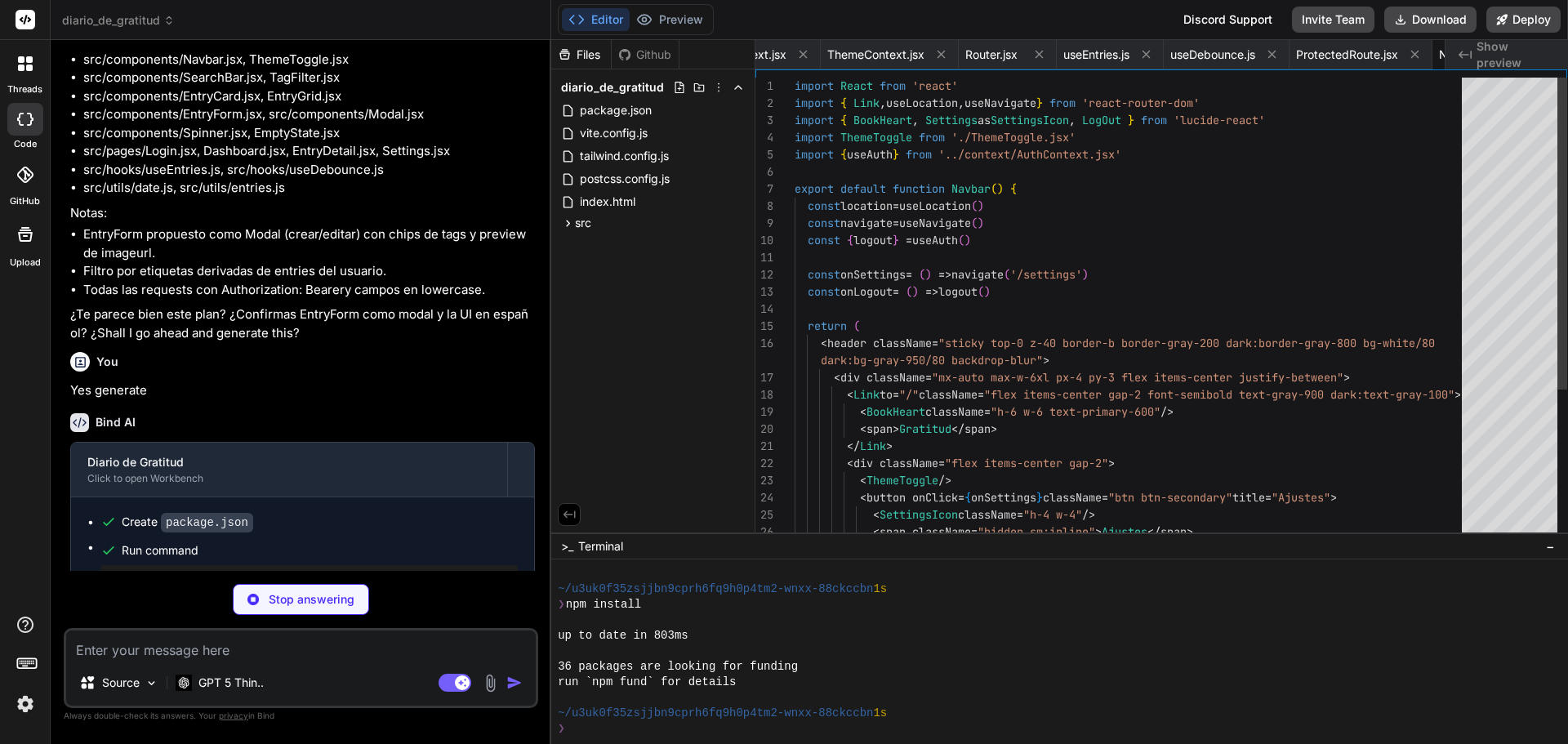
scroll to position [0, 1333]
type textarea "x"
type textarea "title="Cambiar tema" aria-label="Cambiar tema" > {theme === 'dark' ? <Sun class…"
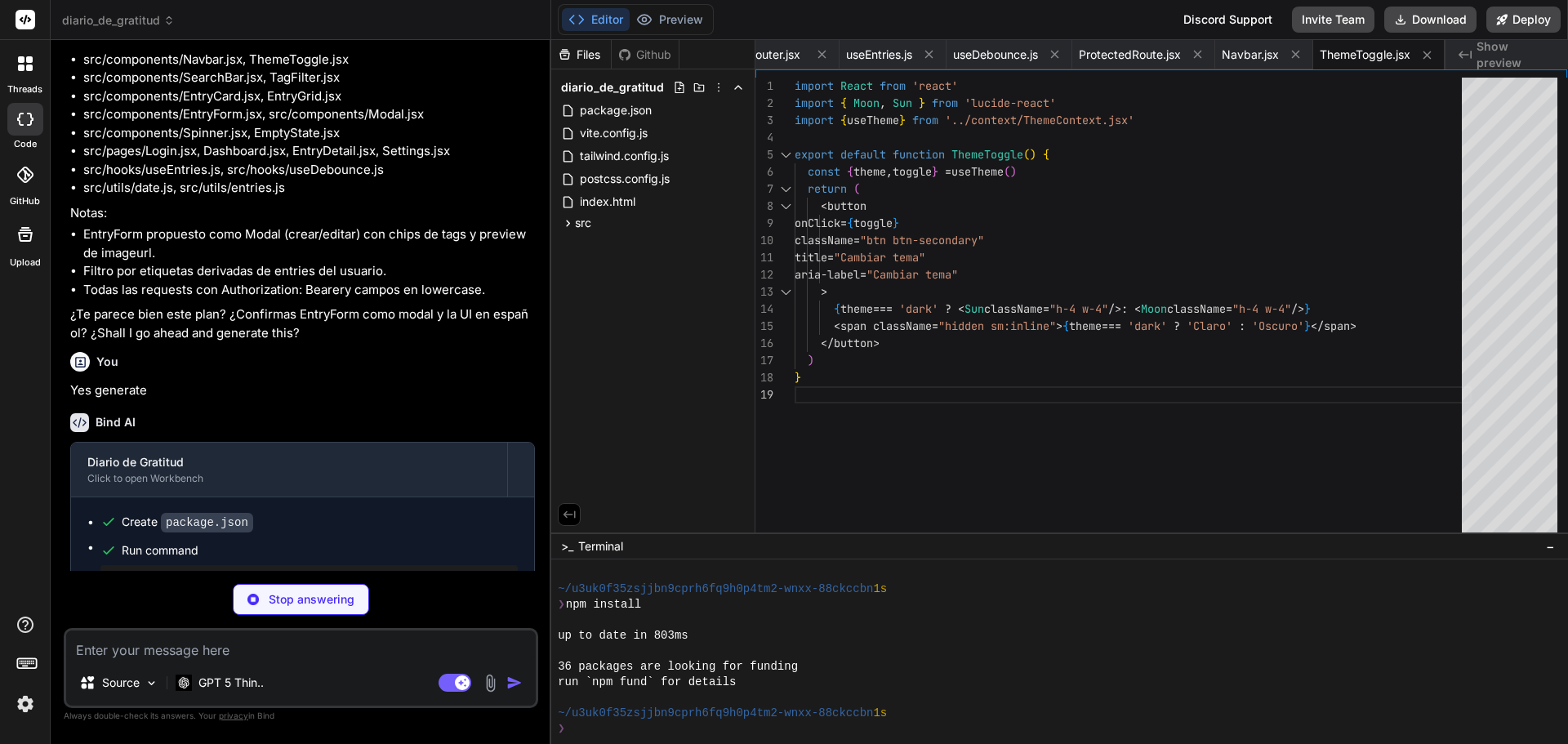
type textarea "x"
type textarea "value={value} onChange={(e) => onChange(e.target.value)} placeholder={placehold…"
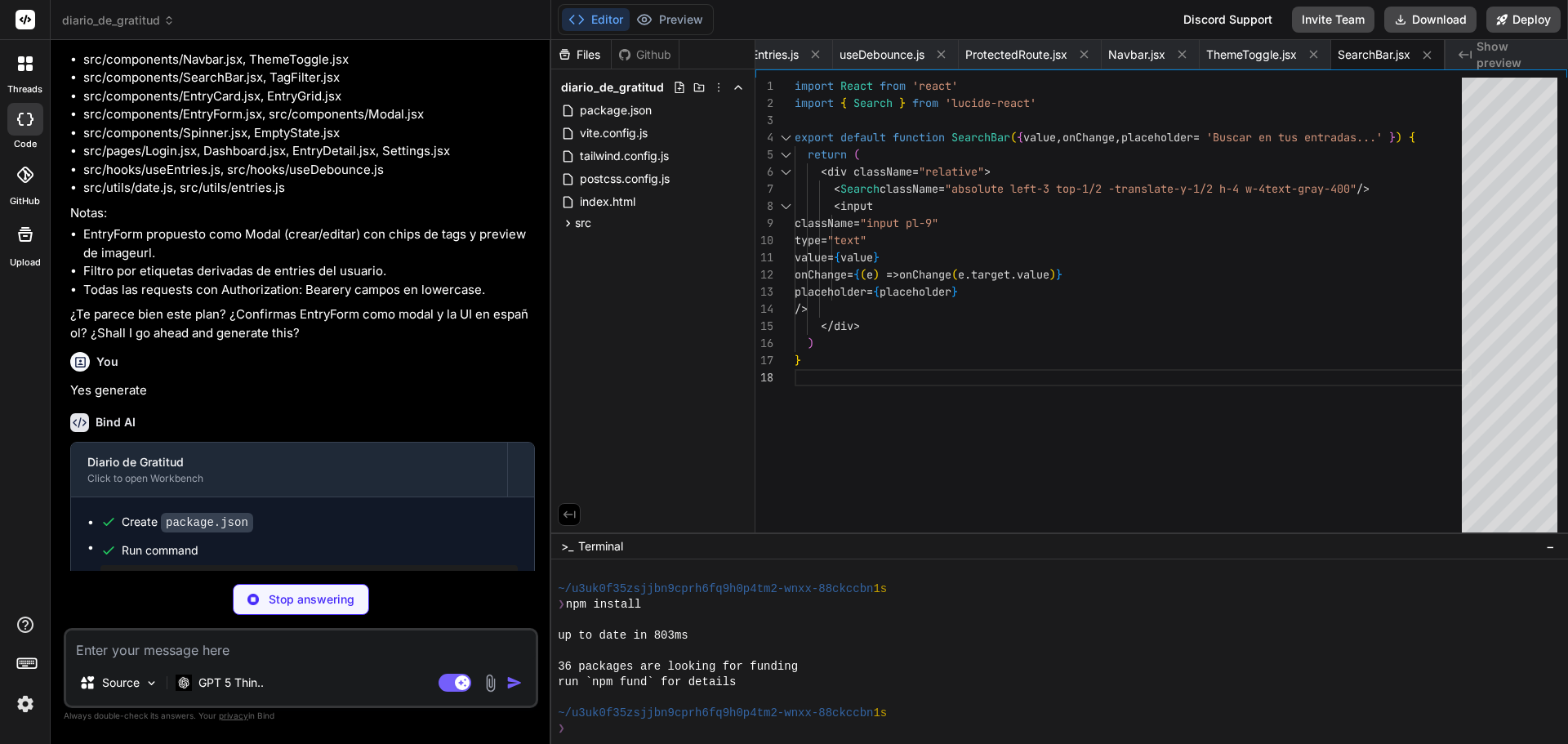
type textarea "x"
type textarea "</button> ) })} </div> ) }"
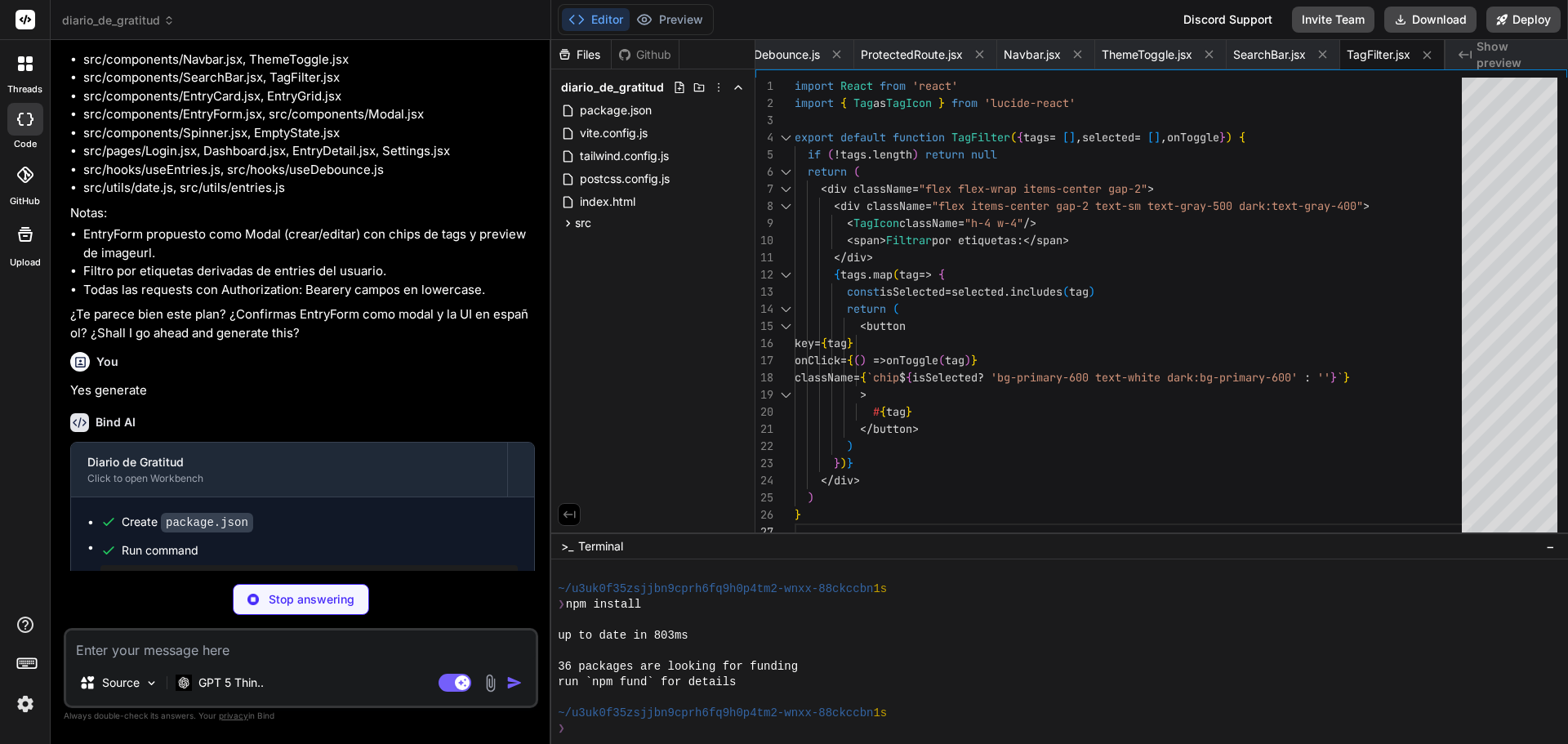
type textarea "x"
type textarea "</div> ) }"
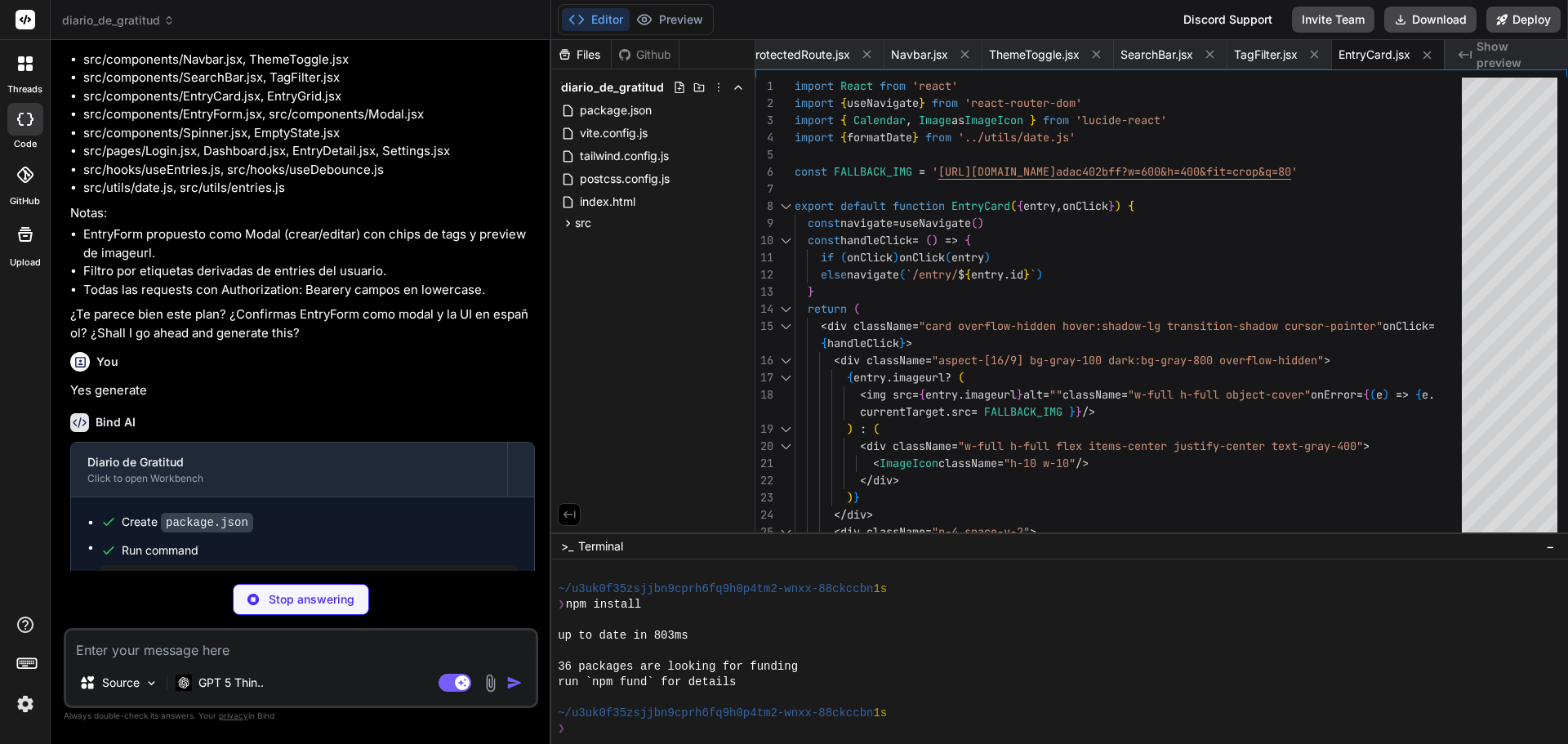
type textarea "x"
type textarea "} return ( <div className="grid gap-6 sm:grid-cols-2 lg:grid-cols-3"> {[DOMAIN_…"
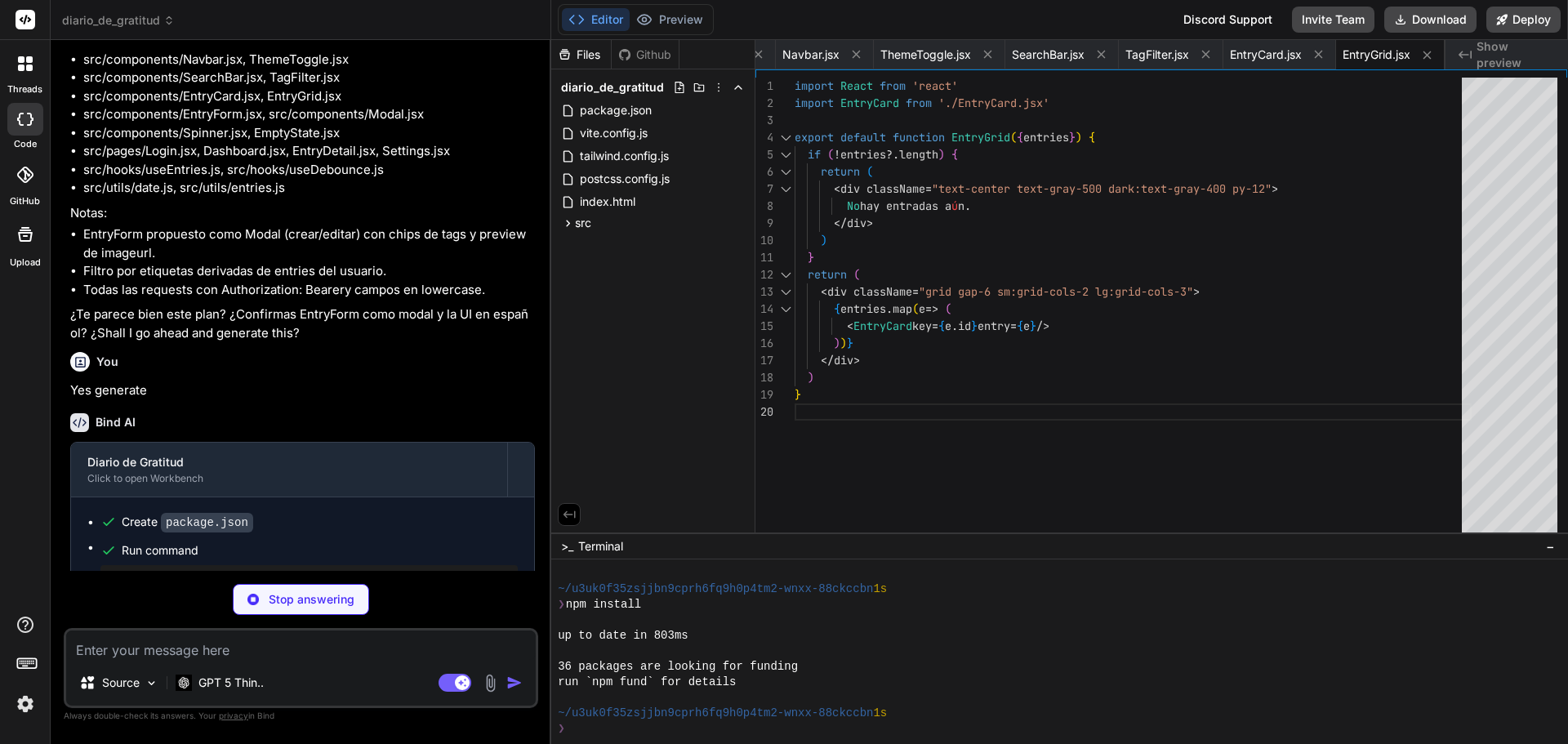
type textarea "x"
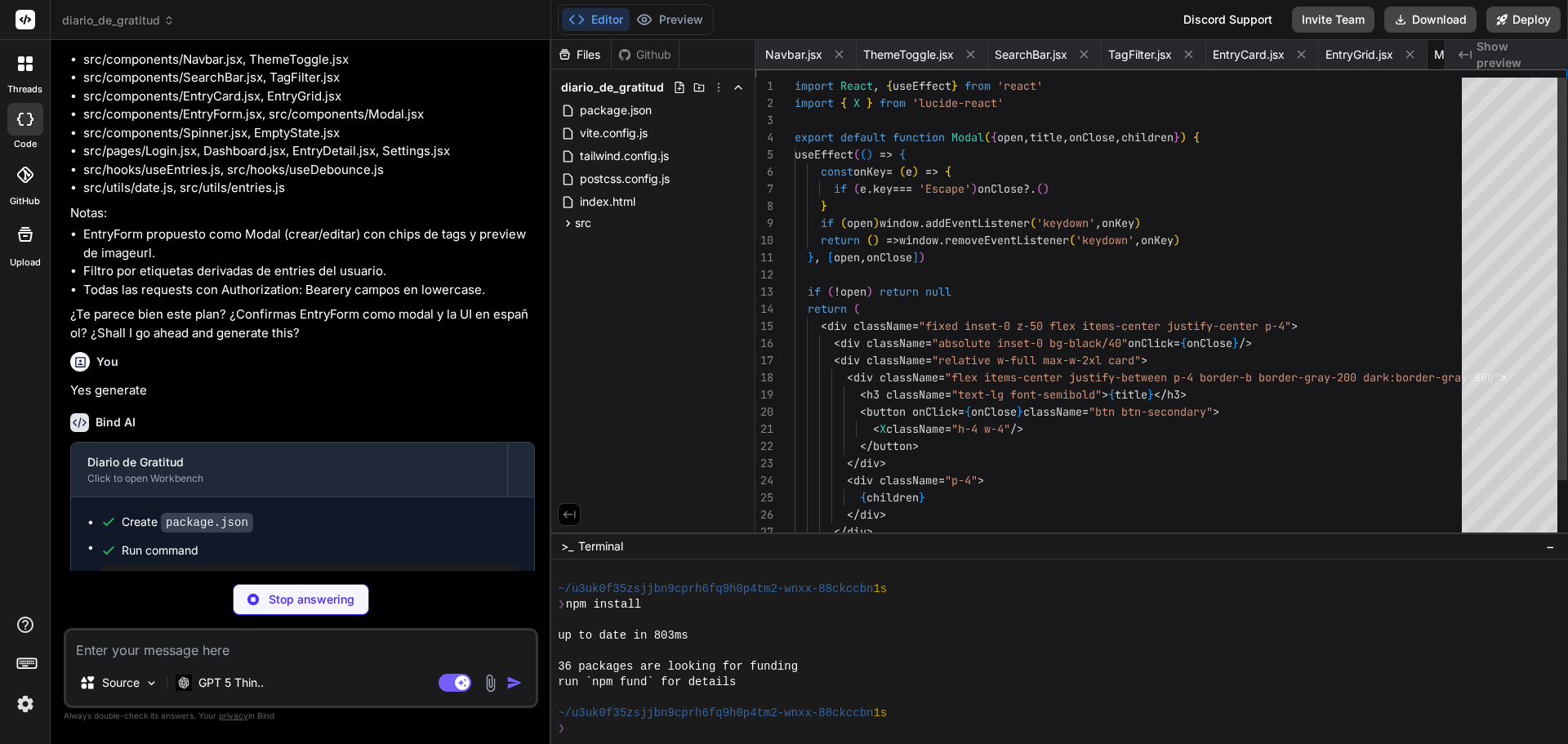
scroll to position [0, 2007]
type textarea "x"
type textarea "<span>{label}</span> </div> ) }"
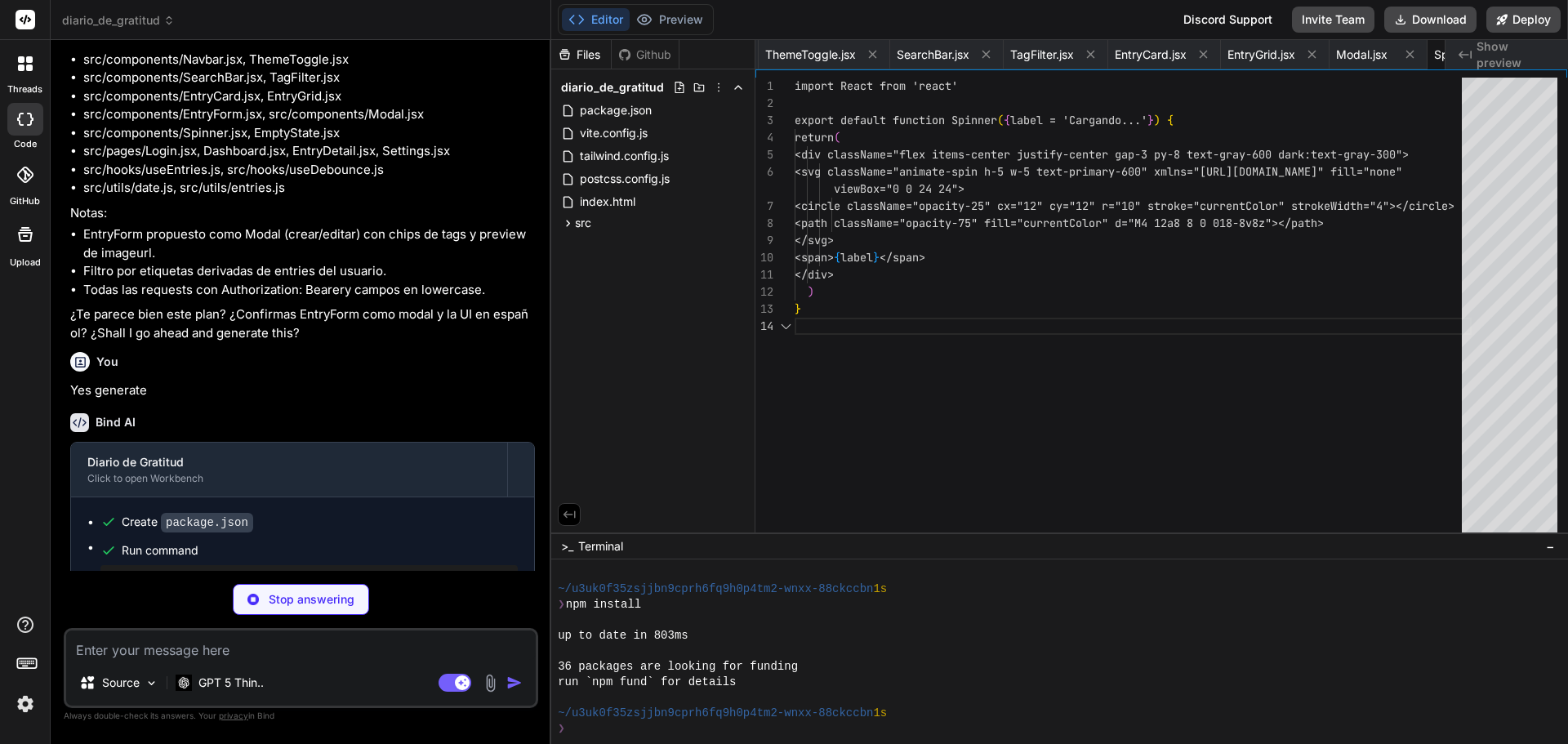
scroll to position [0, 2107]
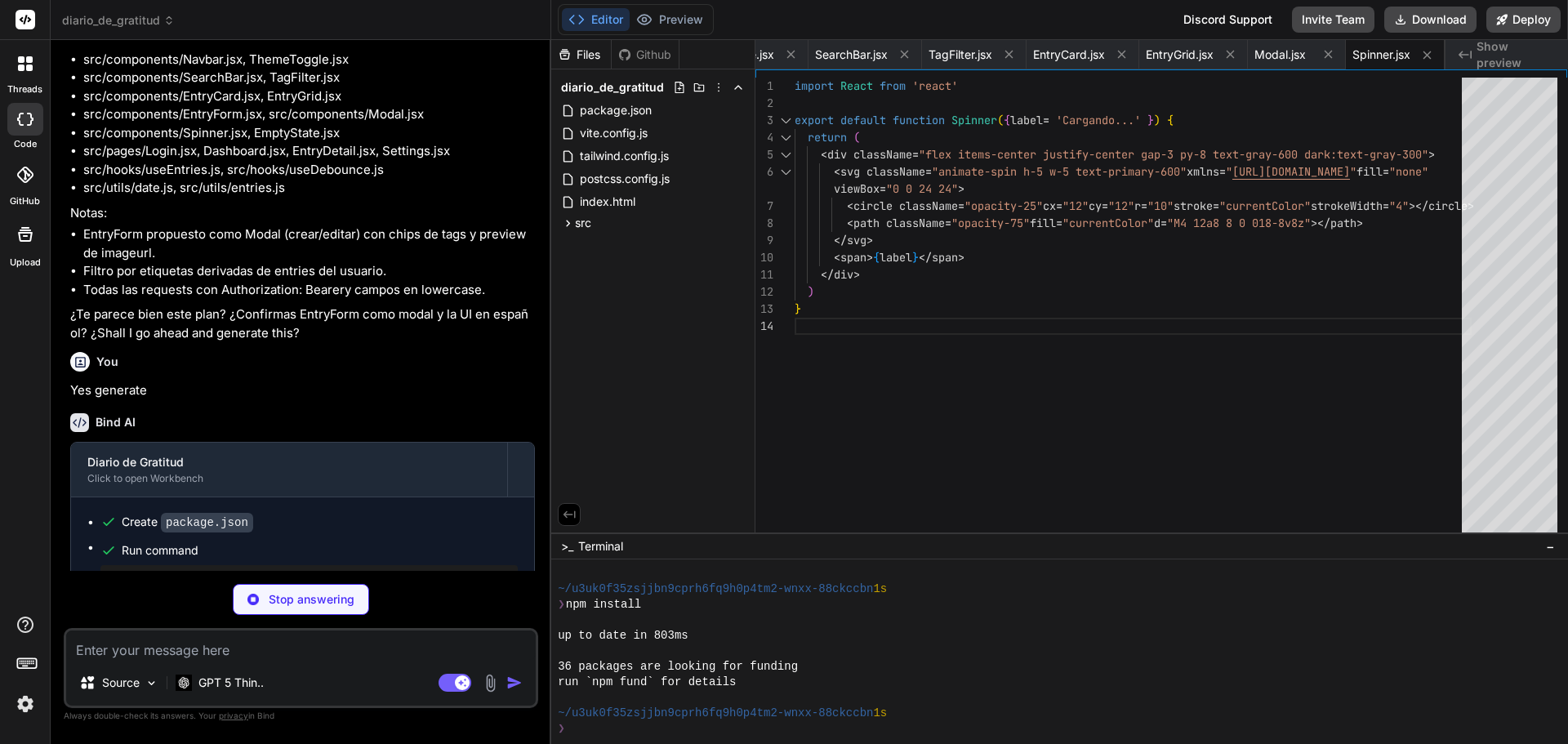
type textarea "x"
type textarea "</div> <h3 className="text-lg font-semibold mb-1">{title}</h3> <p className="te…"
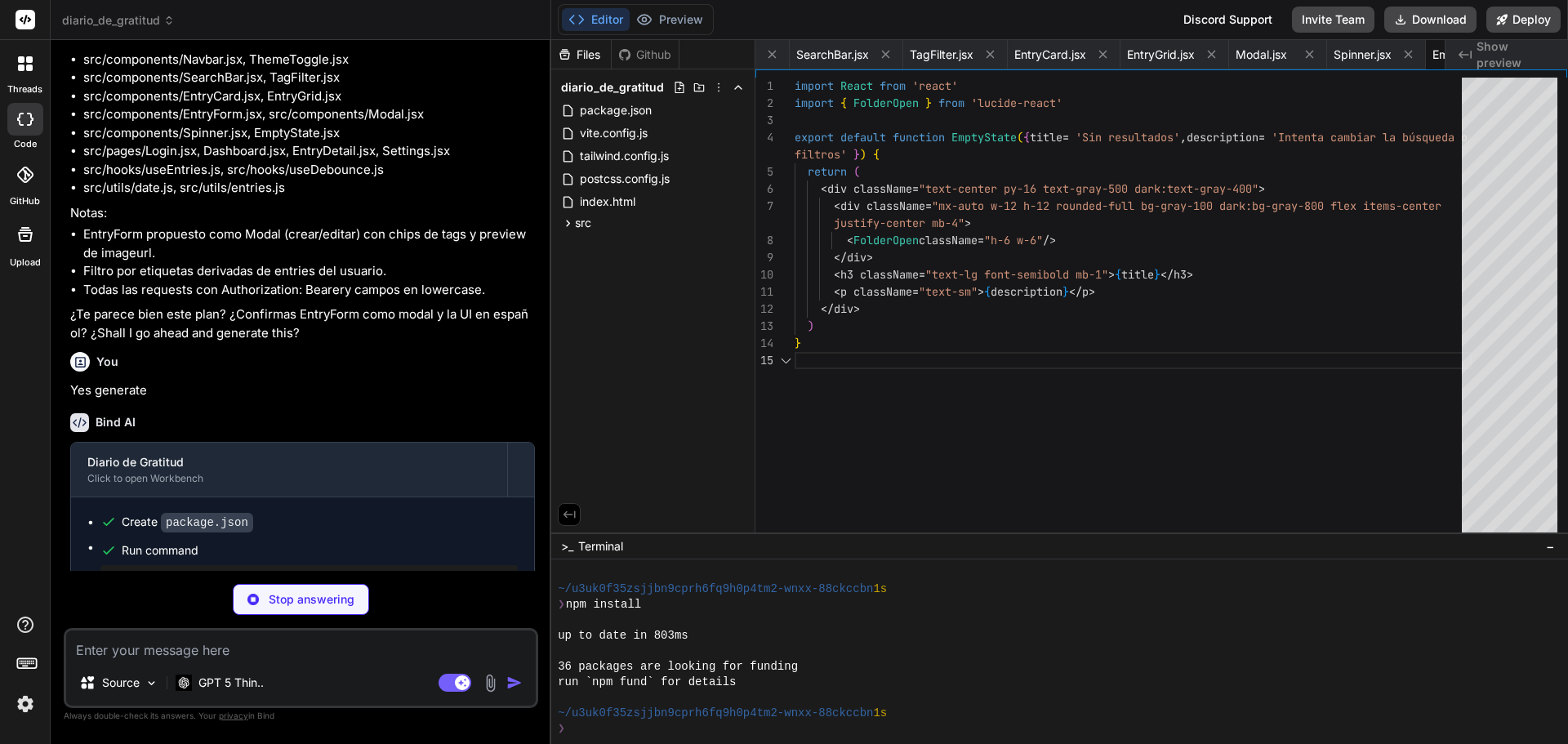
scroll to position [0, 2229]
type textarea "x"
type textarea ") }"
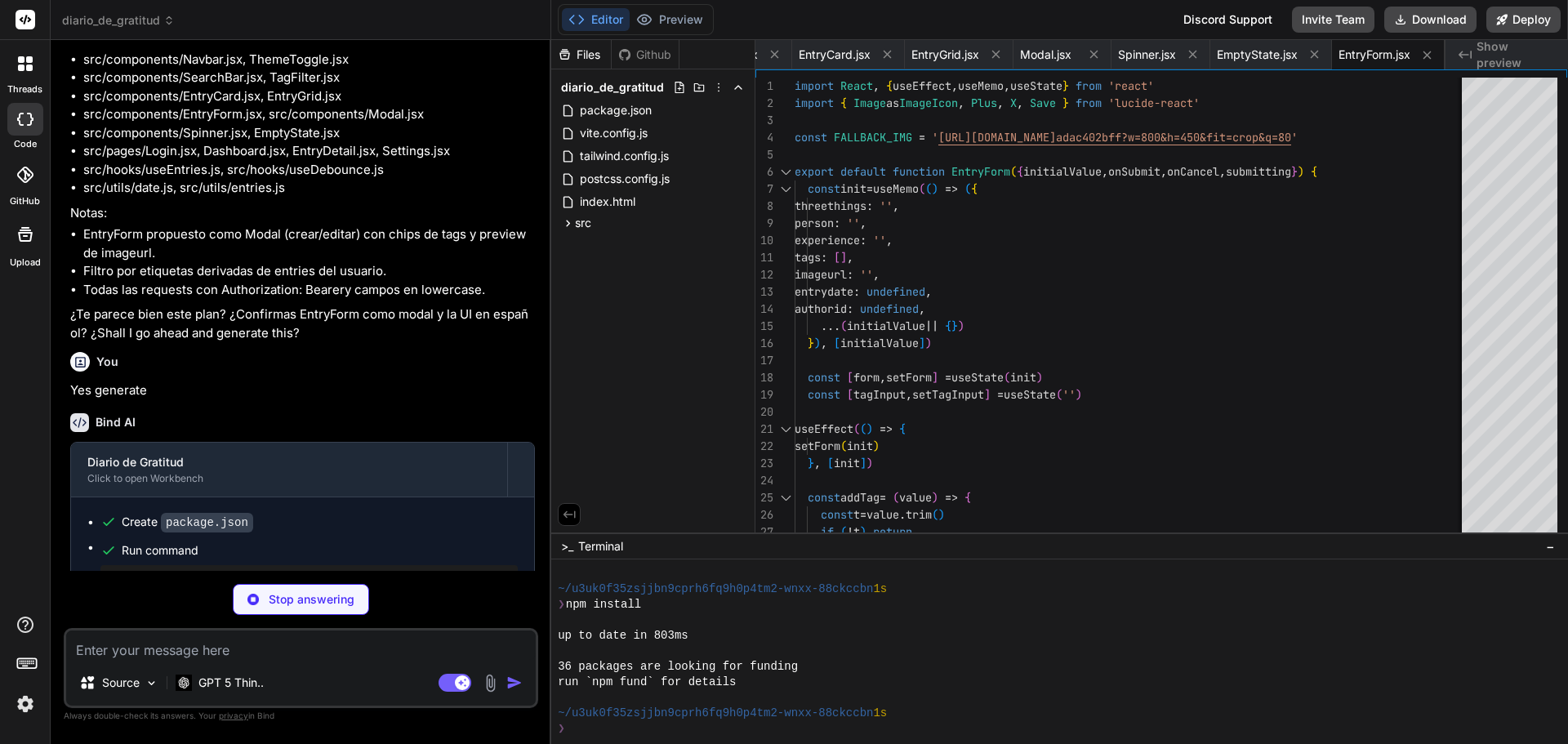
type textarea "x"
type textarea "</form> </div> </div> </div> ) }"
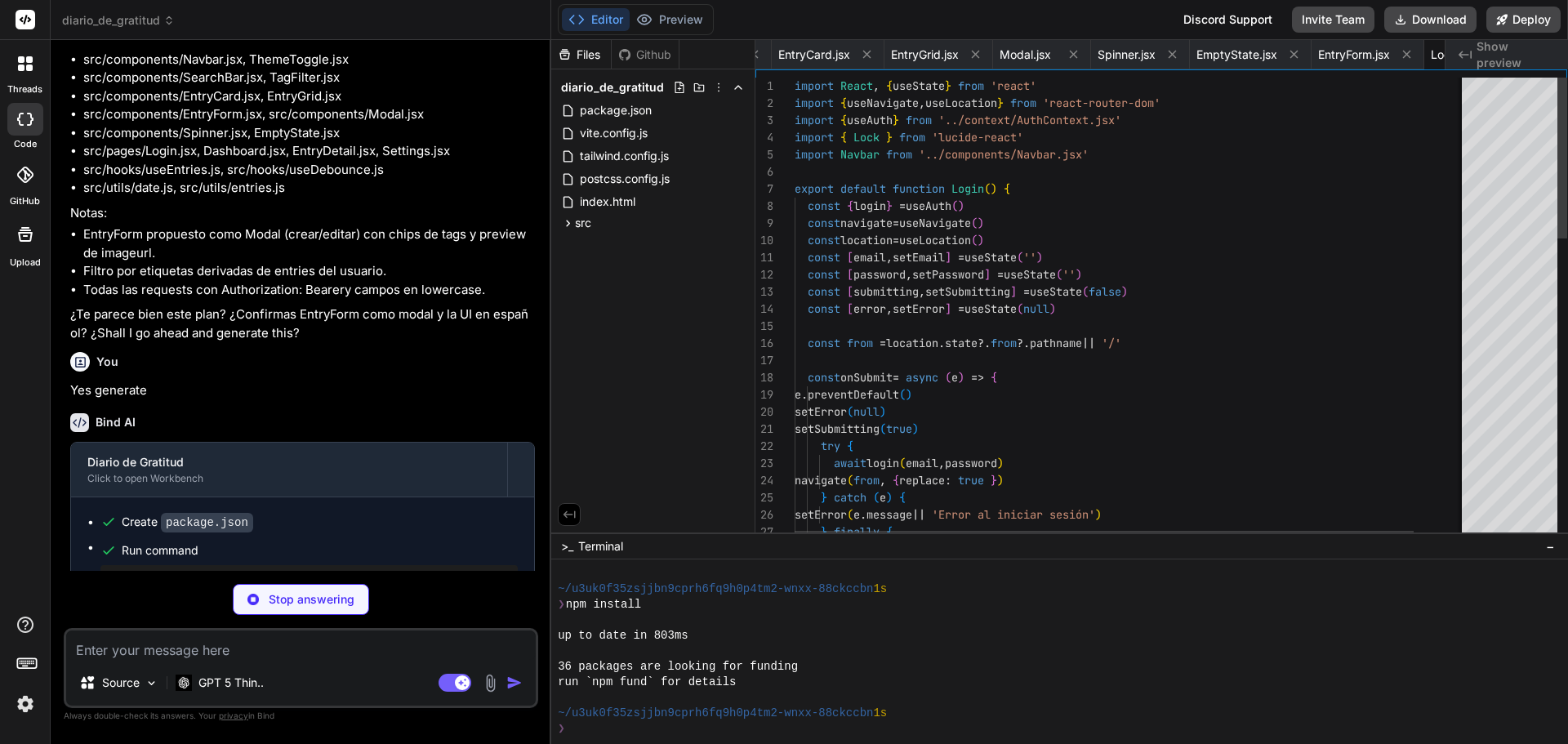
scroll to position [0, 2442]
type textarea "x"
type textarea "}"
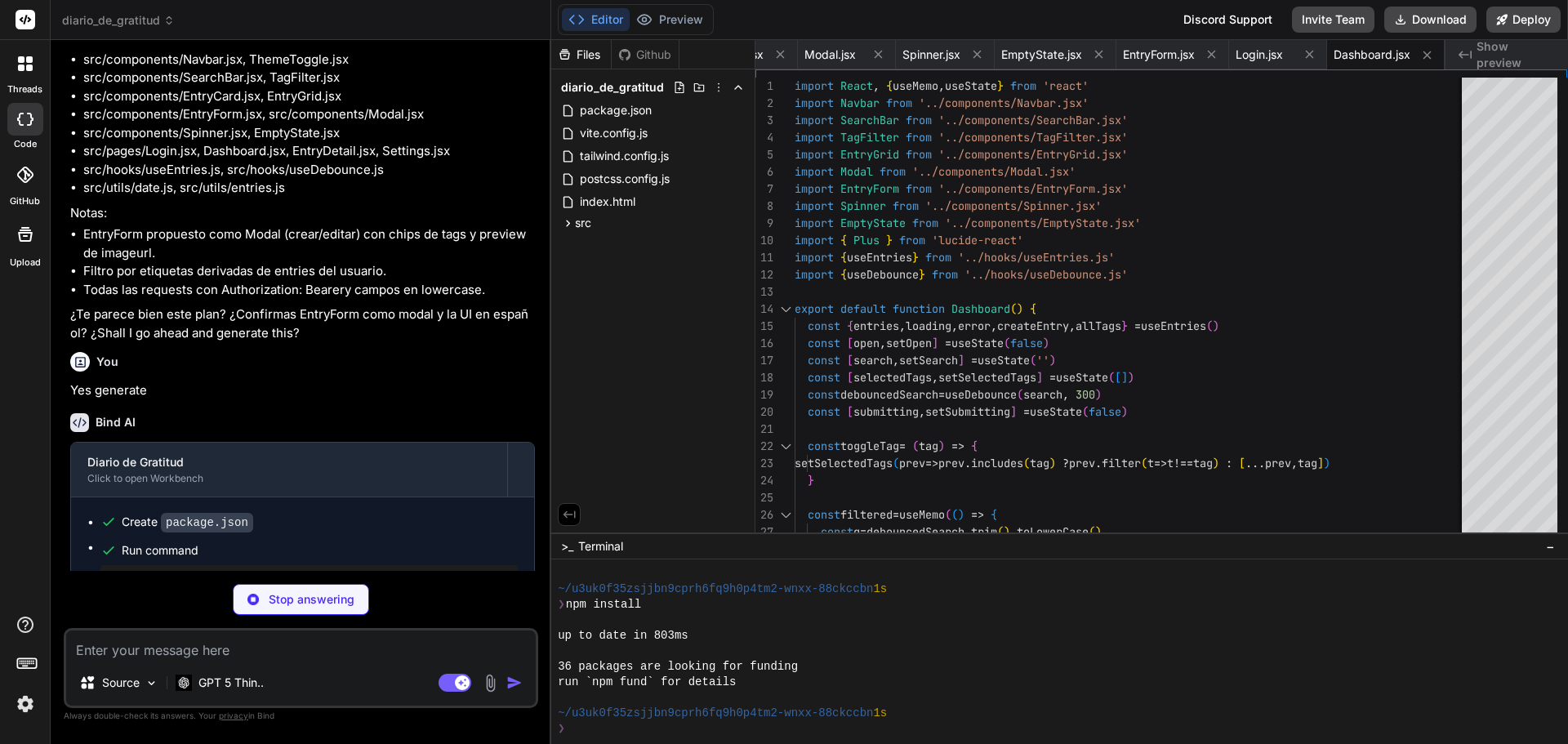
type textarea "x"
type textarea "<EntryForm initialValue={entry} onSubmit={onSave} onCancel={() => setOpenEdit(f…"
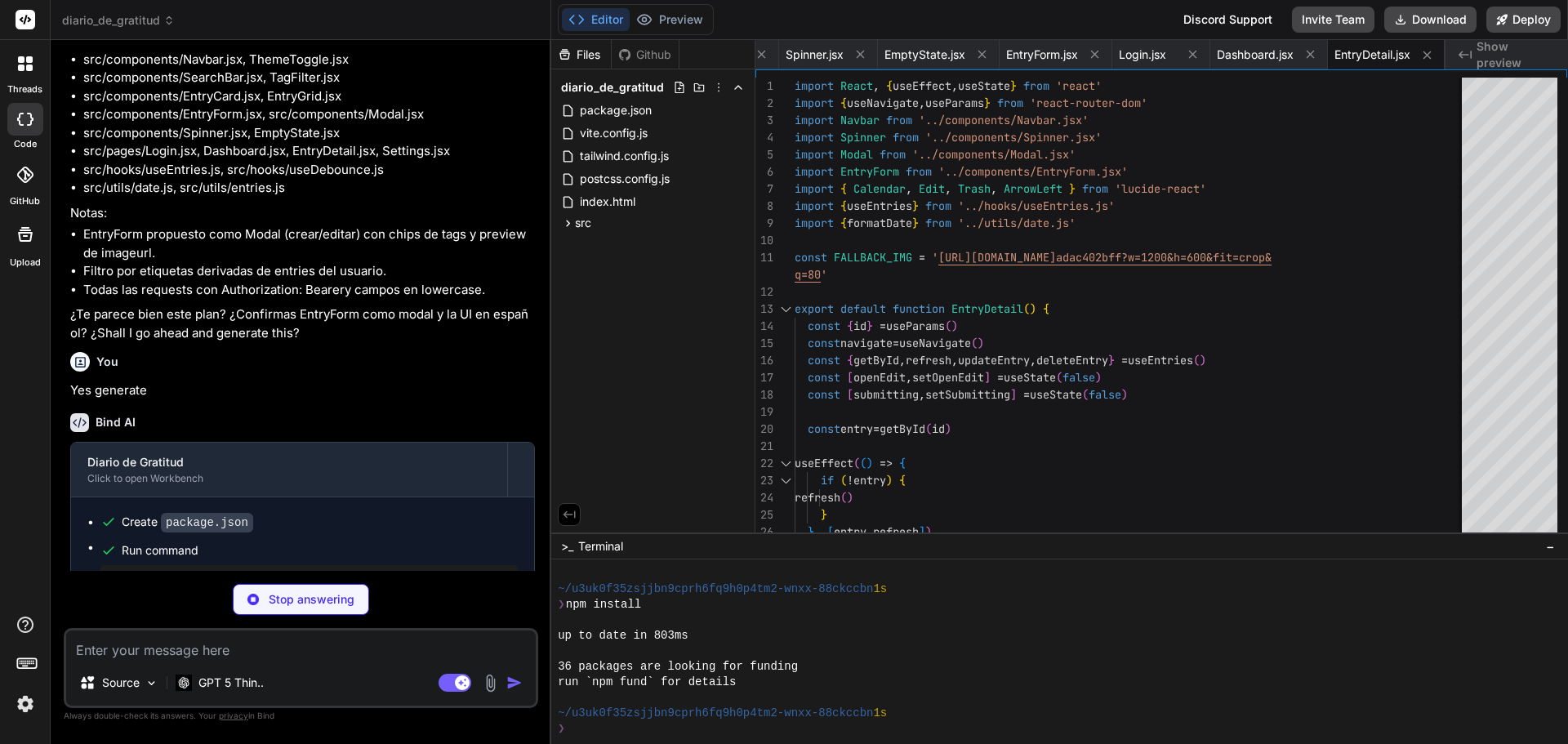
type textarea "x"
type textarea "}"
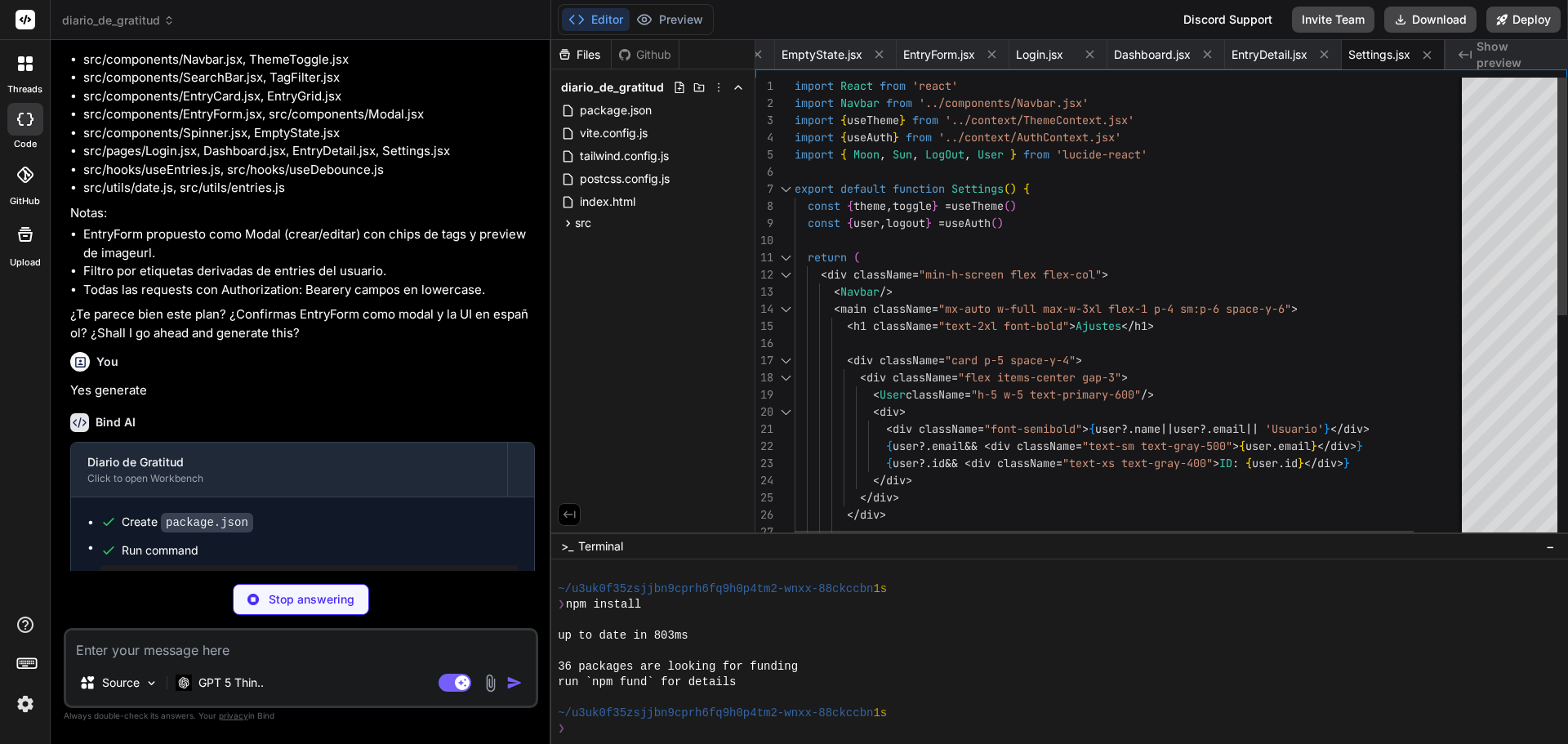
type textarea "x"
type textarea "} }"
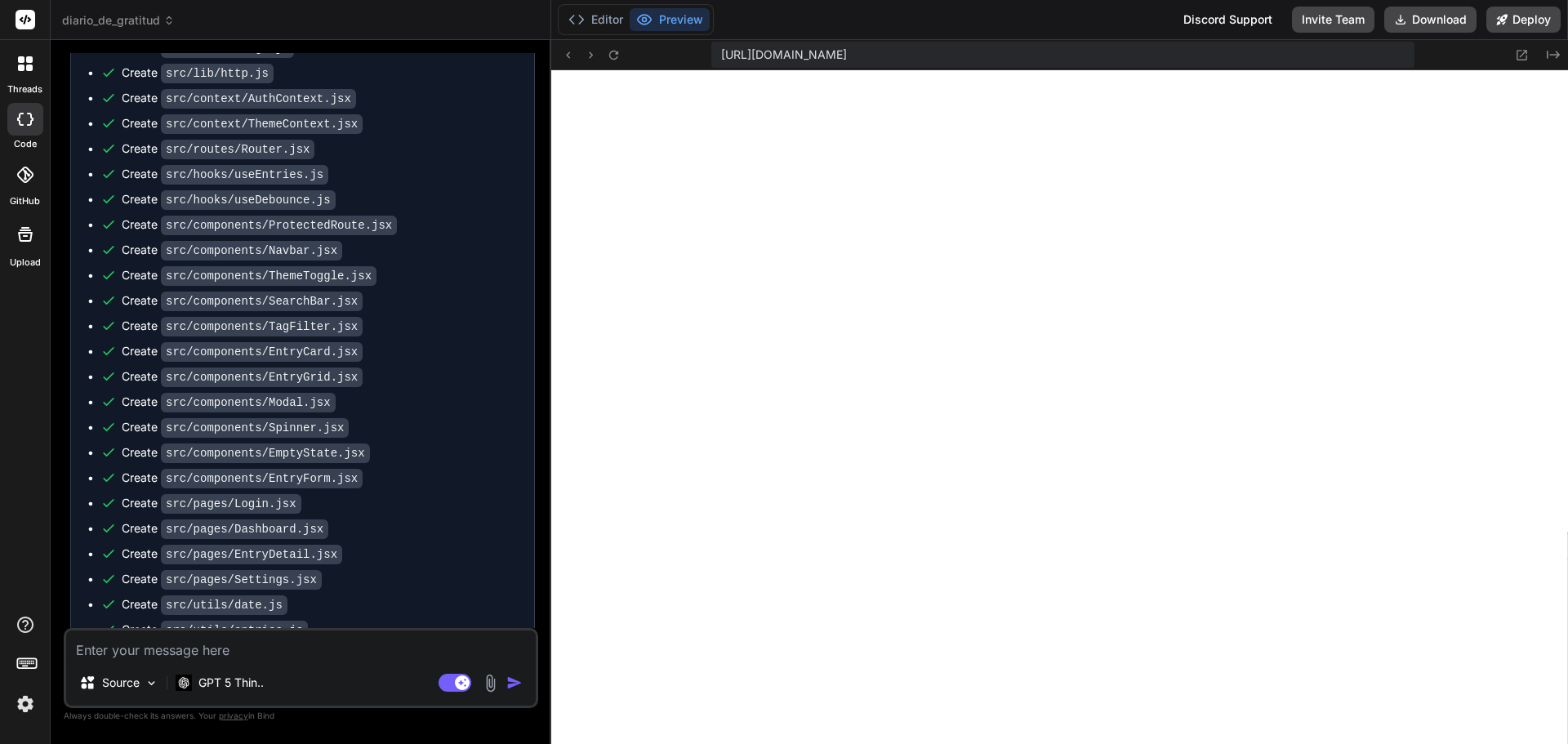
scroll to position [4963, 0]
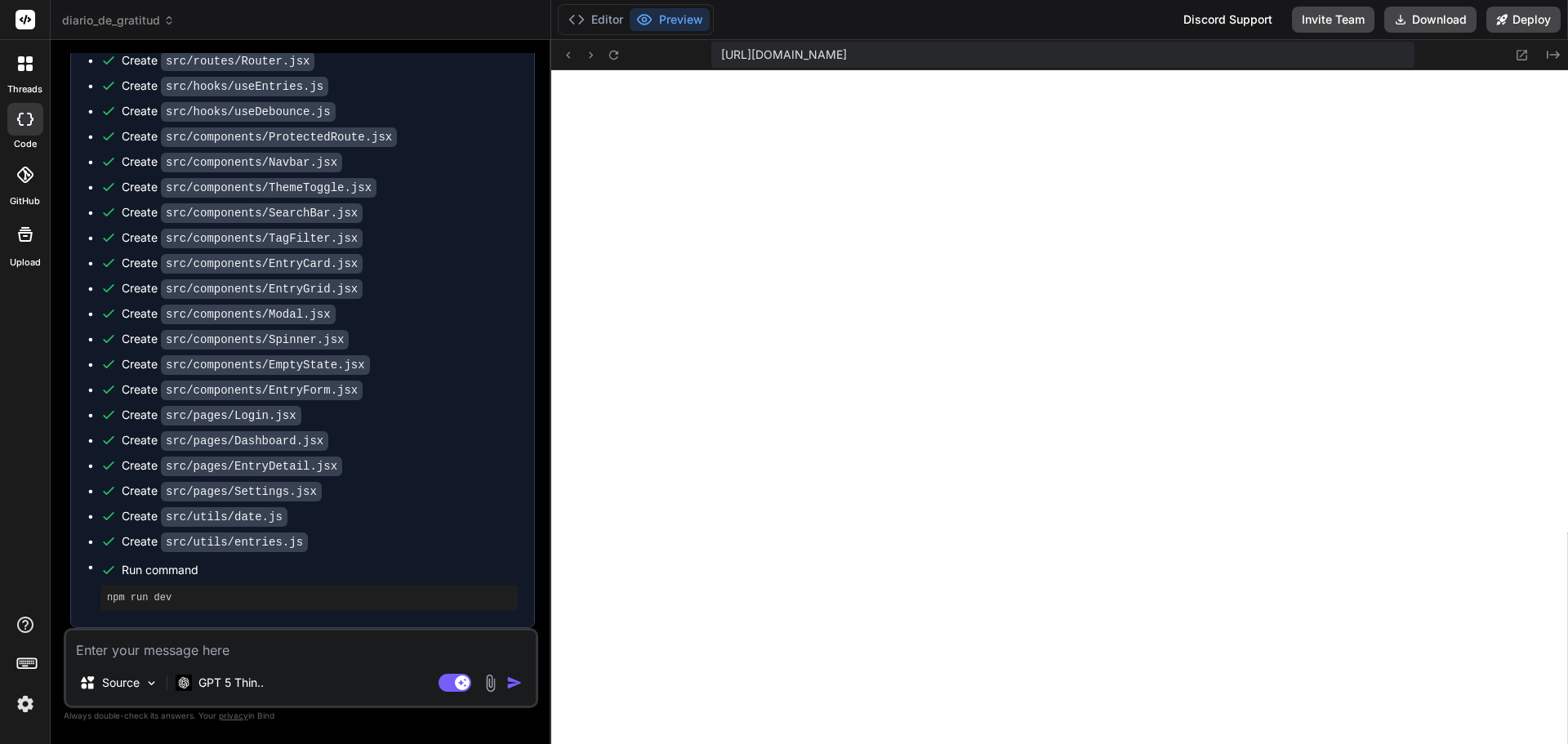
click at [182, 654] on textarea at bounding box center [301, 645] width 470 height 29
click at [613, 20] on button "Editor" at bounding box center [596, 19] width 68 height 23
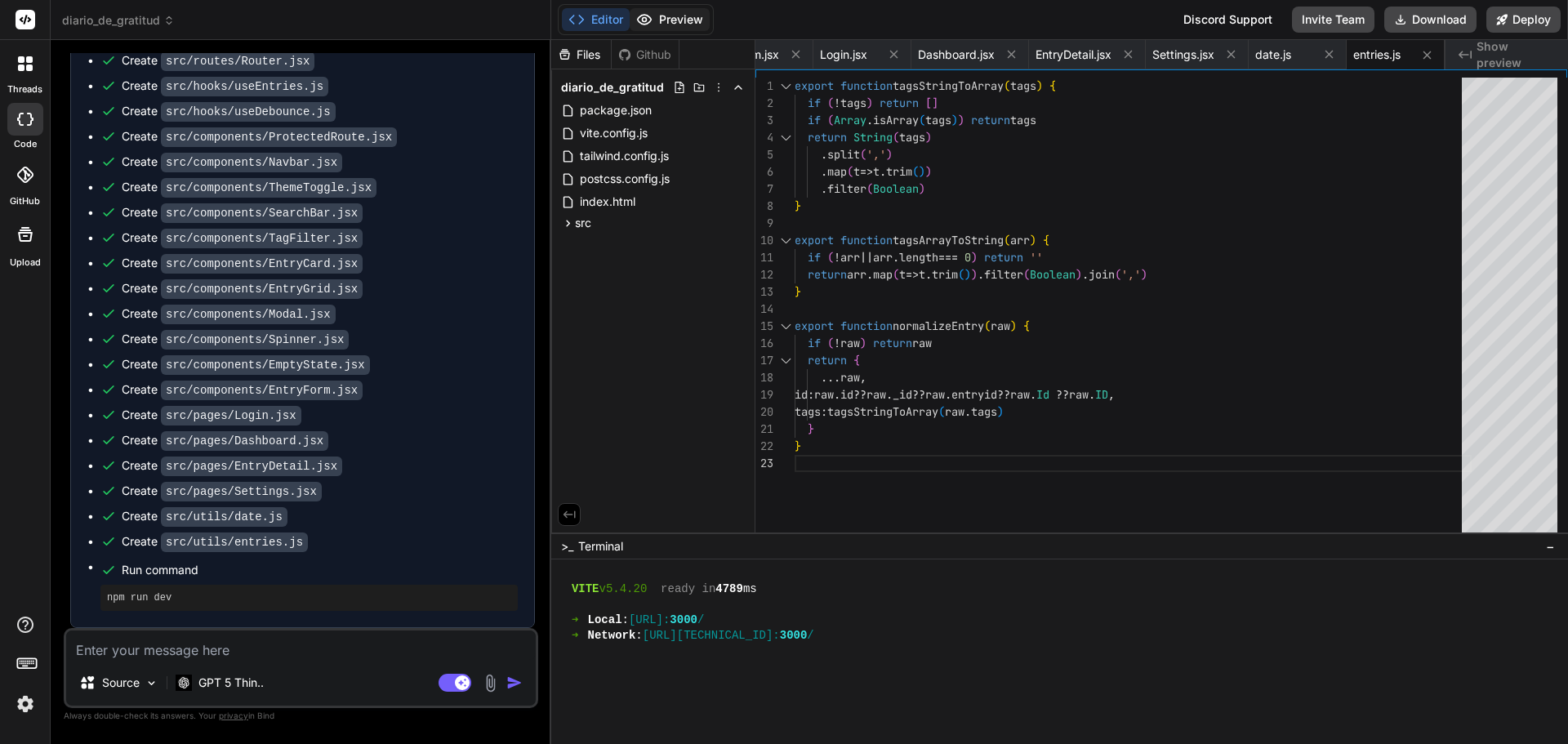
click at [656, 19] on button "Preview" at bounding box center [670, 19] width 80 height 23
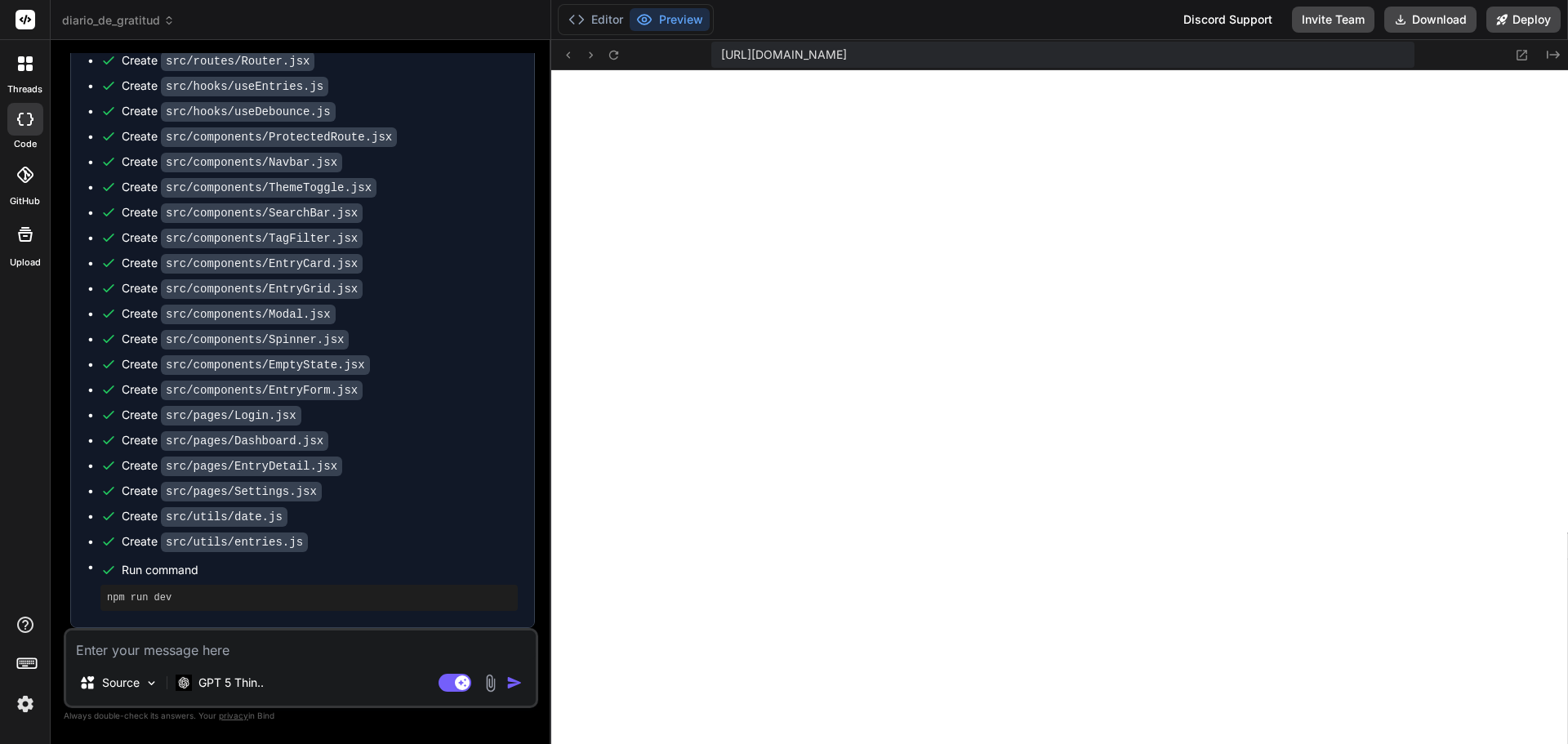
click at [279, 648] on textarea at bounding box center [301, 645] width 470 height 29
type textarea "x"
type textarea "N"
type textarea "x"
type textarea "No"
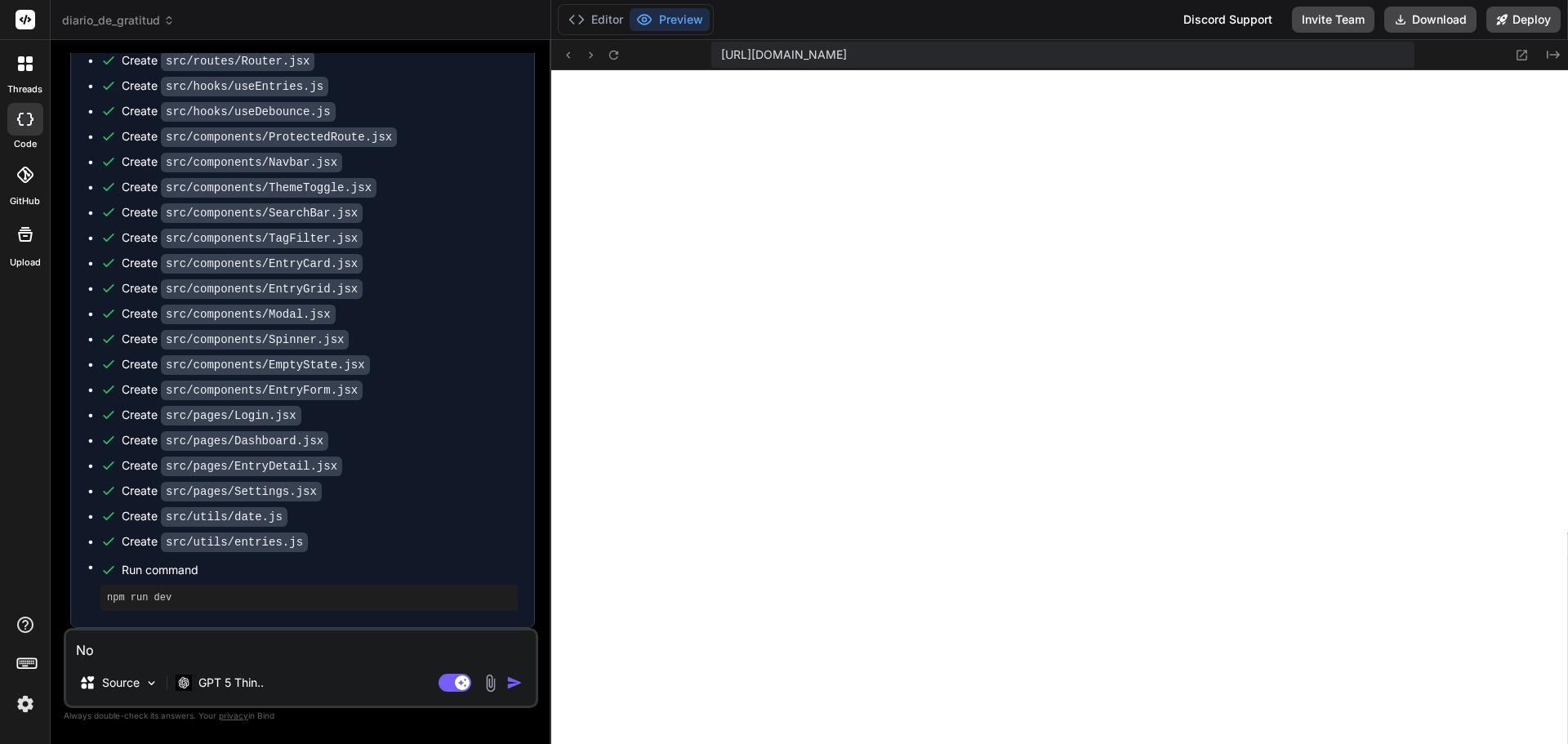
type textarea "x"
type textarea "No"
type textarea "x"
type textarea "No s"
type textarea "x"
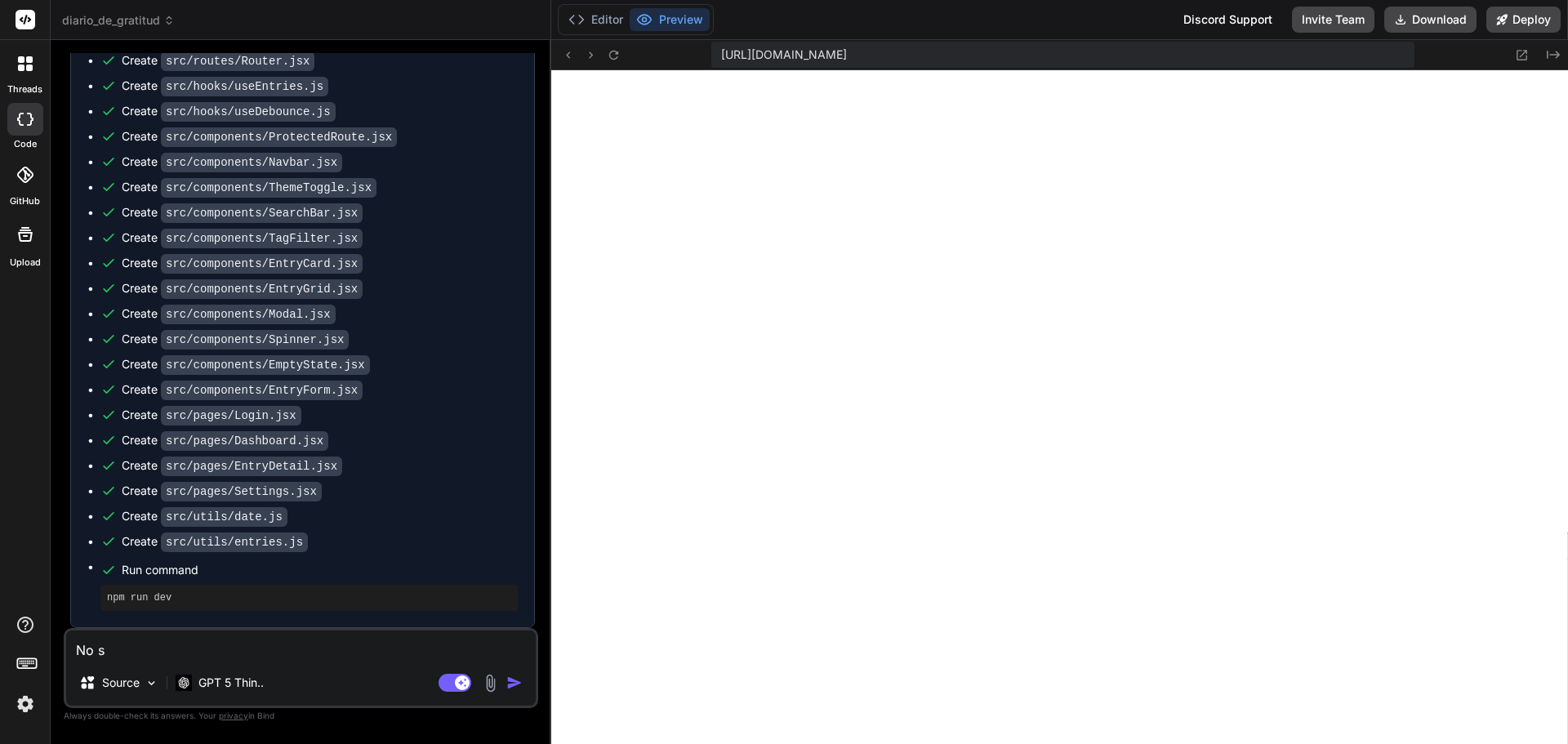
type textarea "No se"
type textarea "x"
type textarea "No se"
type textarea "x"
type textarea "No se e"
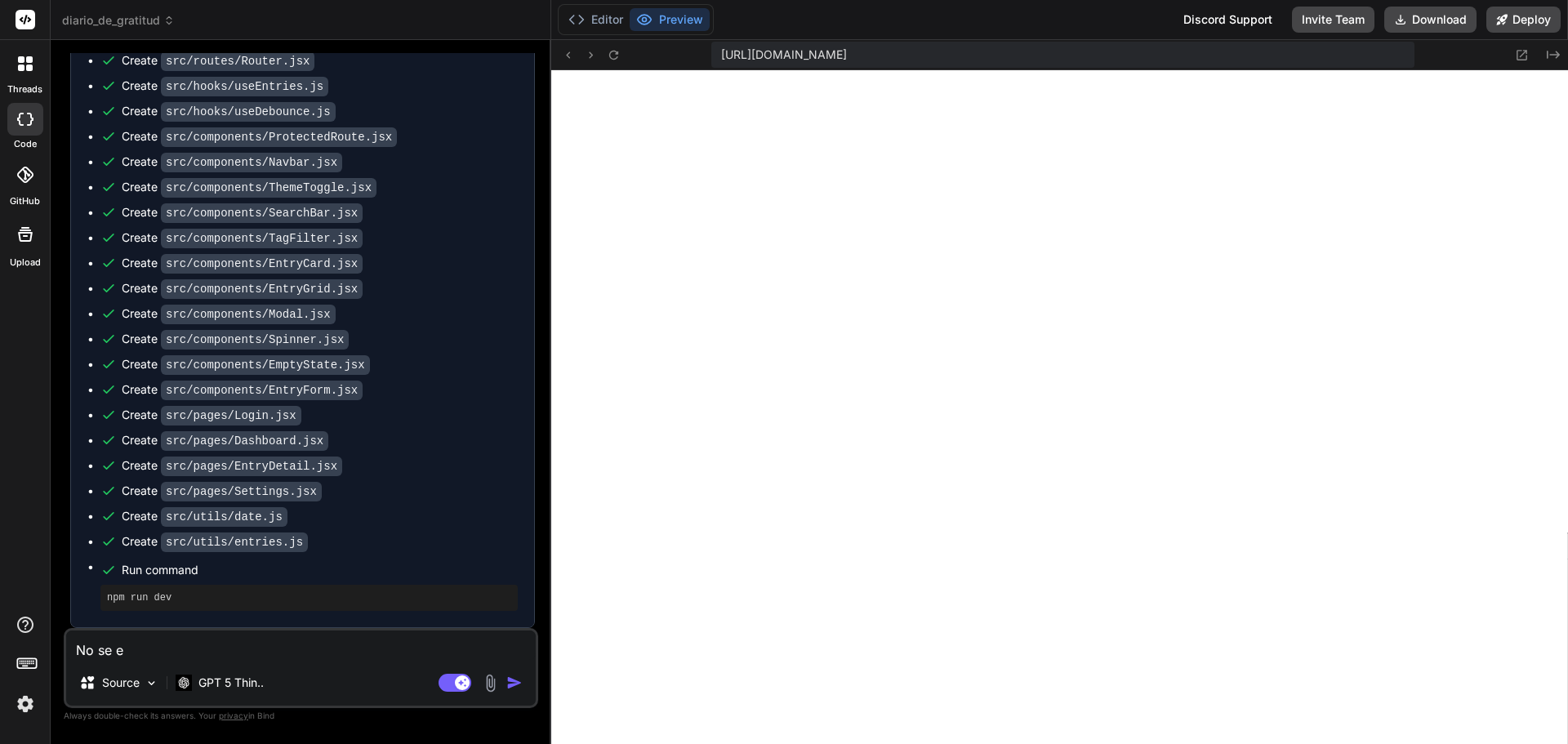
type textarea "x"
type textarea "No se es"
type textarea "x"
type textarea "No se est"
type textarea "x"
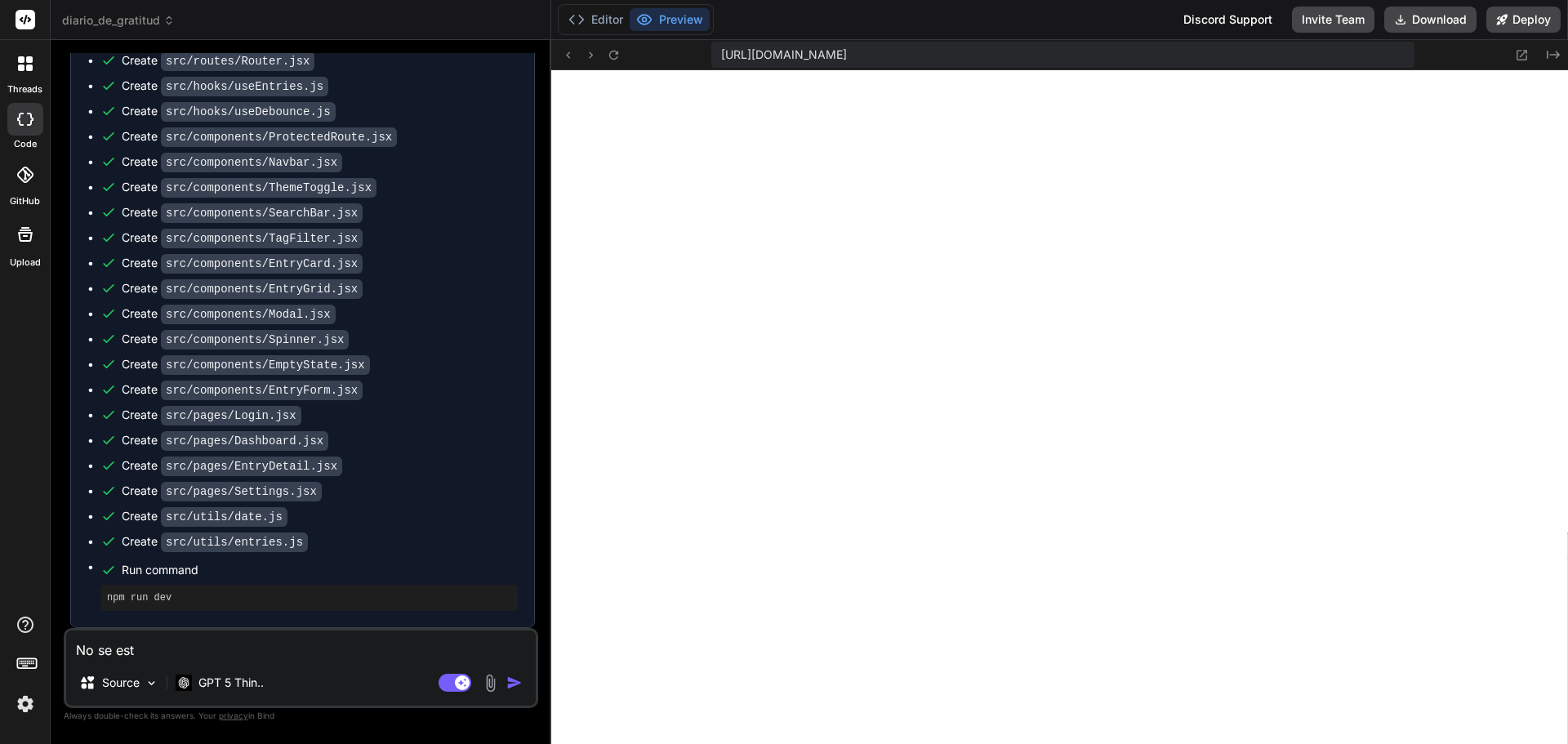
type textarea "No se esta"
type textarea "x"
type textarea "No se esta"
type textarea "x"
type textarea "No se esta b"
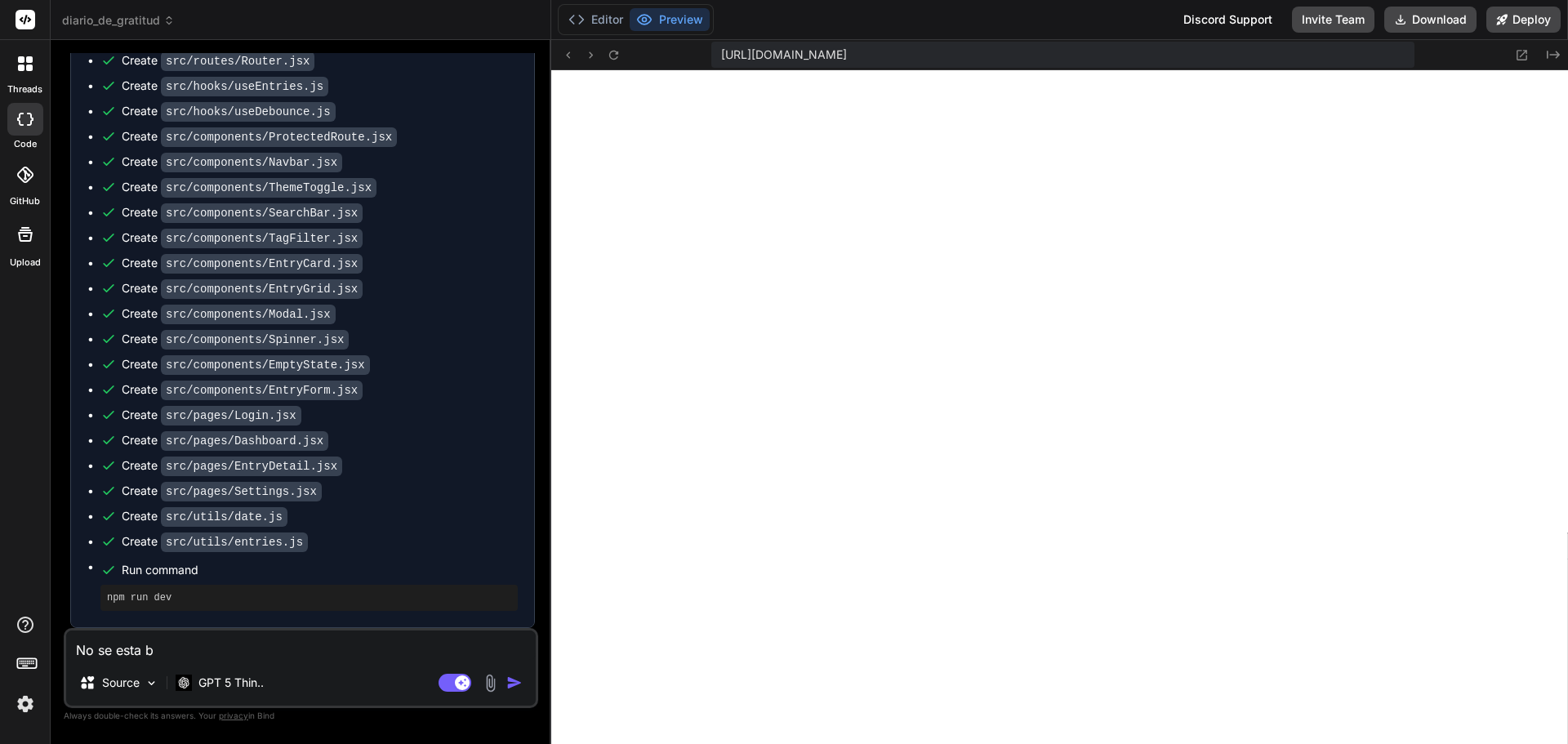
type textarea "x"
type textarea "No se esta bi"
type textarea "x"
type textarea "No se esta b"
type textarea "x"
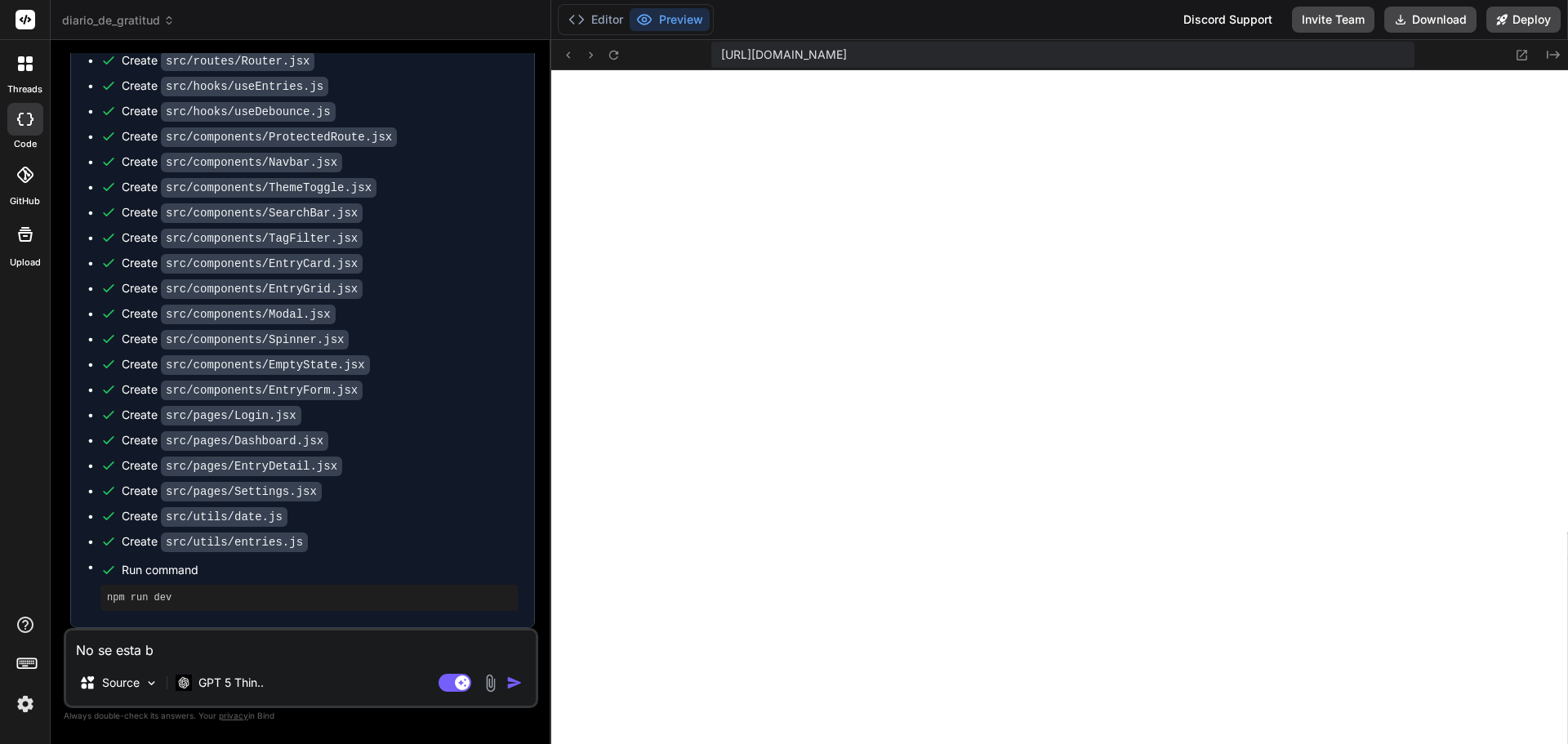
type textarea "No se esta"
type textarea "x"
type textarea "No se esta v"
type textarea "x"
type textarea "No se esta vi"
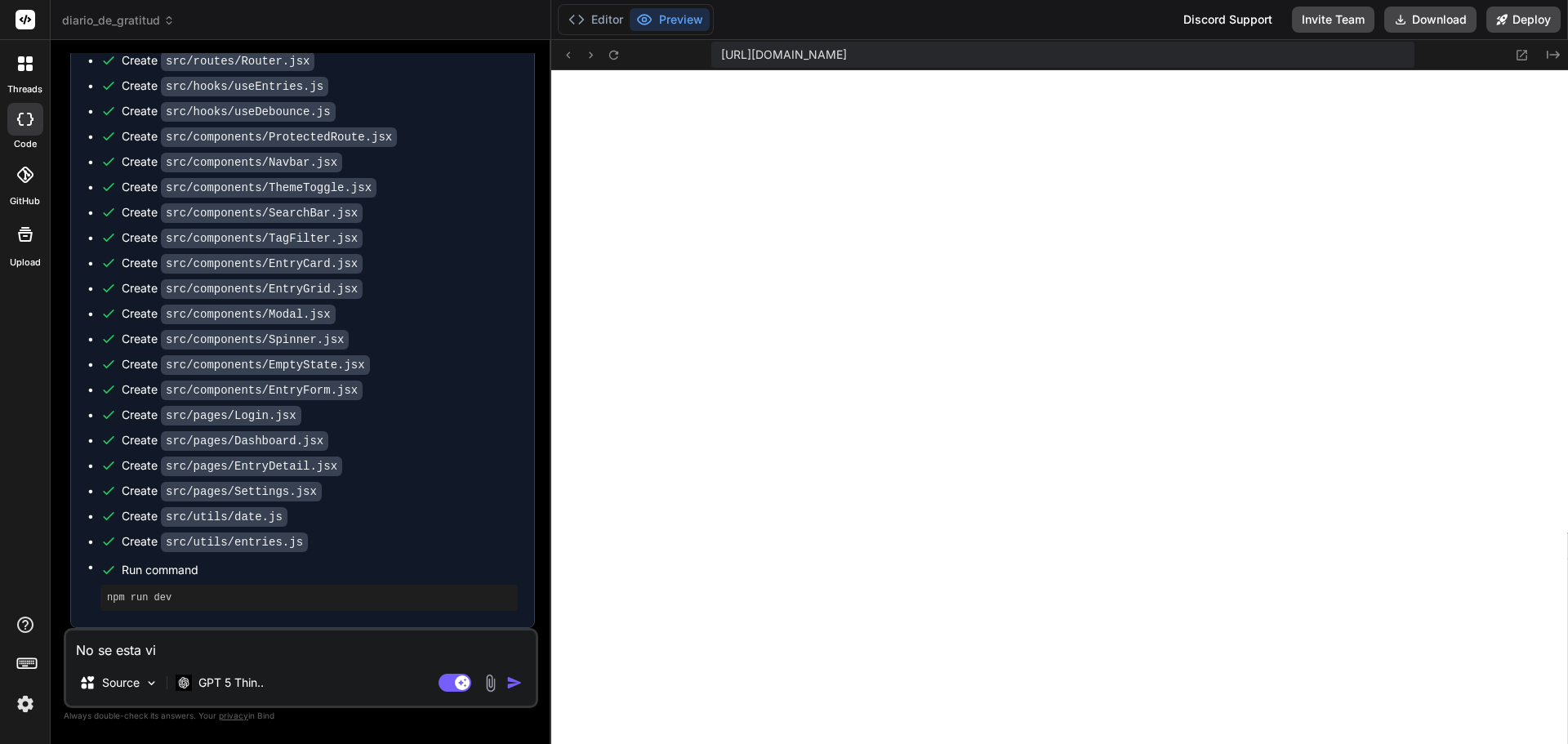
type textarea "x"
type textarea "No se esta vie"
type textarea "x"
type textarea "No se esta vien"
type textarea "x"
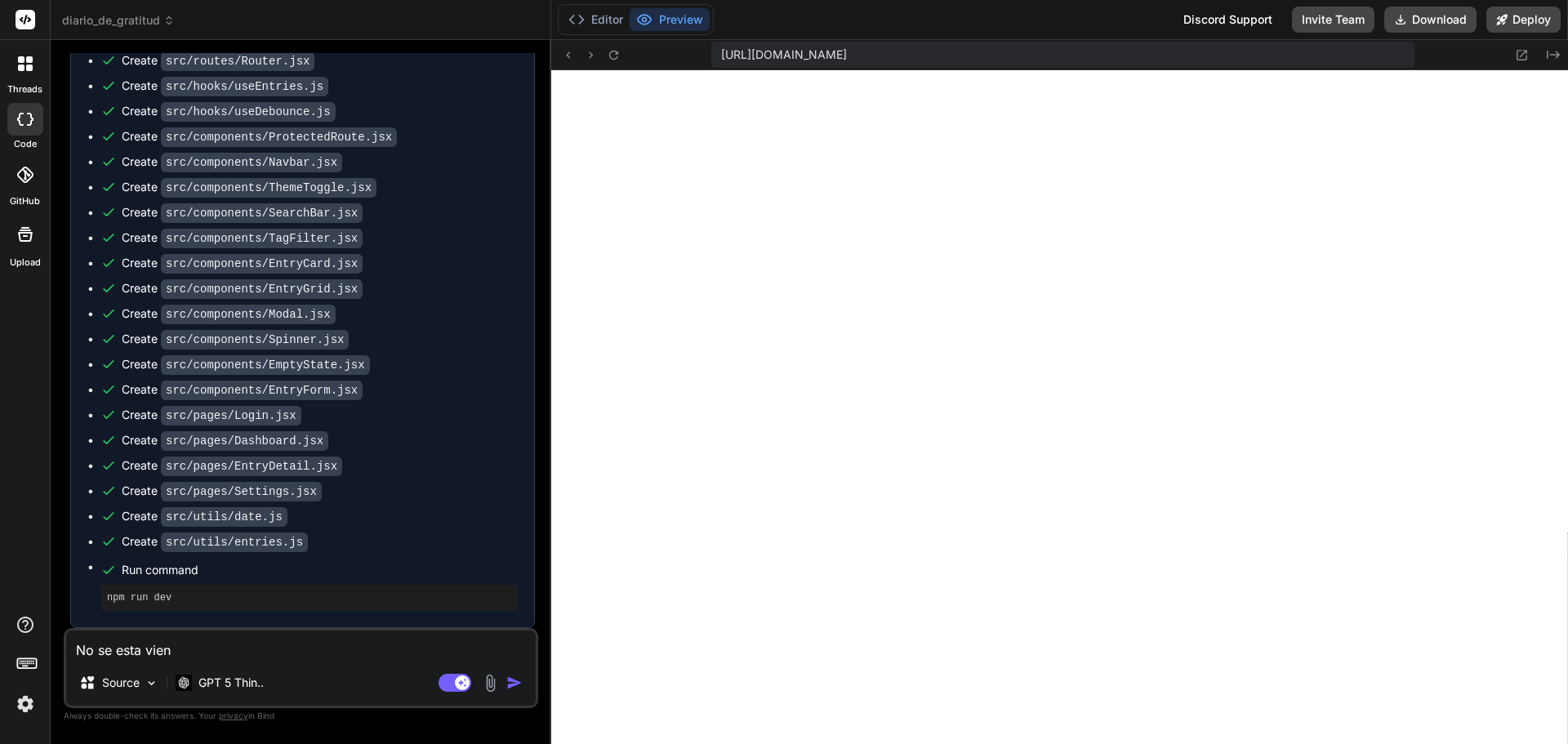
type textarea "No se esta viend"
type textarea "x"
type textarea "No se esta viendo"
type textarea "x"
type textarea "No se esta viendo"
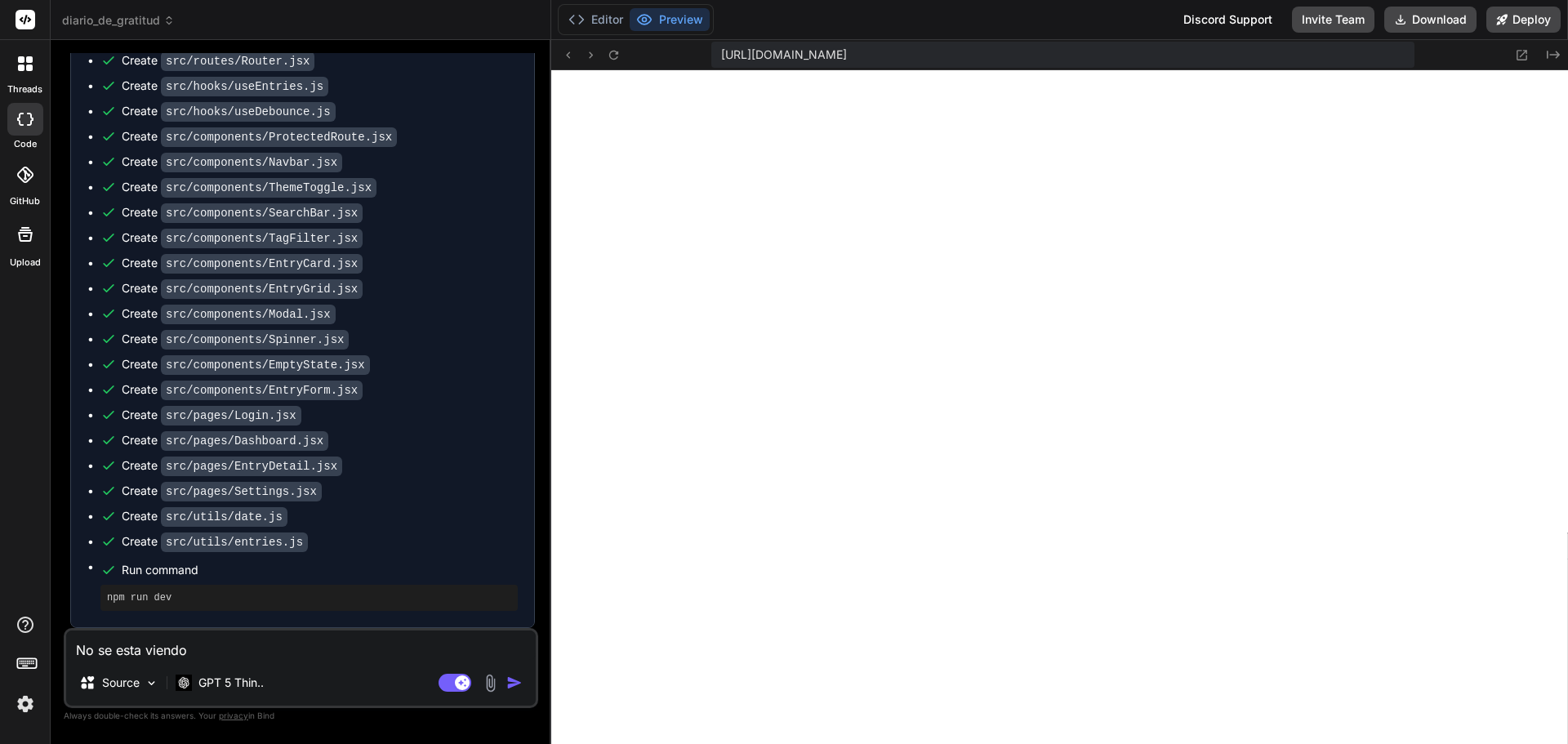
type textarea "x"
type textarea "No se esta viendo na"
type textarea "x"
type textarea "No se esta viendo nad"
type textarea "x"
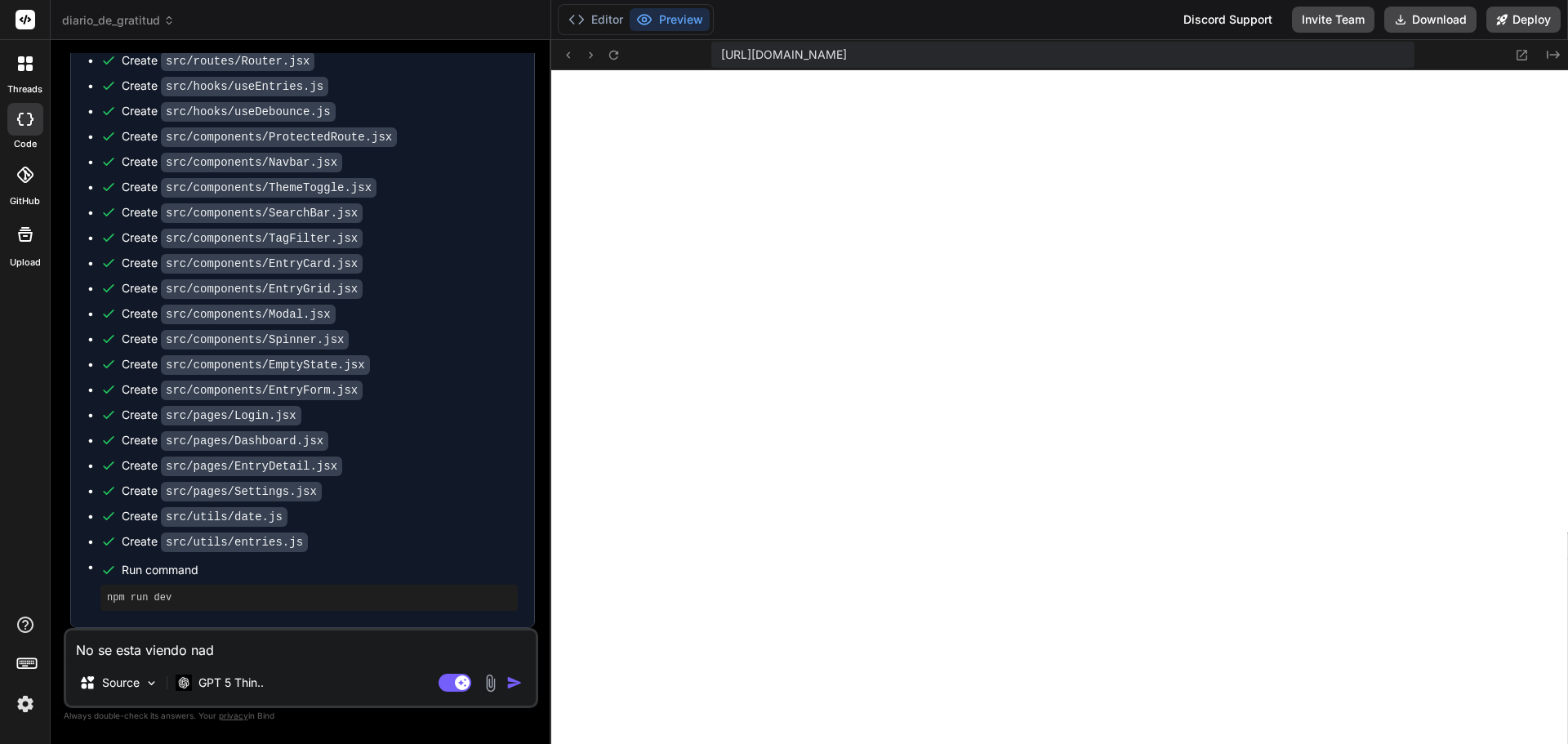
type textarea "No se esta viendo nada"
type textarea "x"
type textarea "No se esta viendo nada."
type textarea "x"
type textarea "No se esta viendo nada."
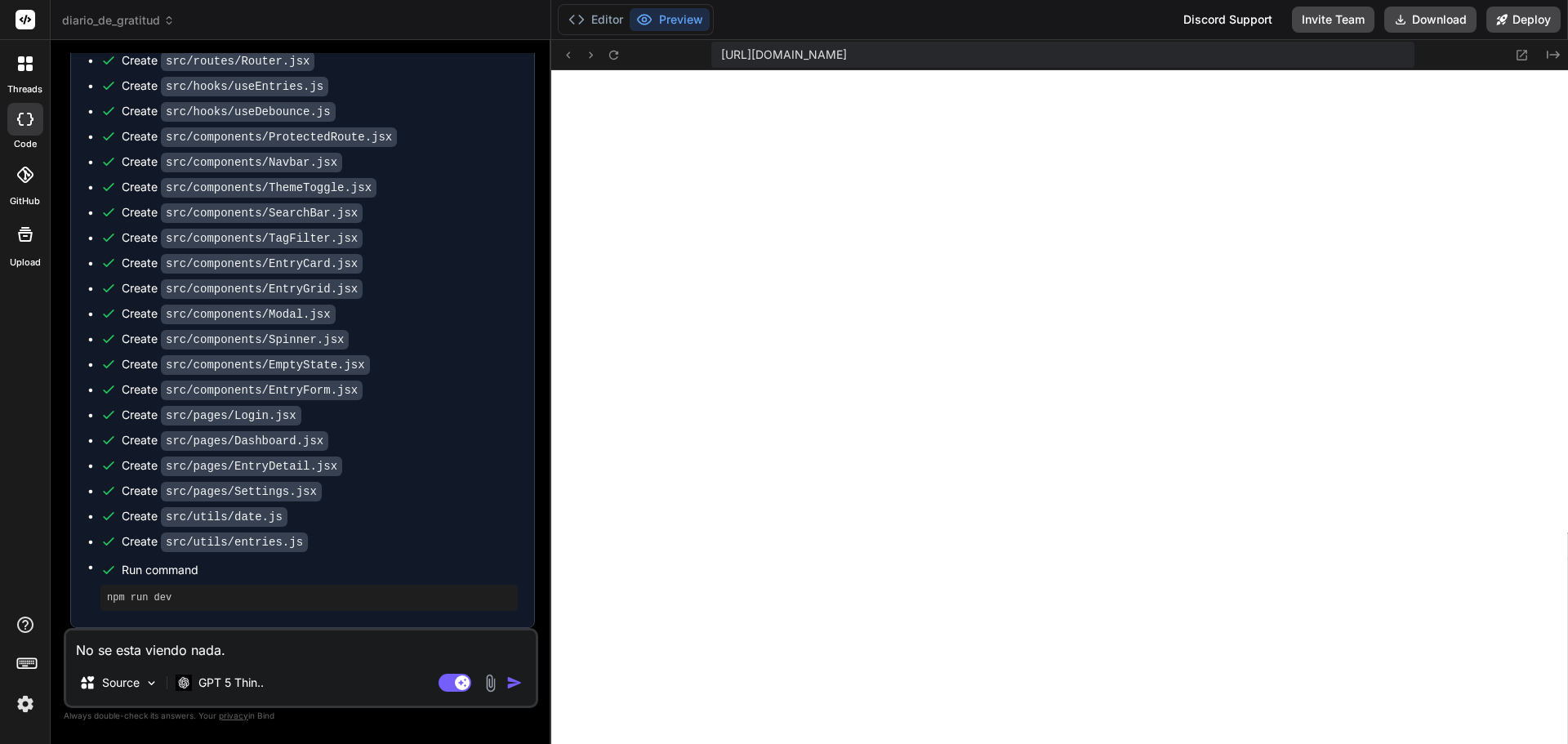
type textarea "x"
type textarea "No se esta viendo nada. S"
type textarea "x"
type textarea "No se esta viendo nada. Sa"
type textarea "x"
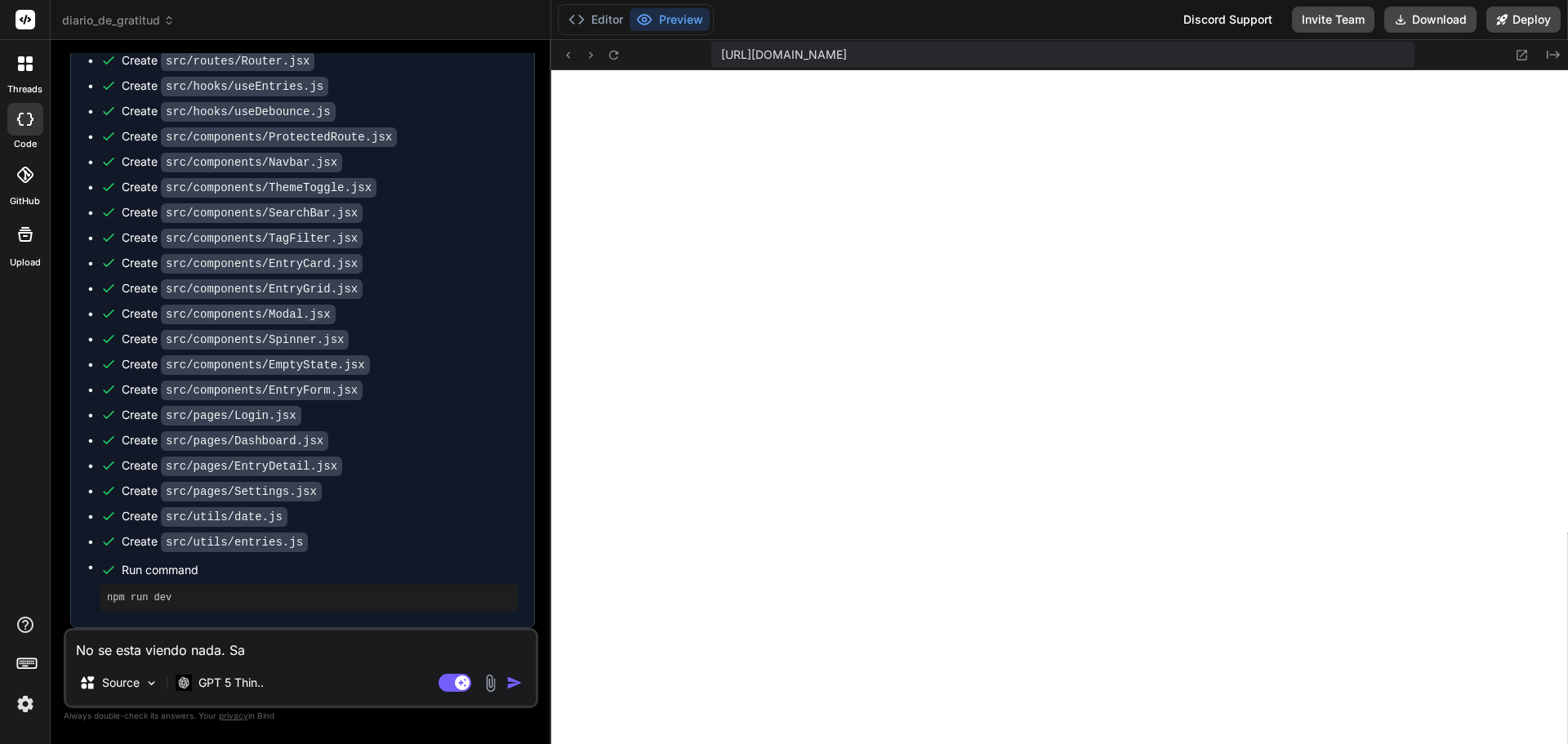
type textarea "No se esta viendo nada. [PERSON_NAME]"
type textarea "x"
type textarea "No se esta viendo nada. Sale"
type textarea "x"
type textarea "No se esta viendo nada. Sale"
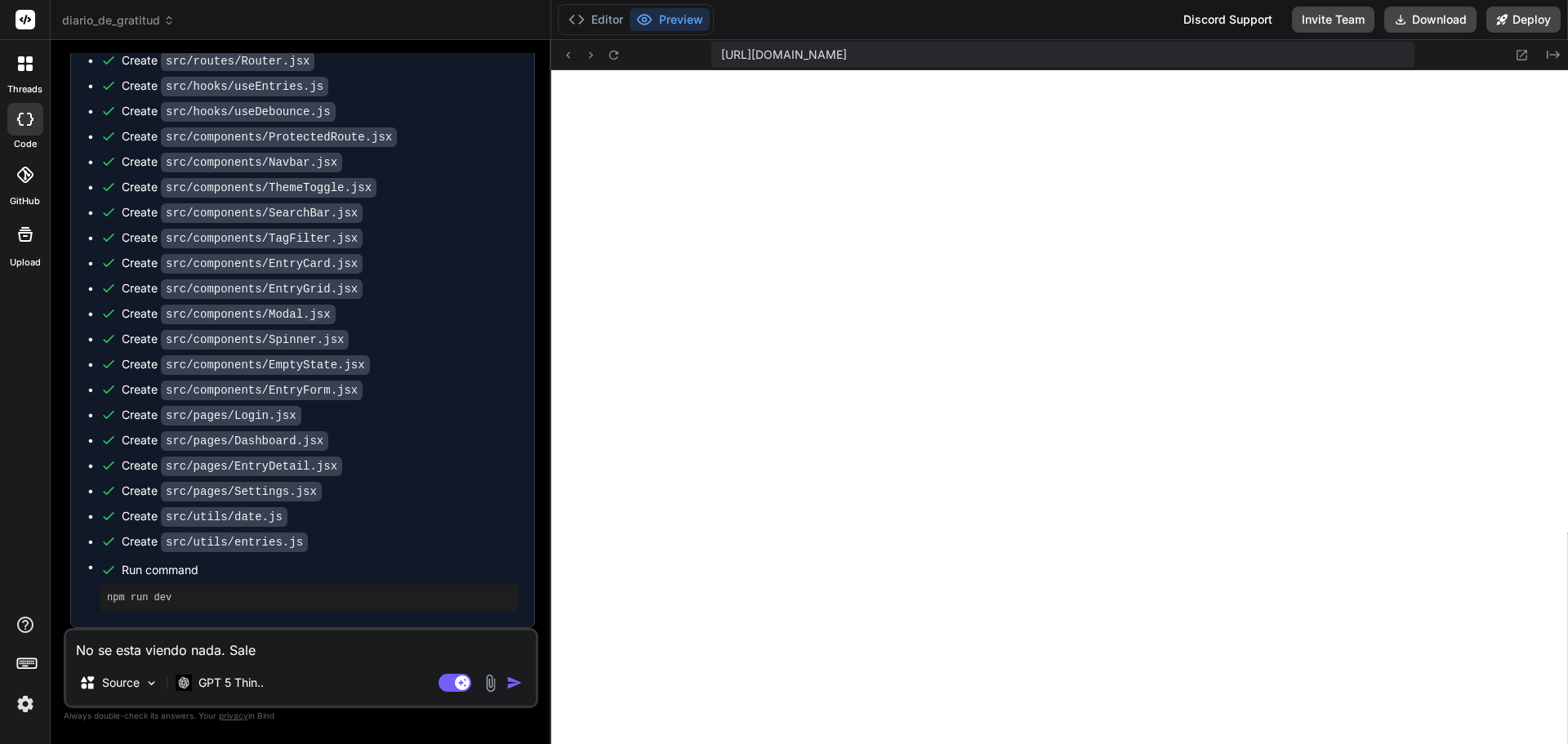
type textarea "x"
type textarea "No se esta viendo nada. Sale u"
type textarea "x"
type textarea "No se esta viendo nada. Sale un"
type textarea "x"
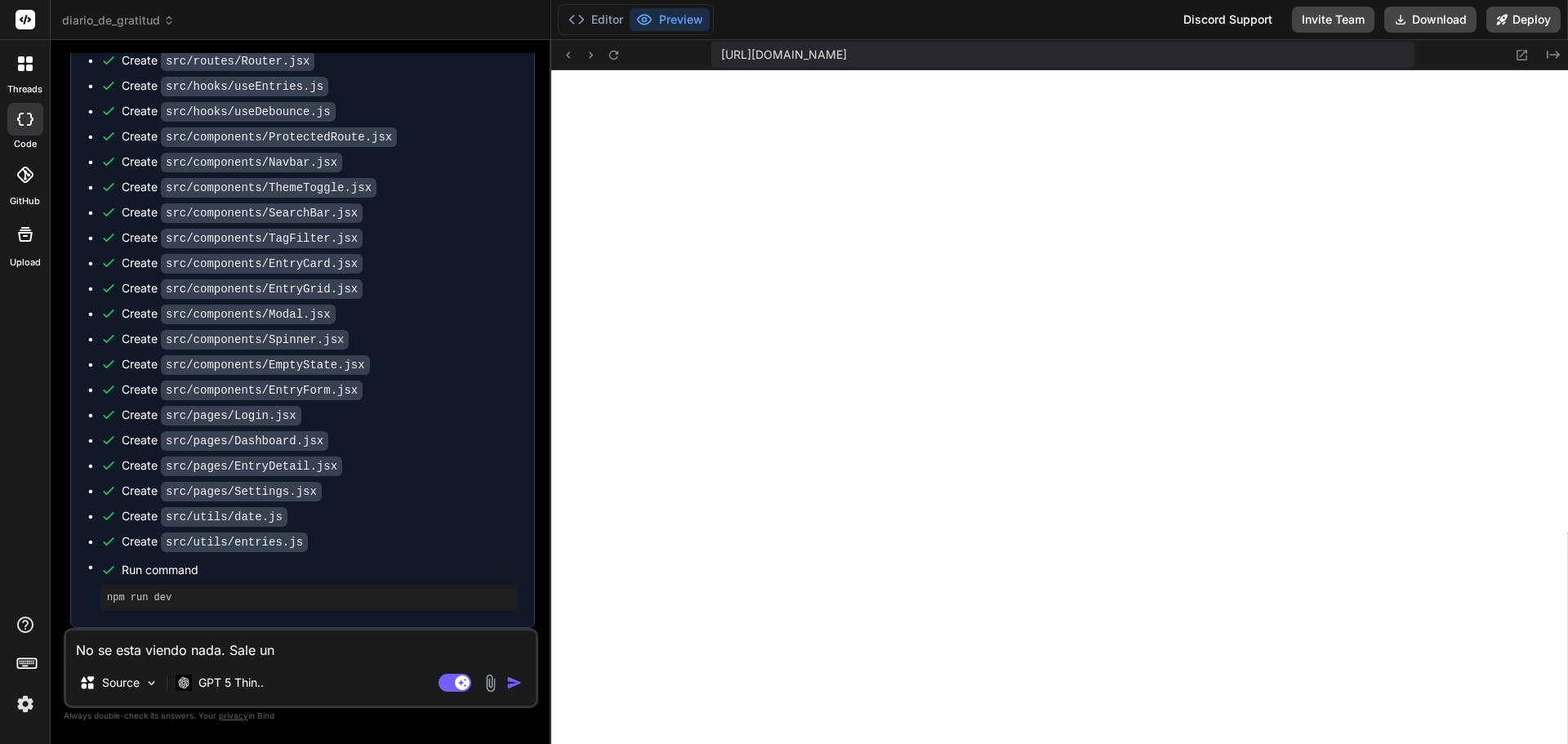
type textarea "No se esta viendo nada. Sale una"
type textarea "x"
type textarea "No se esta viendo nada. Sale una"
type textarea "x"
type textarea "No se esta viendo nada. Sale una p"
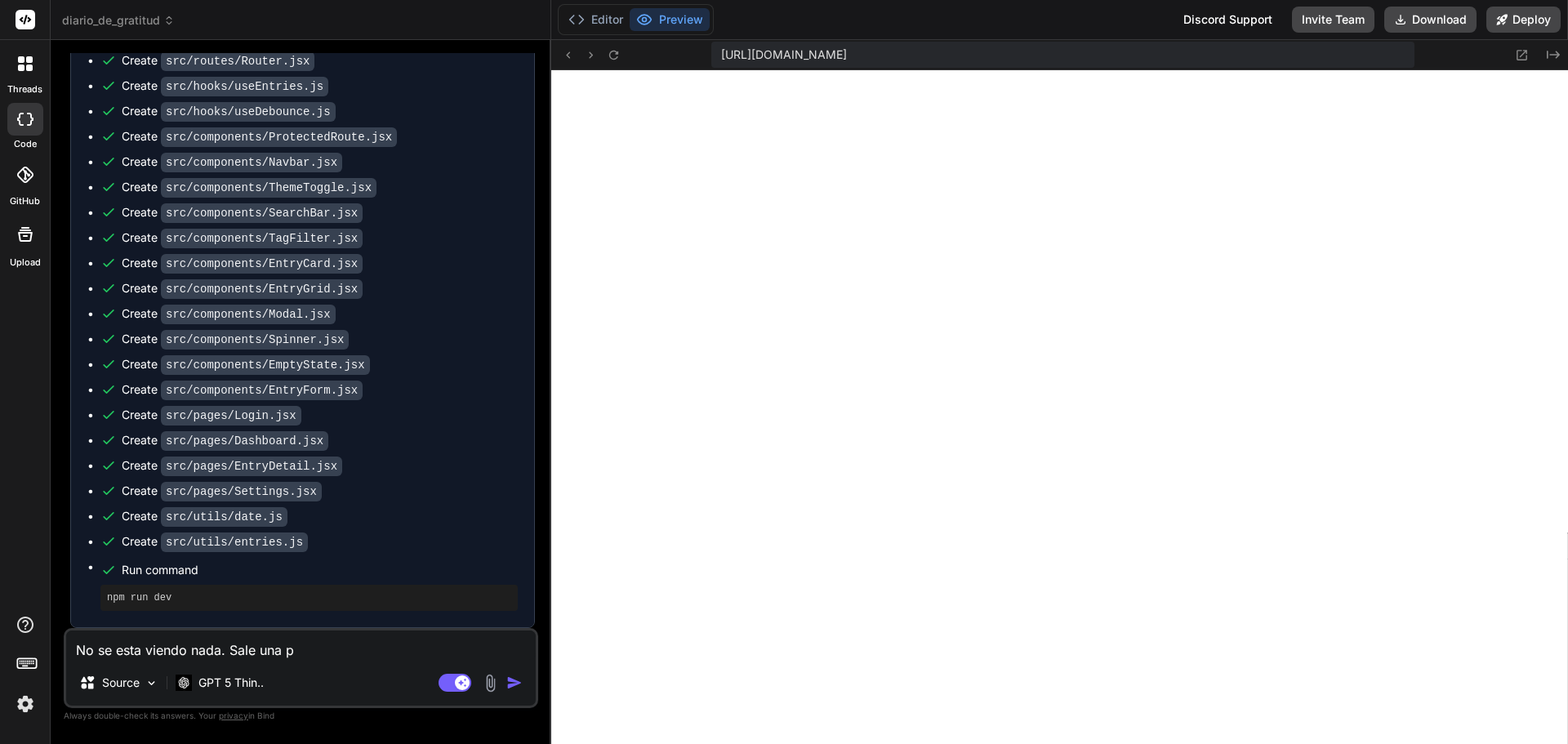
type textarea "x"
type textarea "No se esta viendo nada. Sale una pa"
type textarea "x"
type textarea "No se esta viendo nada. Sale una pan"
type textarea "x"
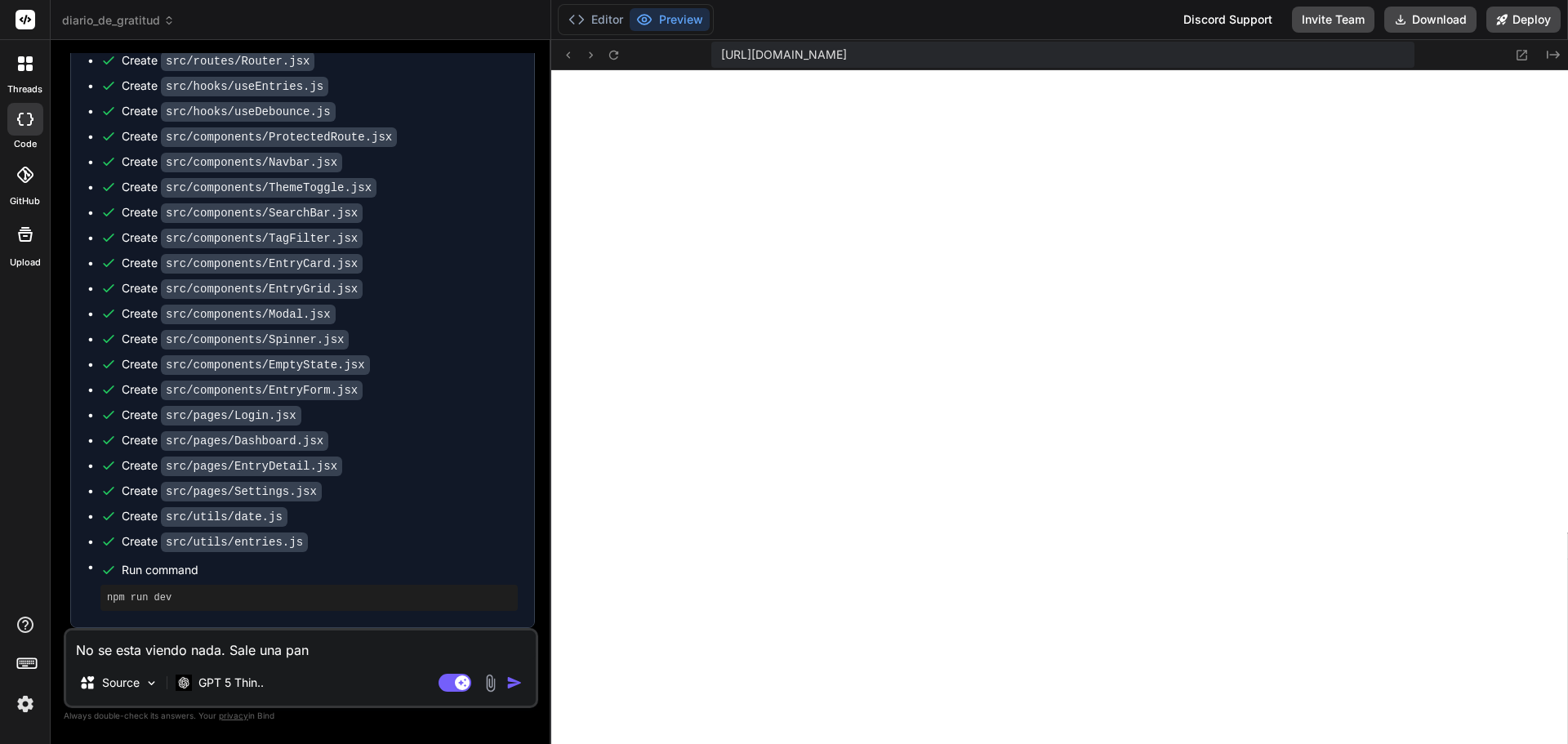
type textarea "No se esta viendo nada. Sale una pant"
type textarea "x"
type textarea "No se esta viendo nada. Sale una panta"
type textarea "x"
type textarea "No se esta viendo nada. Sale una pantal"
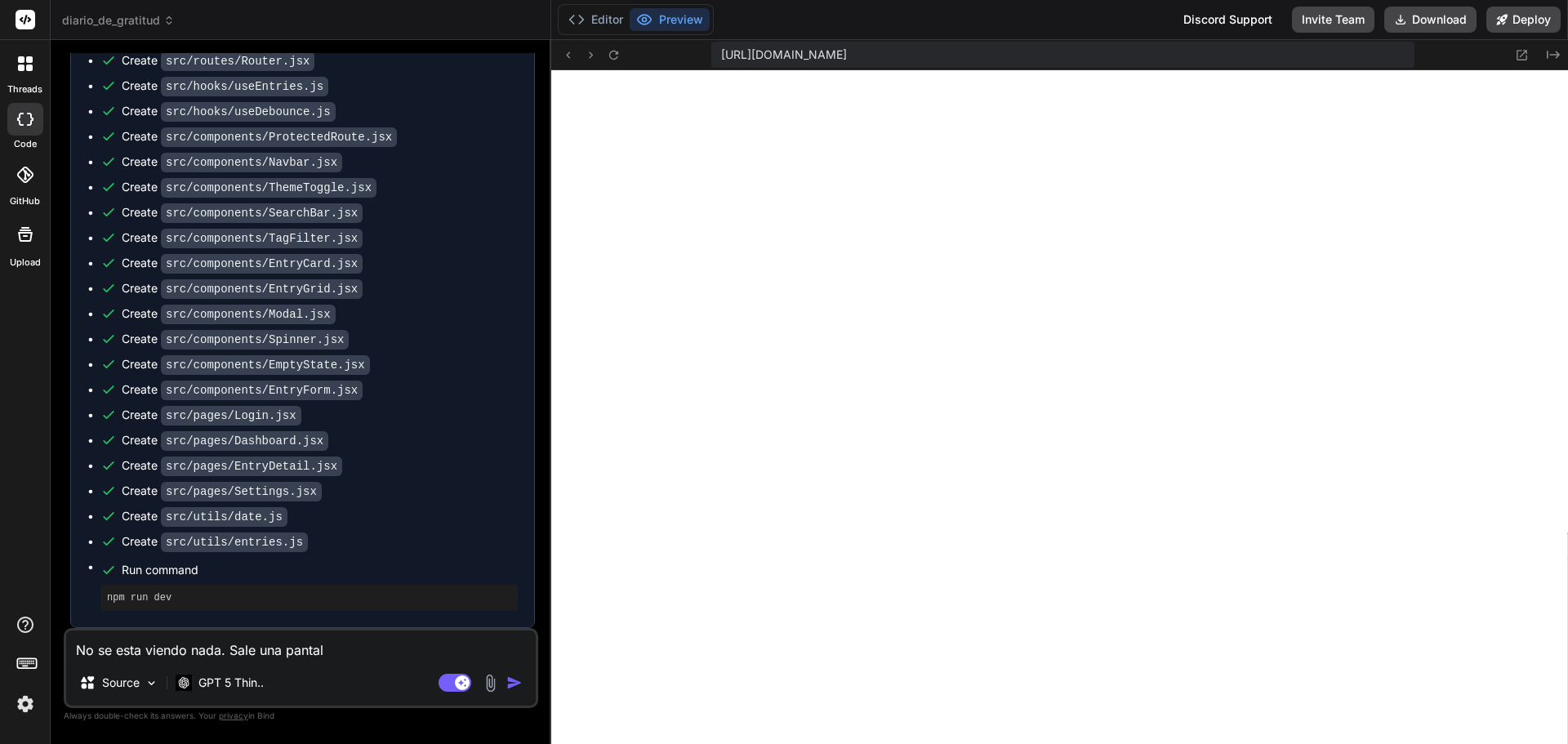
type textarea "x"
type textarea "No se esta viendo nada. Sale una [PERSON_NAME]"
type textarea "x"
type textarea "No se esta viendo nada. Sale una pantalla"
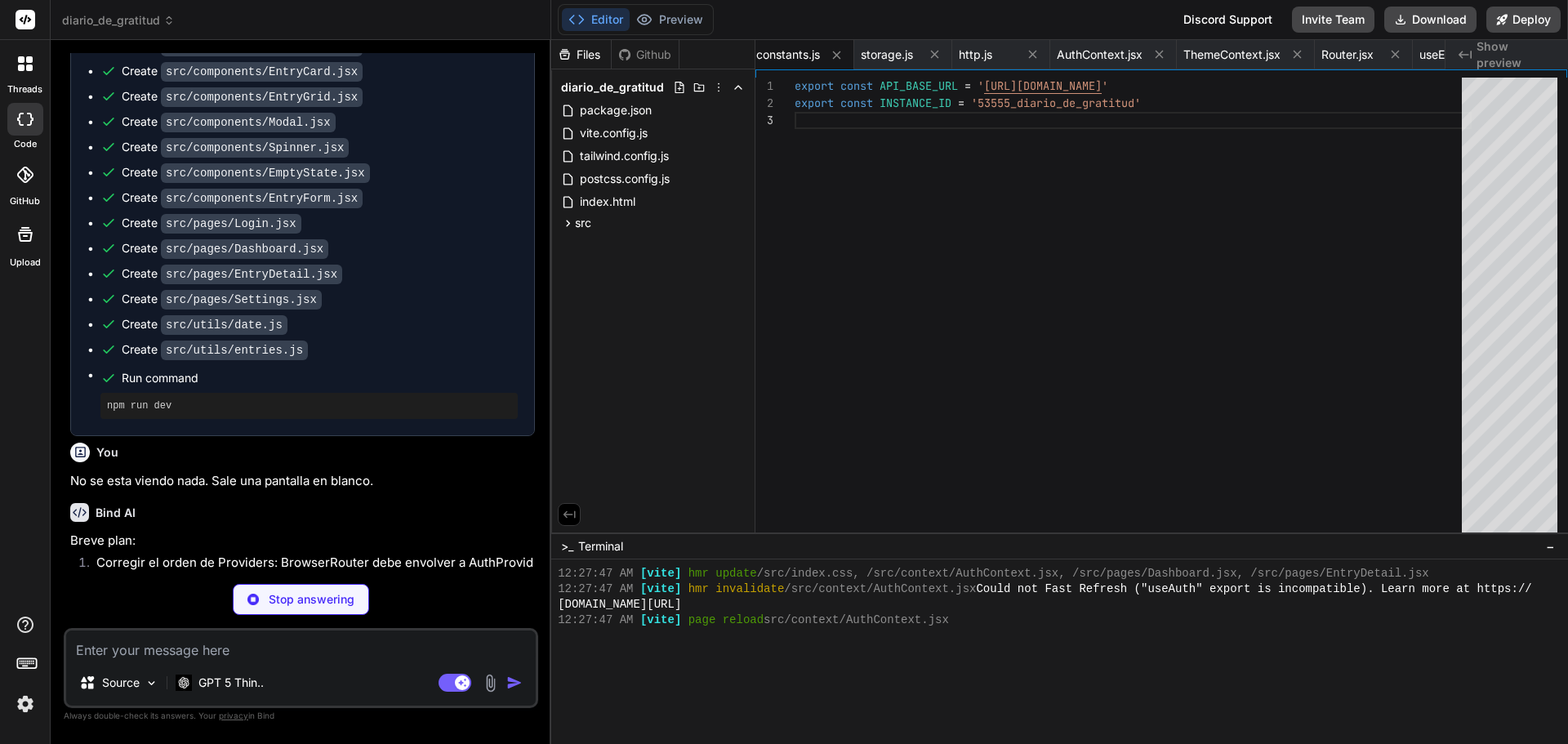
scroll to position [916, 0]
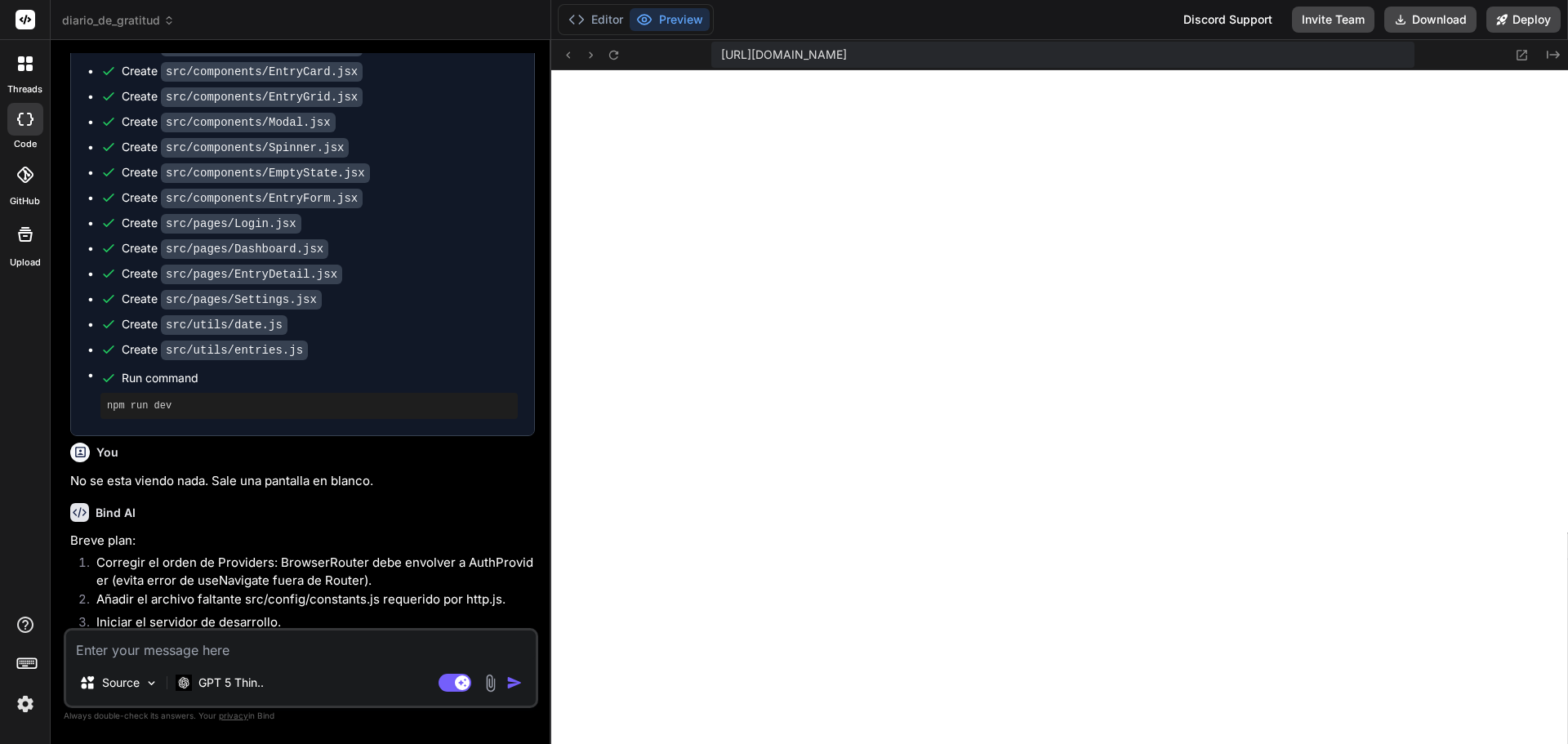
click at [260, 650] on textarea at bounding box center [301, 645] width 470 height 29
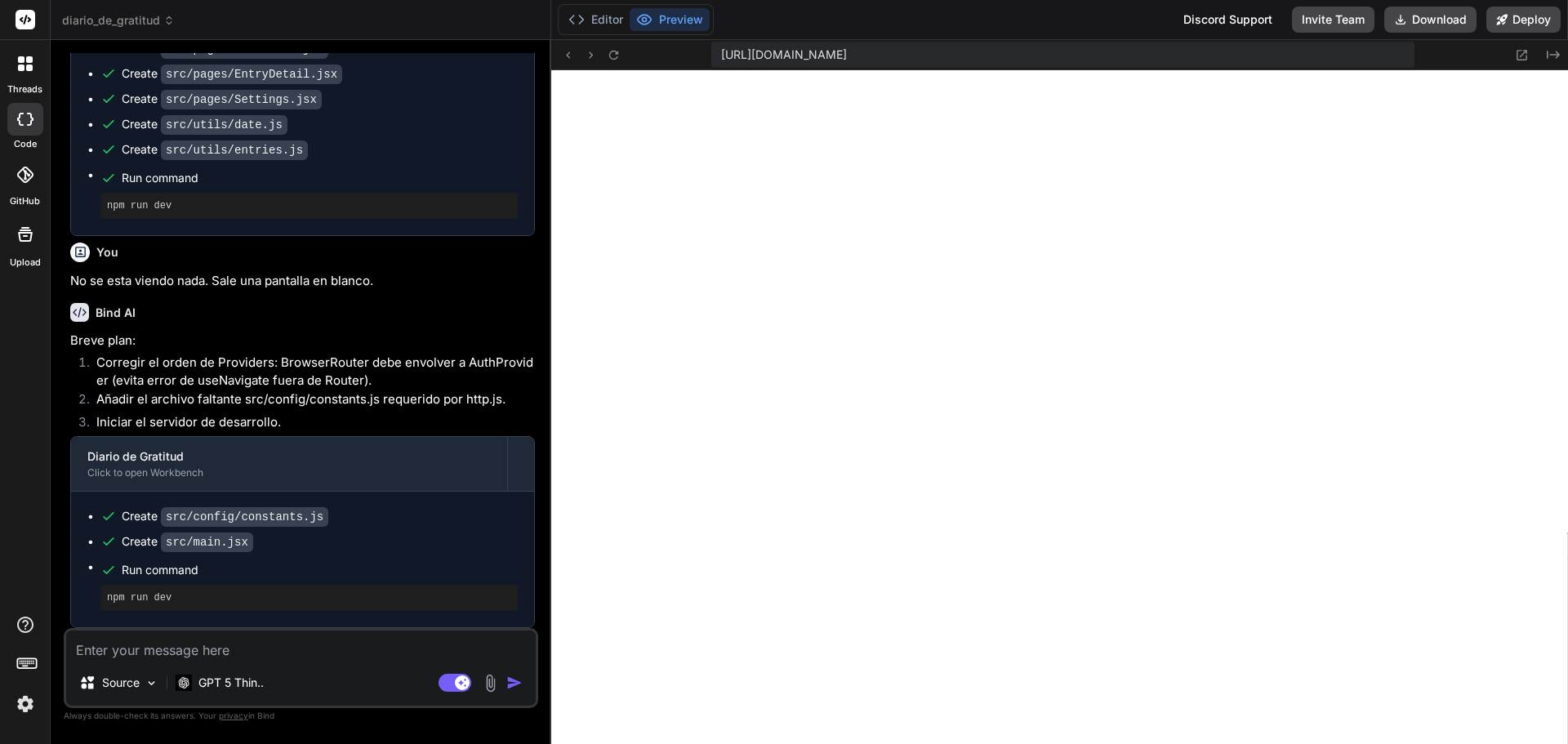
click at [167, 649] on textarea at bounding box center [301, 645] width 470 height 29
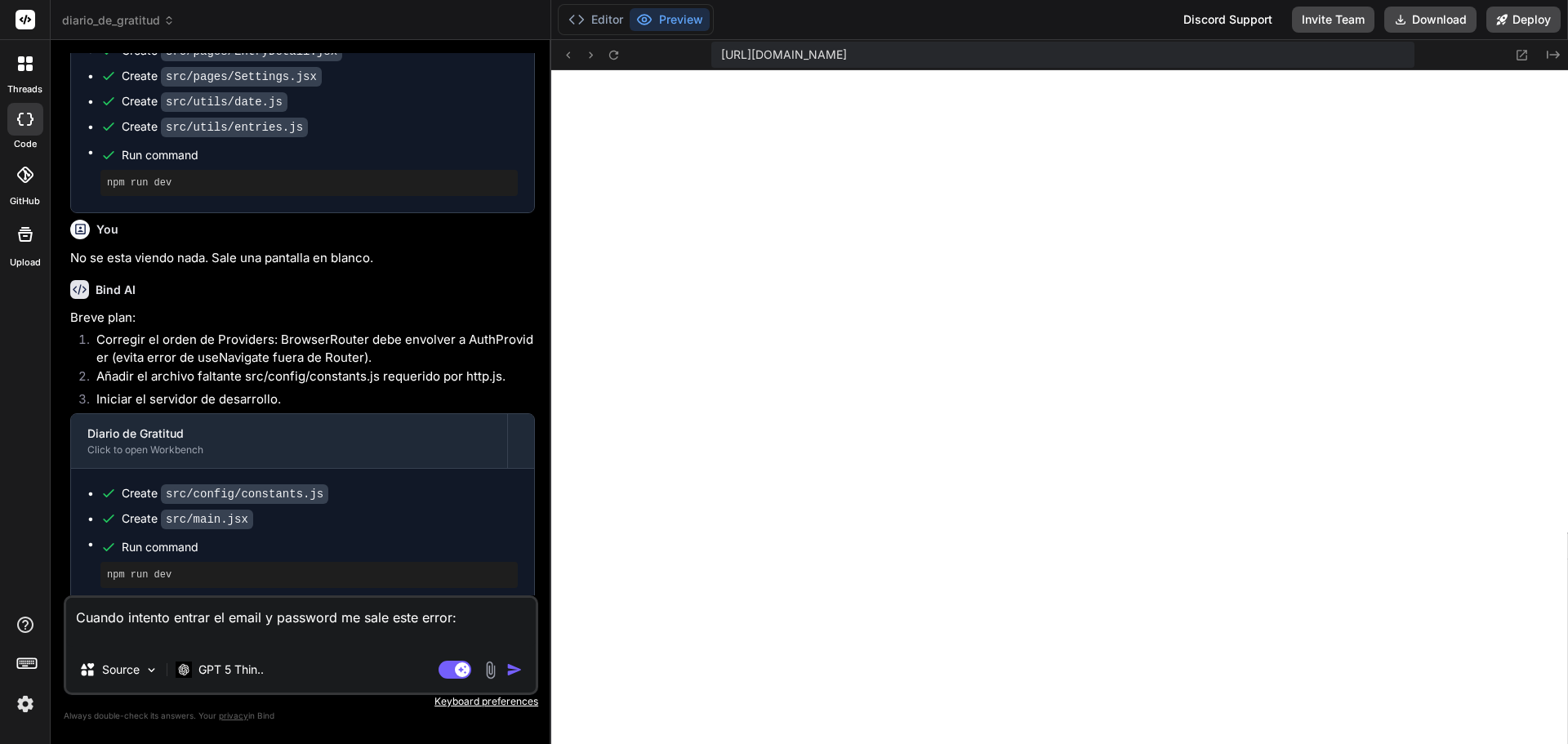
paste textarea "Unexpected token '<', "<!DOCTYPE "... is not valid JSON"
click at [73, 638] on textarea "Cuando intento entrar el email y password me sale este error: Unexpected token …" at bounding box center [301, 622] width 470 height 49
click at [500, 636] on textarea "Cuando intento entrar el email y password me sale este error: "Unexpected token…" at bounding box center [301, 622] width 470 height 49
click at [503, 660] on div "Agent Mode. When this toggle is activated, AI automatically makes decisions, re…" at bounding box center [482, 669] width 94 height 19
click at [520, 669] on img "button" at bounding box center [514, 670] width 16 height 16
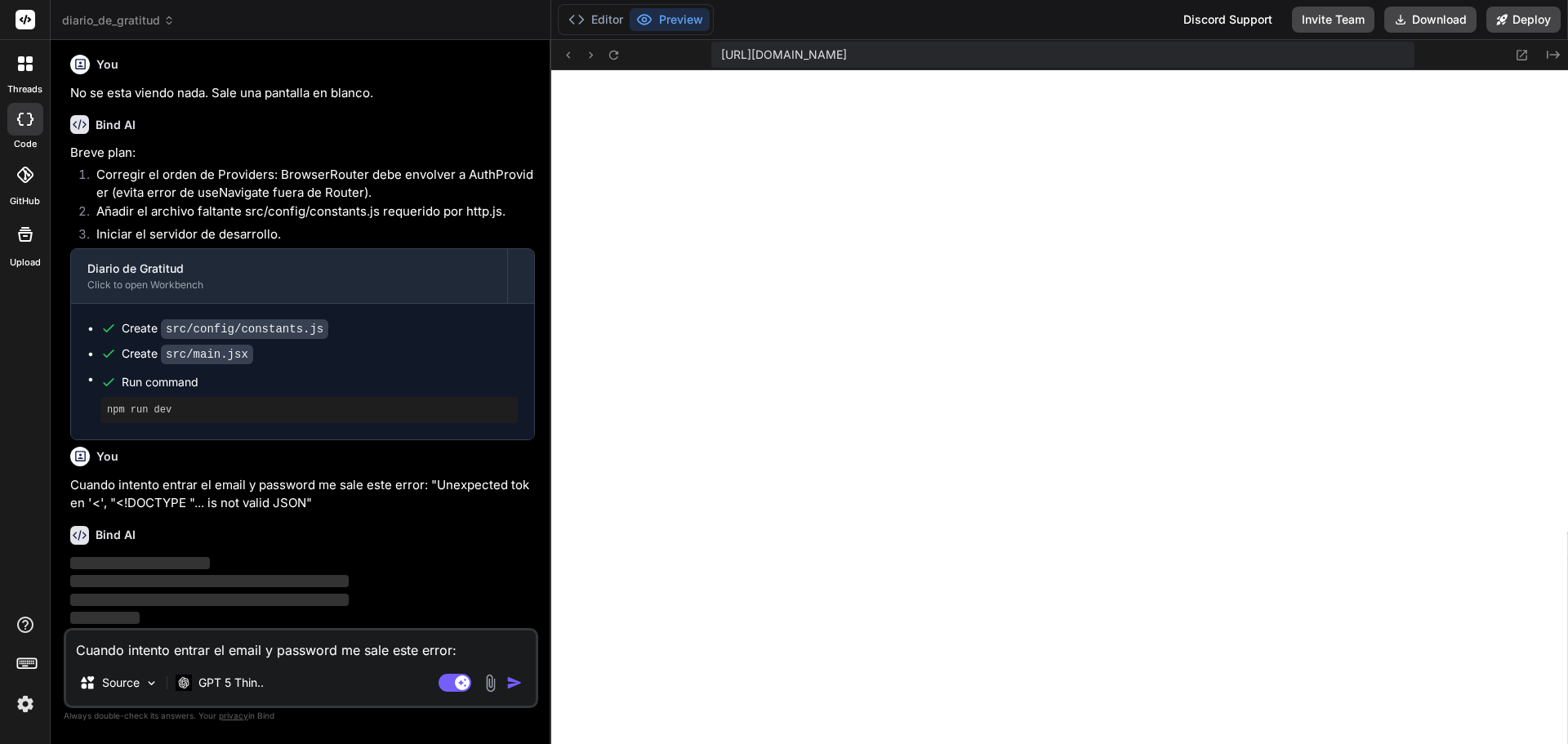
scroll to position [5543, 0]
